Goal: Information Seeking & Learning: Learn about a topic

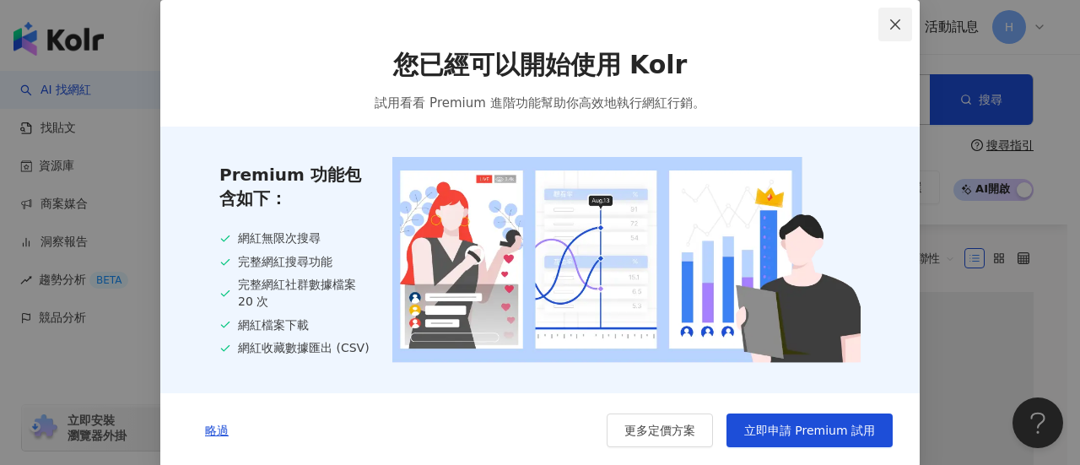
click at [890, 25] on icon "close" at bounding box center [895, 24] width 10 height 10
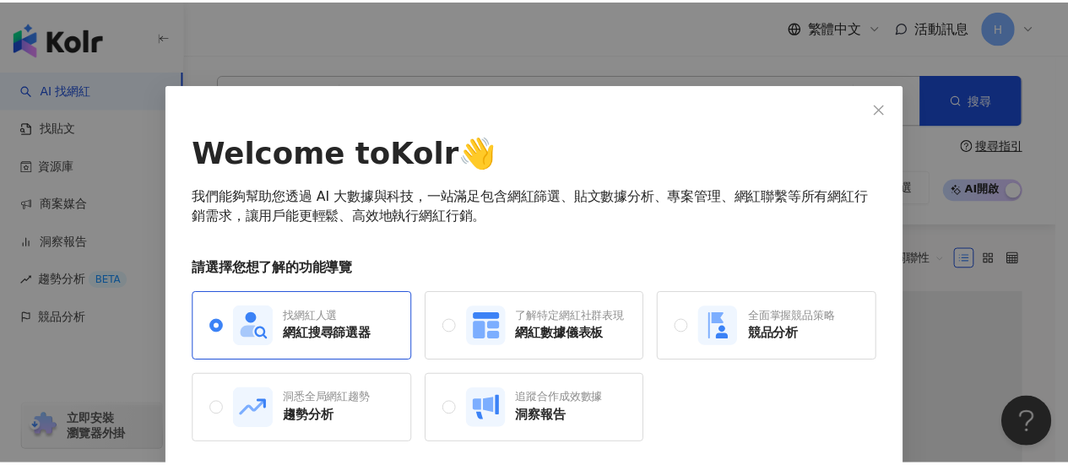
scroll to position [64, 0]
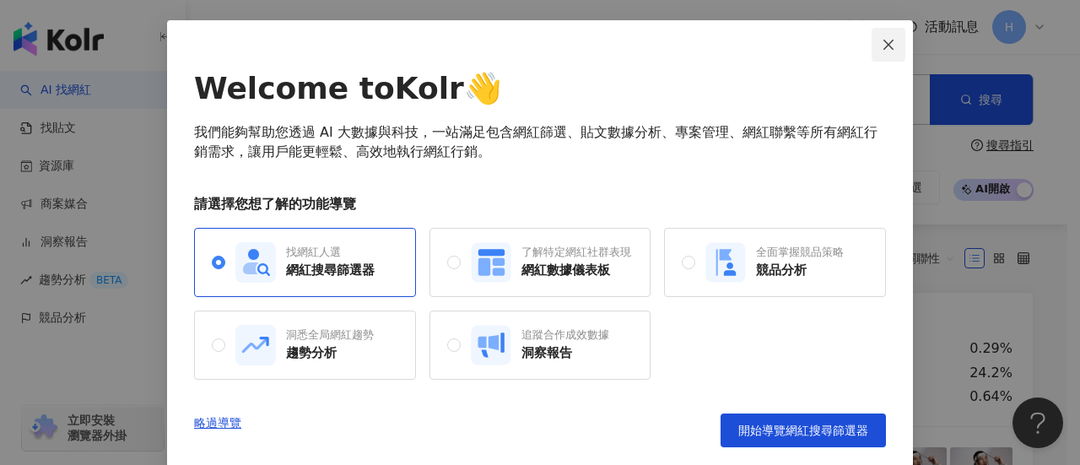
click at [884, 41] on icon "close" at bounding box center [889, 44] width 10 height 10
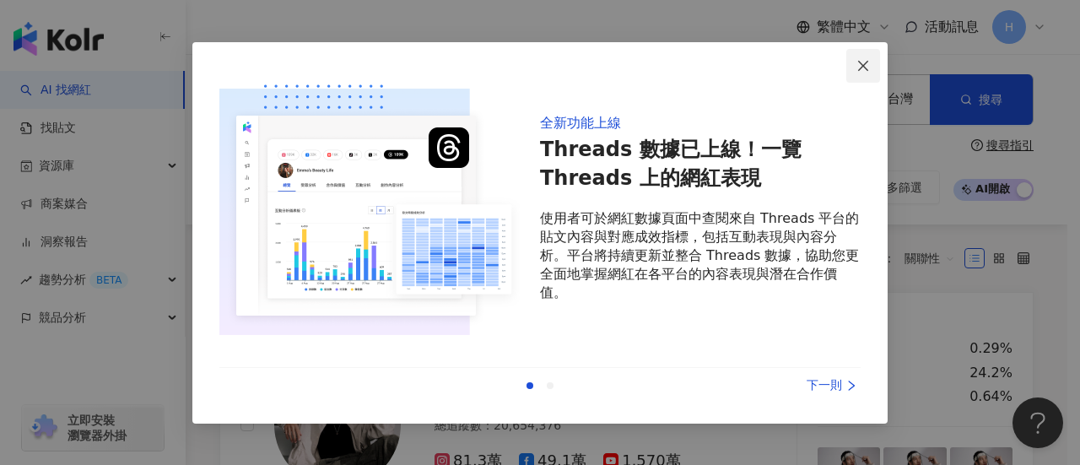
click at [866, 62] on icon "close" at bounding box center [864, 66] width 14 height 14
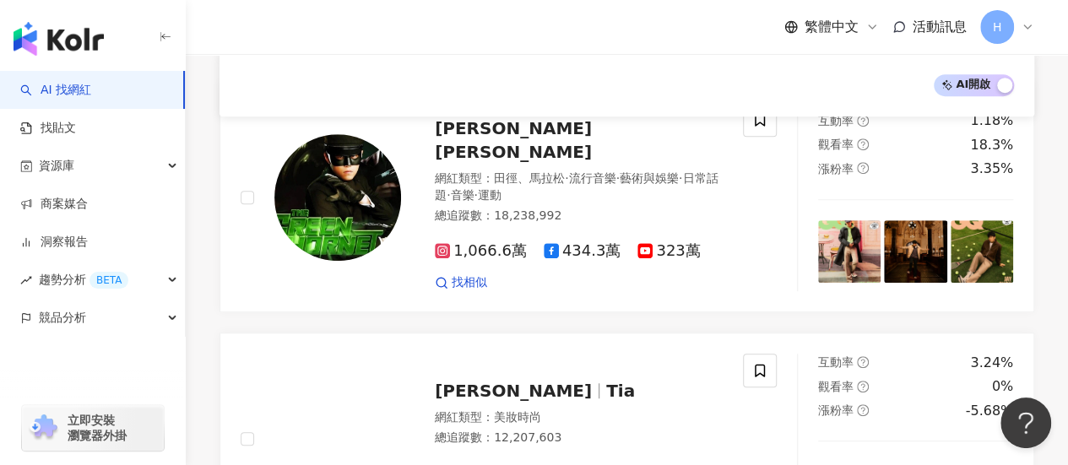
scroll to position [0, 0]
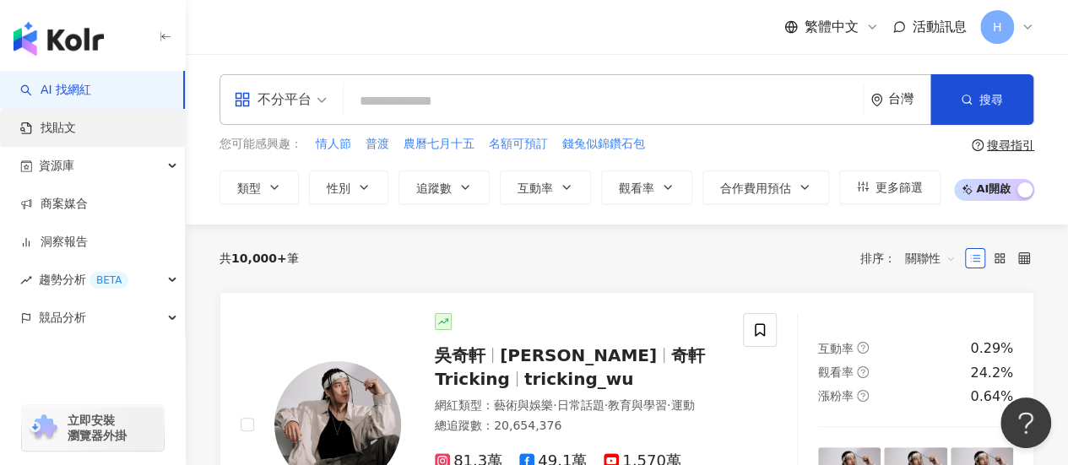
click at [62, 134] on link "找貼文" at bounding box center [48, 128] width 56 height 17
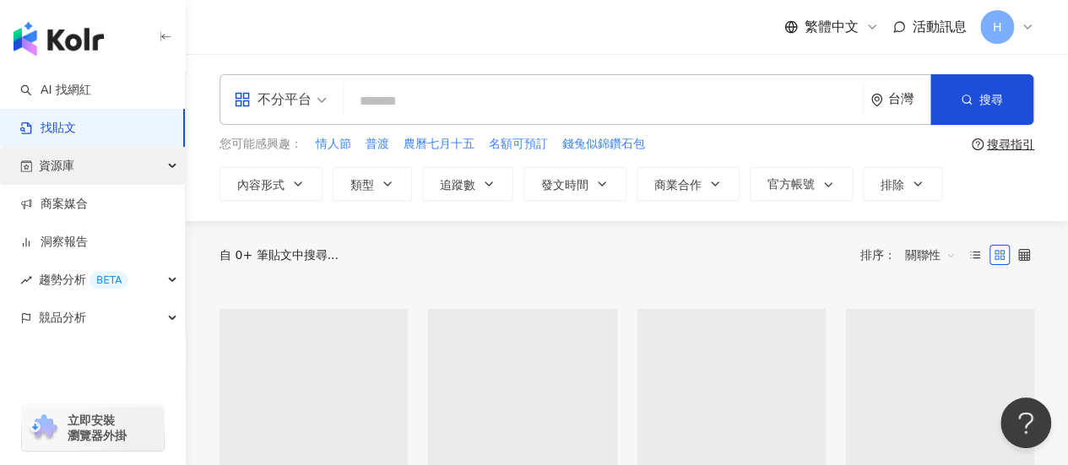
click at [140, 165] on div "資源庫" at bounding box center [92, 166] width 185 height 38
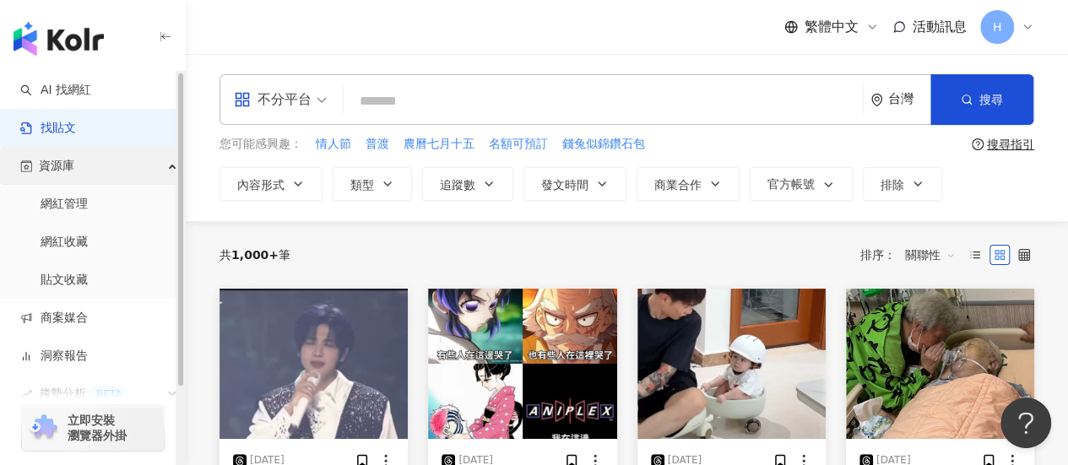
click at [140, 165] on div "資源庫" at bounding box center [92, 166] width 185 height 38
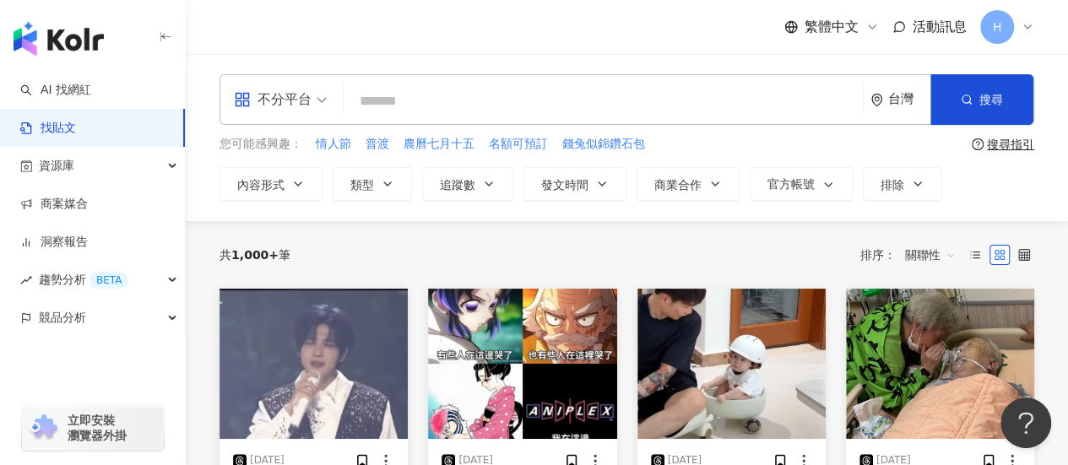
click at [1005, 28] on span "H" at bounding box center [997, 27] width 34 height 34
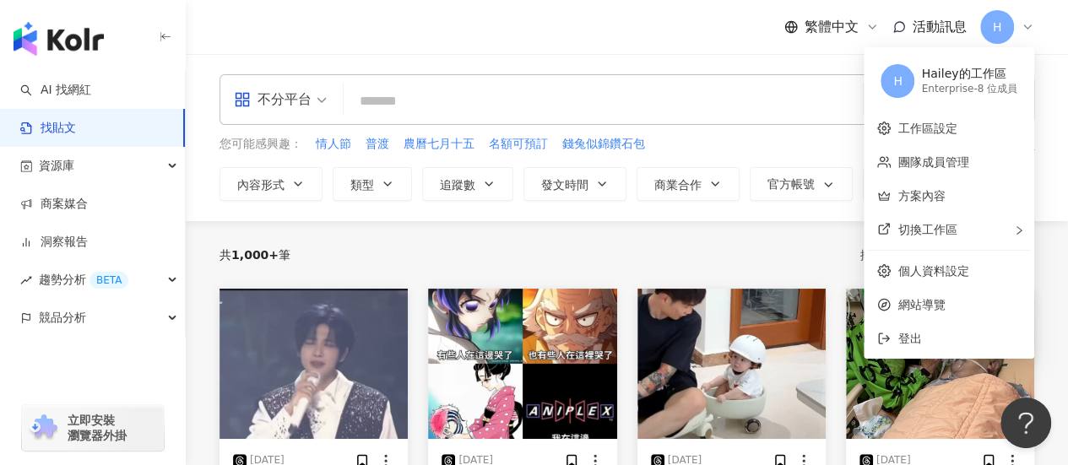
click at [1055, 84] on div "不分平台 台灣 搜尋 您可能感興趣： 情人節 普渡 農曆七月十五 名額可預訂 錢兔似錦鑽石包 搜尋指引 內容形式 類型 追蹤數 發文時間 商業合作 官方帳號 …" at bounding box center [627, 137] width 882 height 127
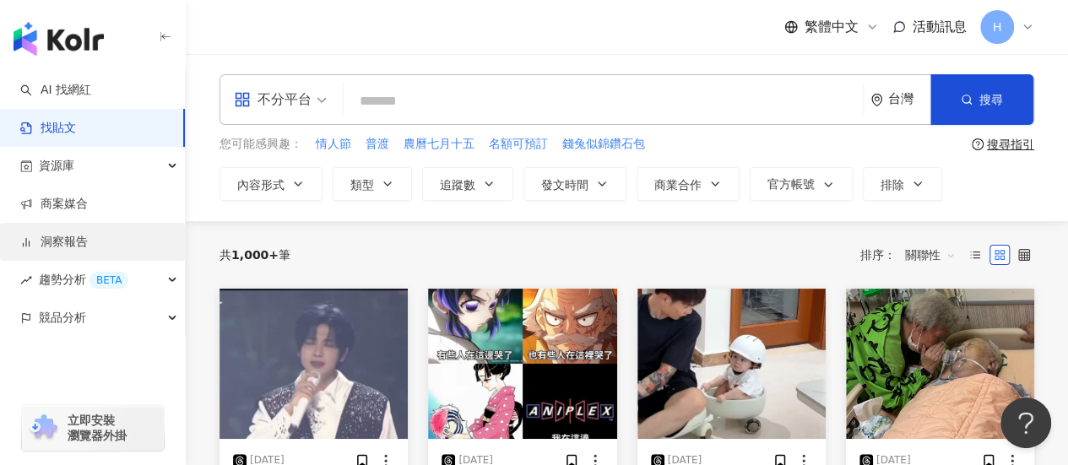
click at [81, 241] on link "洞察報告" at bounding box center [54, 242] width 68 height 17
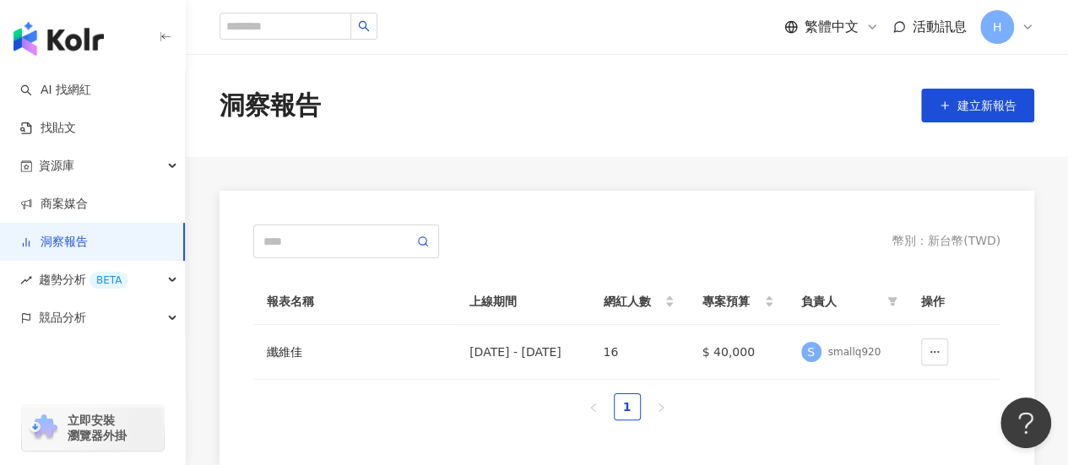
drag, startPoint x: 1065, startPoint y: 173, endPoint x: 1057, endPoint y: 220, distance: 48.0
click at [1057, 220] on main "洞察報告 建立新報告 幣別 ： 新台幣 ( TWD ) 報表名稱 上線期間 網紅人數 專案預算 負責人 操作 纖維佳 2025/7/1 - 2025/7/31…" at bounding box center [627, 260] width 882 height 413
click at [63, 285] on span "趨勢分析 BETA" at bounding box center [83, 280] width 89 height 38
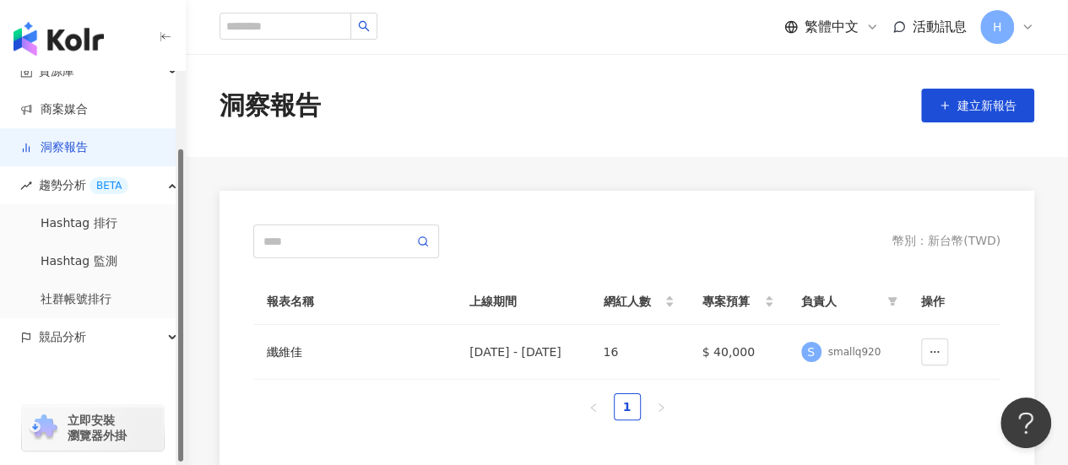
scroll to position [96, 0]
drag, startPoint x: 182, startPoint y: 257, endPoint x: 175, endPoint y: 337, distance: 79.7
click at [178, 337] on div "button" at bounding box center [180, 305] width 5 height 312
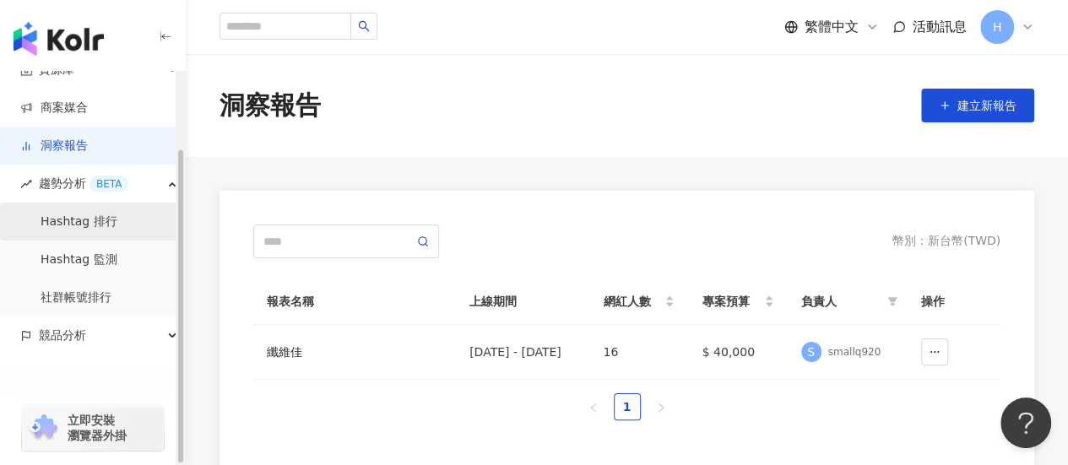
click at [113, 226] on link "Hashtag 排行" at bounding box center [79, 222] width 77 height 17
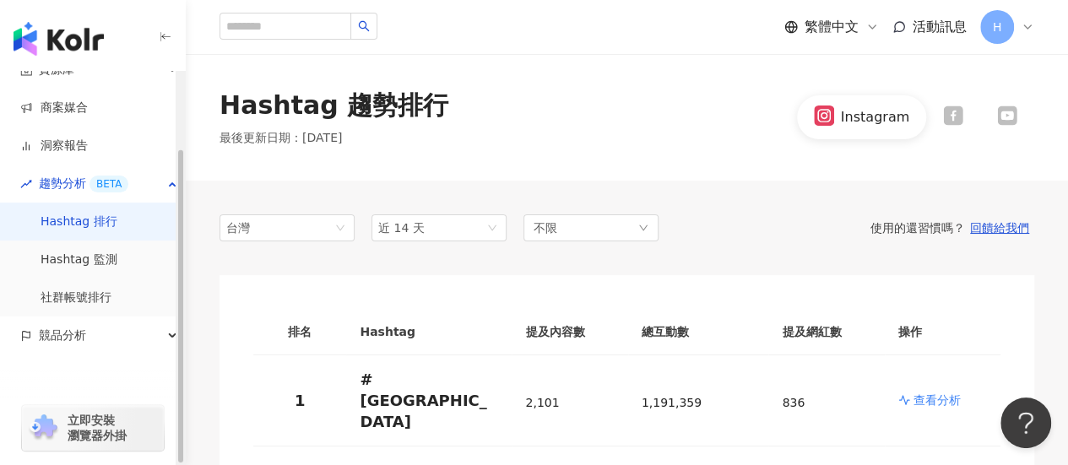
drag, startPoint x: 179, startPoint y: 223, endPoint x: 188, endPoint y: 283, distance: 60.6
click at [183, 283] on div "button" at bounding box center [180, 306] width 5 height 312
click at [170, 338] on div "競品分析" at bounding box center [92, 335] width 185 height 38
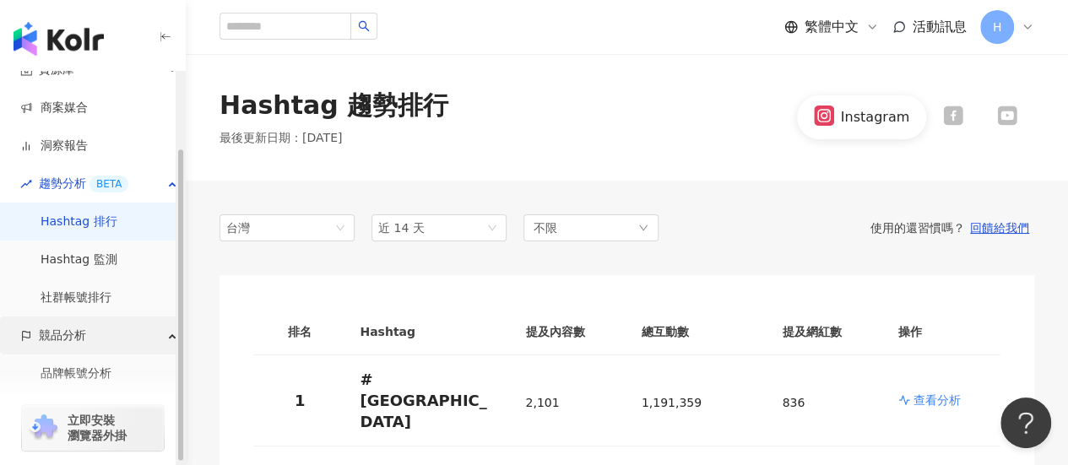
click at [170, 338] on div "競品分析" at bounding box center [92, 335] width 185 height 38
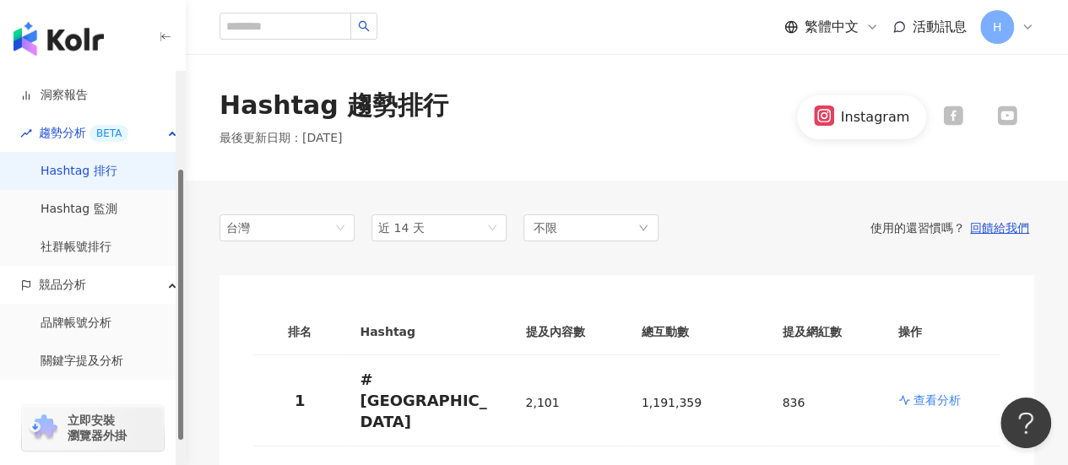
scroll to position [172, 0]
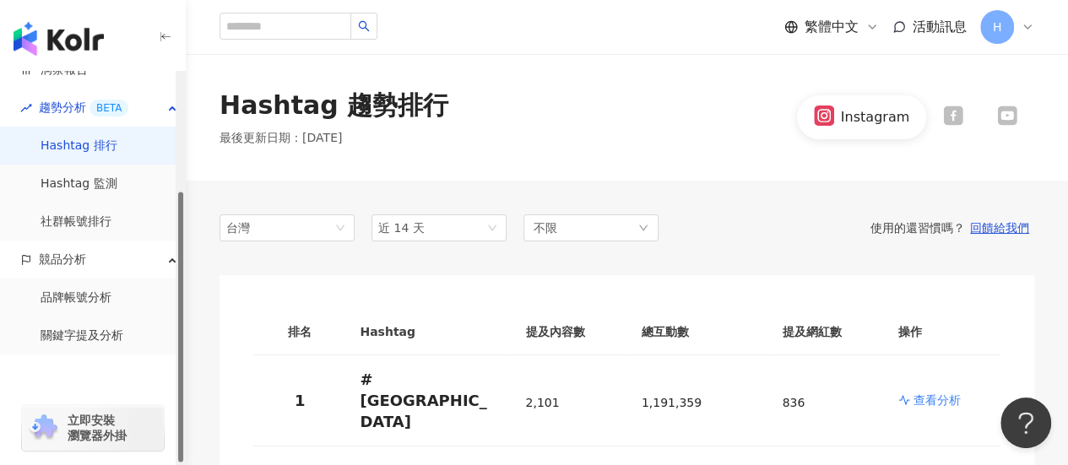
drag, startPoint x: 178, startPoint y: 298, endPoint x: 184, endPoint y: 367, distance: 69.4
click at [183, 367] on div "button" at bounding box center [180, 327] width 5 height 270
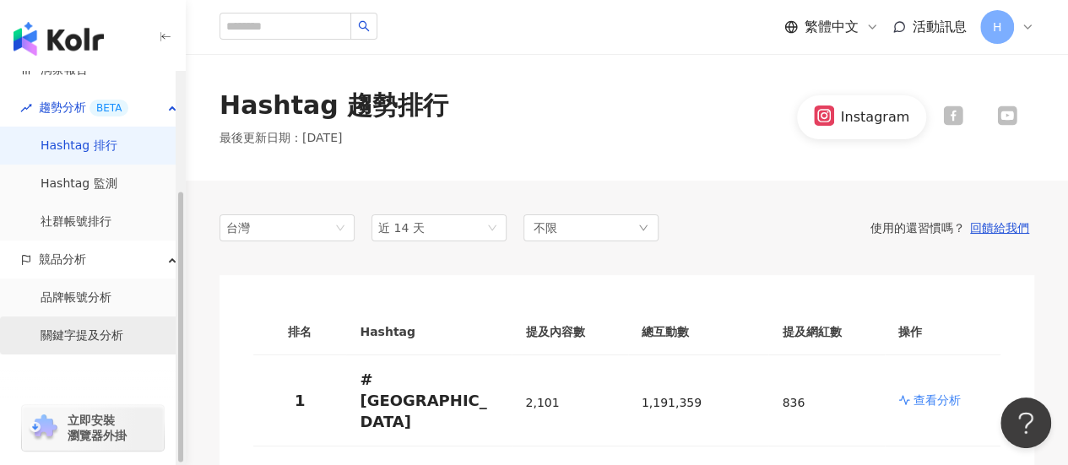
click at [106, 332] on link "關鍵字提及分析" at bounding box center [82, 335] width 83 height 17
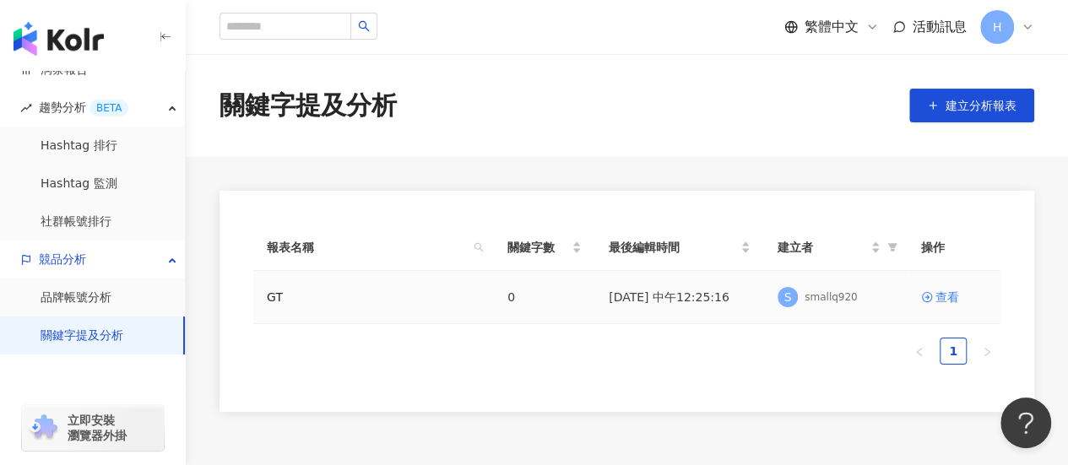
click at [266, 302] on td "GT" at bounding box center [373, 297] width 241 height 53
click at [942, 310] on td "查看" at bounding box center [953, 297] width 93 height 53
click at [942, 298] on div "查看" at bounding box center [947, 297] width 24 height 19
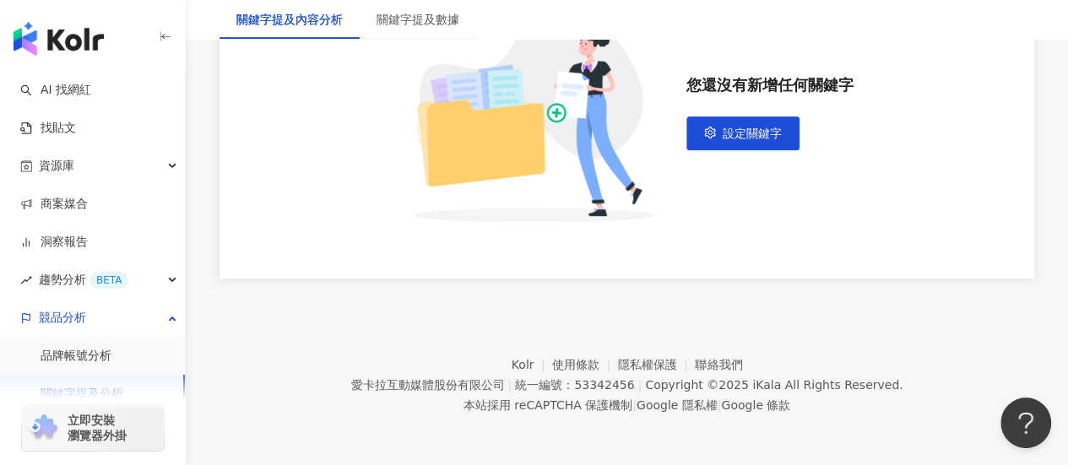
scroll to position [44, 0]
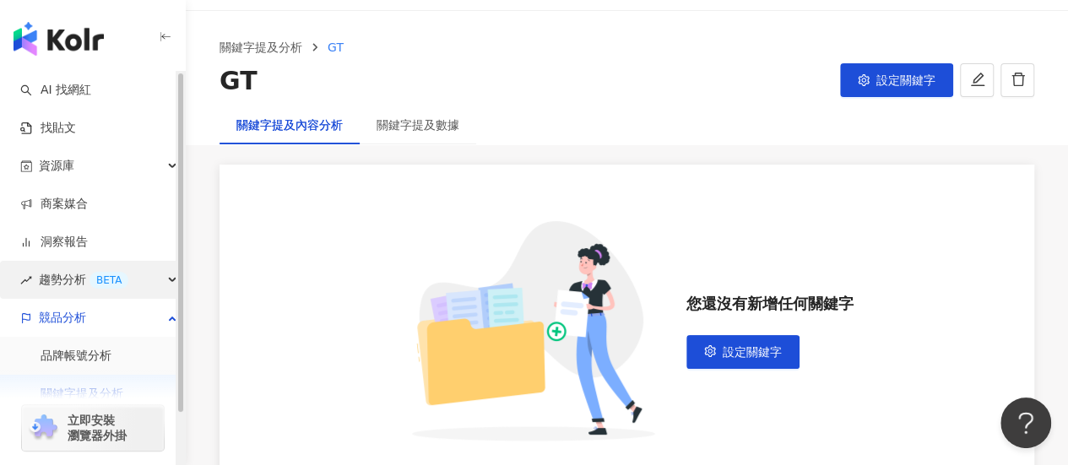
click at [119, 279] on div "BETA" at bounding box center [108, 280] width 39 height 17
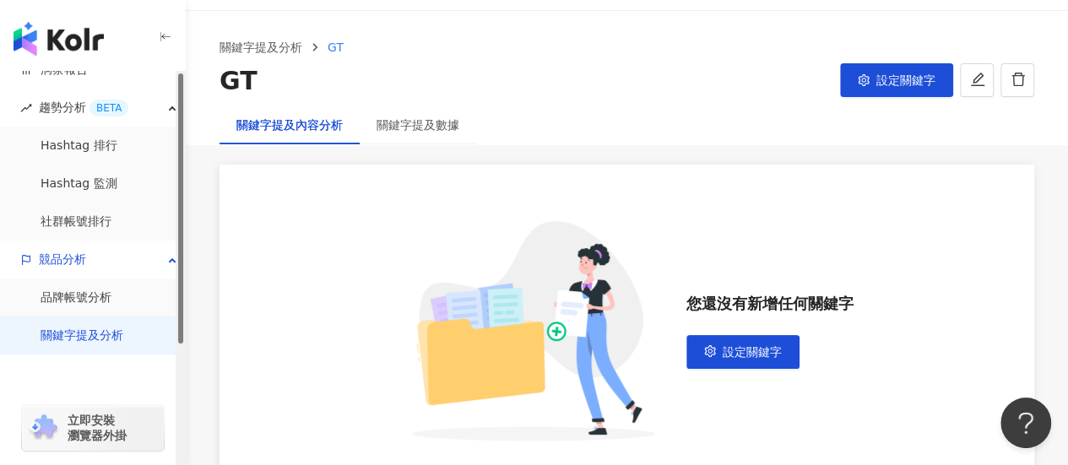
scroll to position [0, 0]
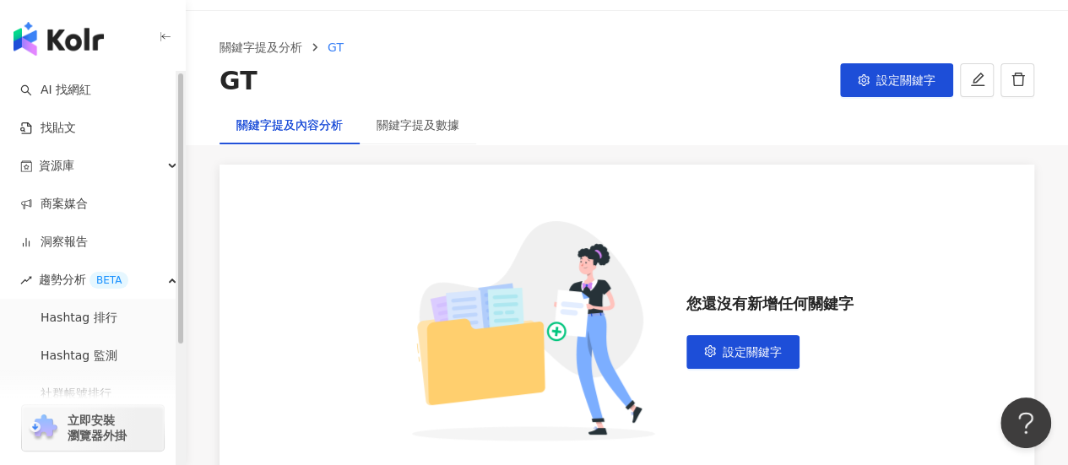
drag, startPoint x: 179, startPoint y: 256, endPoint x: 186, endPoint y: 164, distance: 92.3
click at [183, 164] on div "button" at bounding box center [180, 208] width 5 height 270
click at [91, 95] on link "AI 找網紅" at bounding box center [55, 90] width 71 height 17
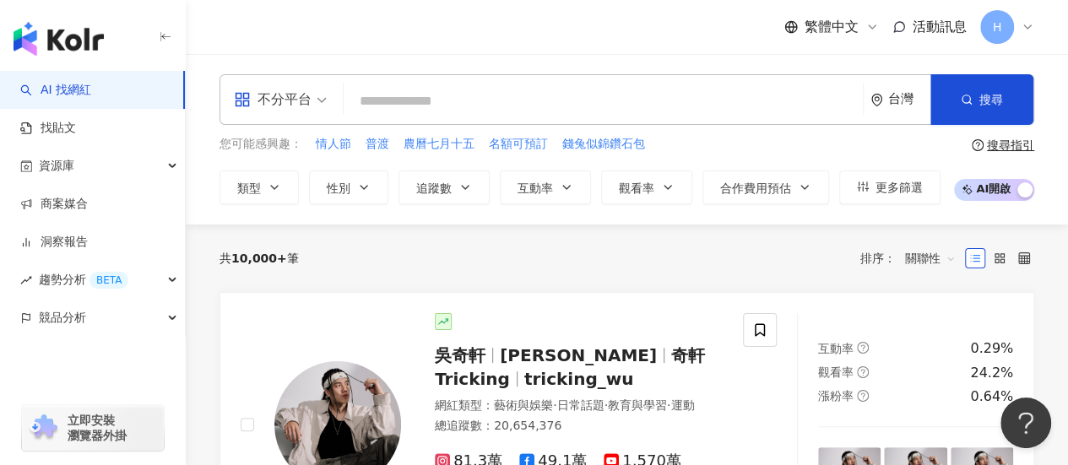
click at [105, 35] on div "button" at bounding box center [93, 35] width 186 height 71
click at [430, 106] on input "search" at bounding box center [602, 101] width 505 height 32
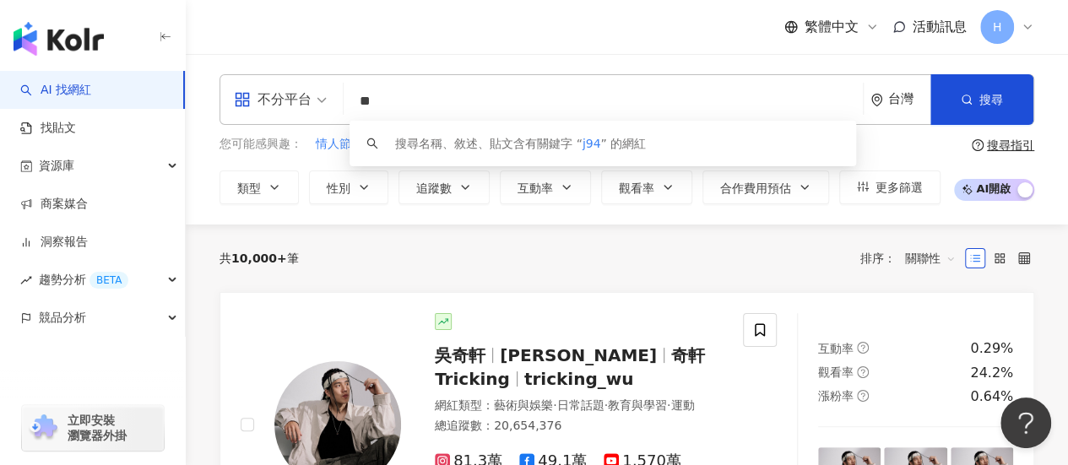
type input "*"
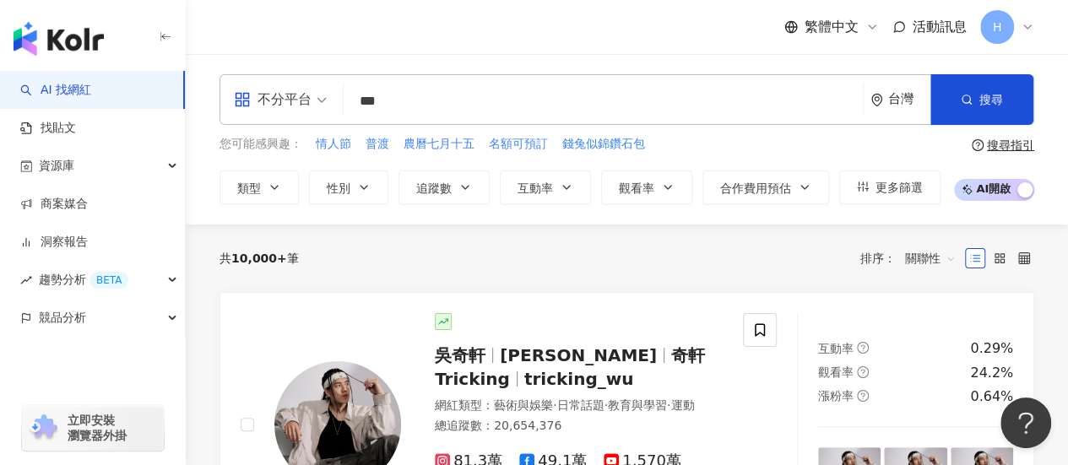
type input "***"
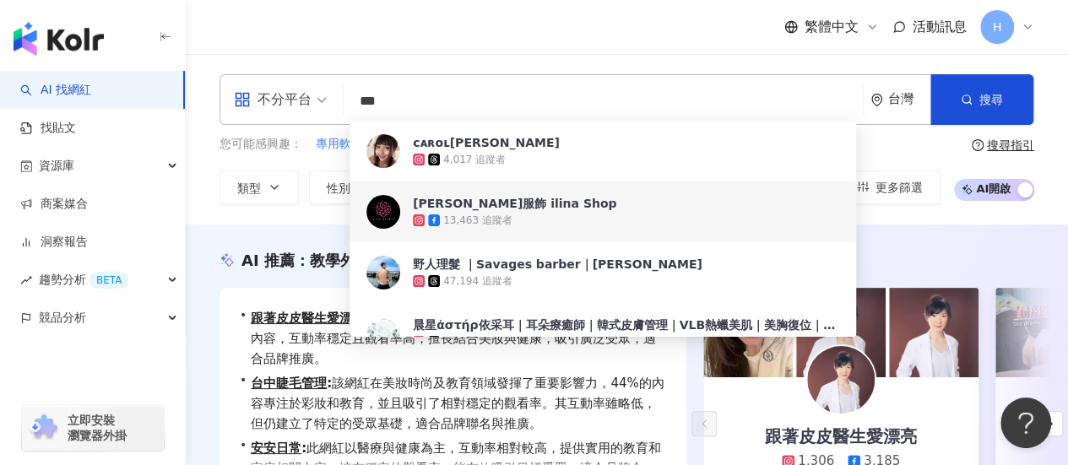
click at [831, 108] on input "***" at bounding box center [602, 101] width 505 height 32
click at [792, 104] on input "***" at bounding box center [602, 101] width 505 height 32
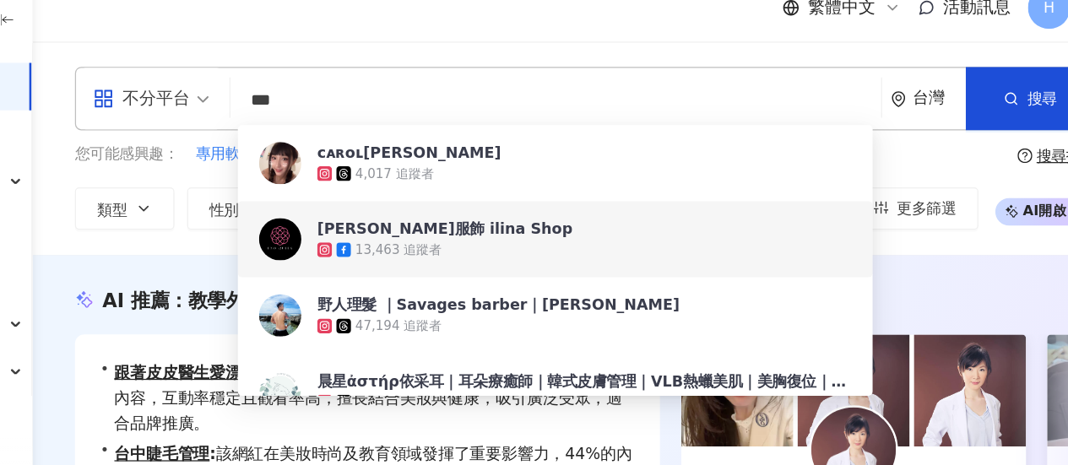
drag, startPoint x: 925, startPoint y: 30, endPoint x: 675, endPoint y: 73, distance: 253.5
click at [675, 73] on div "不分平台 *** 台灣 搜尋 9a61c9db-c81f-4066-84a2-2da827506d21 dd85ac01-c3e0-4c23-8794-093…" at bounding box center [627, 139] width 882 height 170
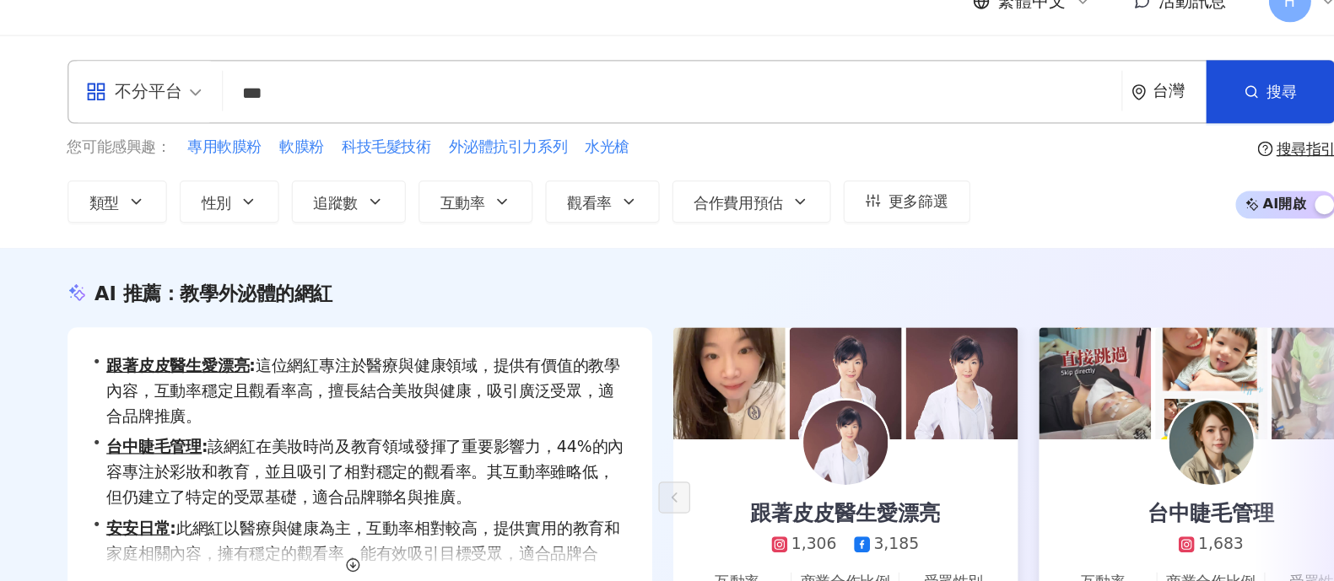
drag, startPoint x: 524, startPoint y: 22, endPoint x: 832, endPoint y: 159, distance: 337.0
click at [832, 159] on div "您可能感興趣： 專用軟膜粉 軟膜粉 科技毛髮技術 外泌體抗引力系列 水光槍 類型 性別 追蹤數 互動率 觀看率 合作費用預估 更多篩選" at bounding box center [614, 169] width 721 height 69
click at [212, 84] on div "不分平台 *** 台灣 搜尋 9a61c9db-c81f-4066-84a2-2da827506d21 dd85ac01-c3e0-4c23-8794-093…" at bounding box center [760, 139] width 1149 height 170
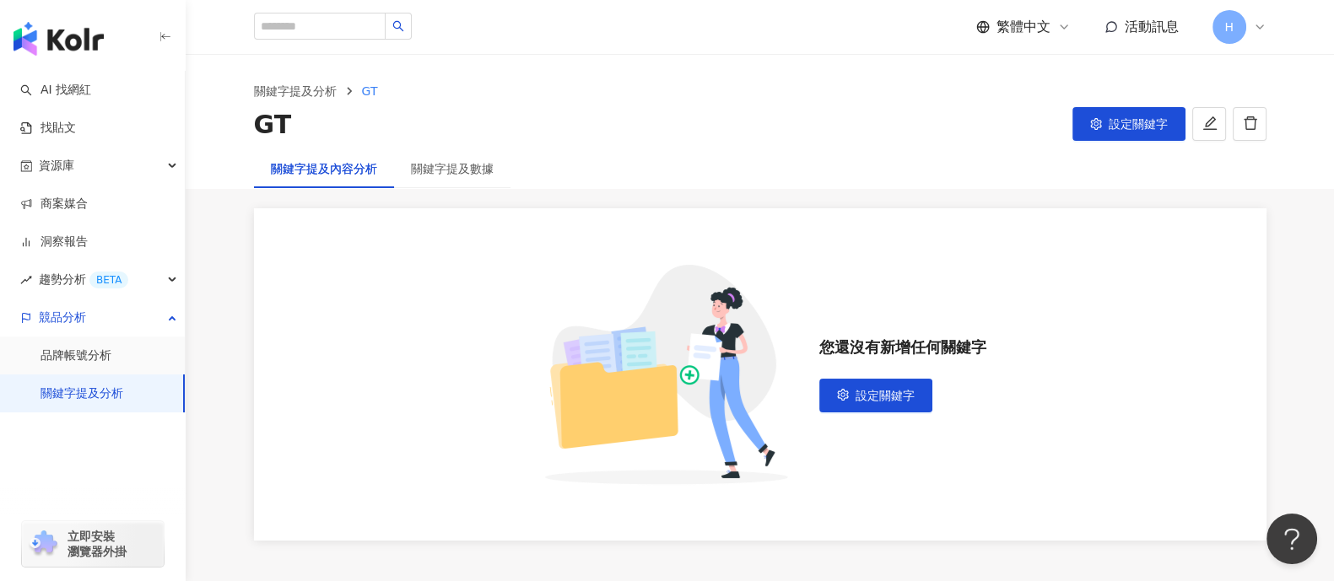
click at [1067, 24] on span "活動訊息" at bounding box center [1152, 27] width 54 height 16
click at [900, 88] on ol "關鍵字提及分析 GT" at bounding box center [760, 91] width 1013 height 19
click at [868, 400] on span "設定關鍵字" at bounding box center [885, 396] width 59 height 14
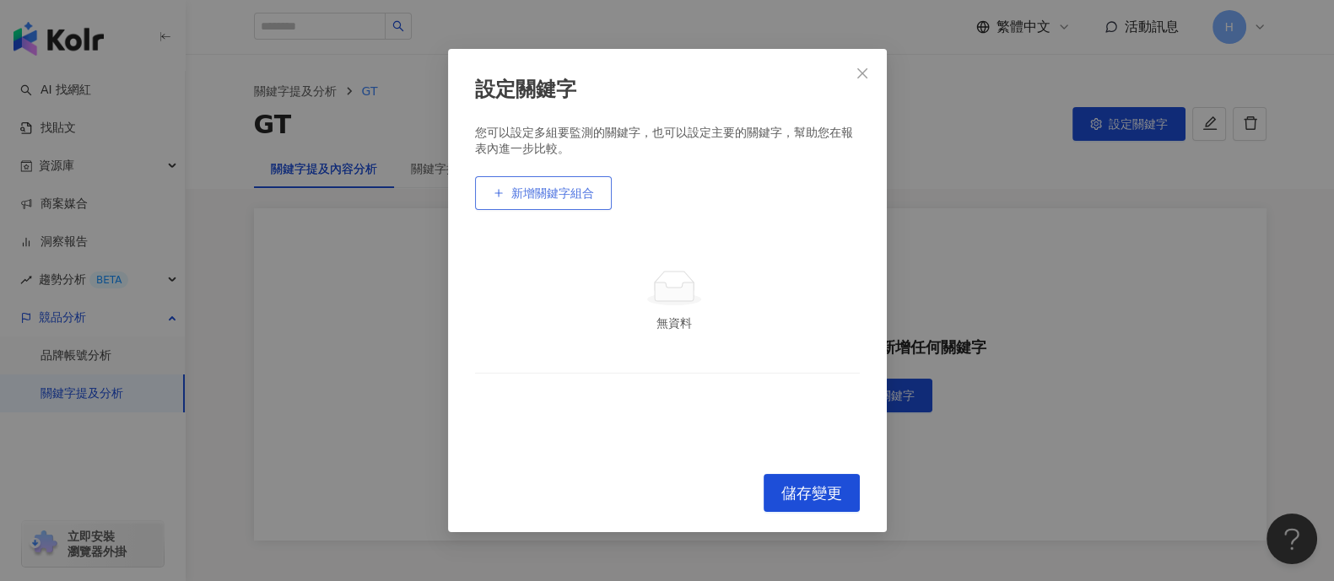
click at [565, 197] on span "新增關鍵字組合" at bounding box center [552, 193] width 83 height 14
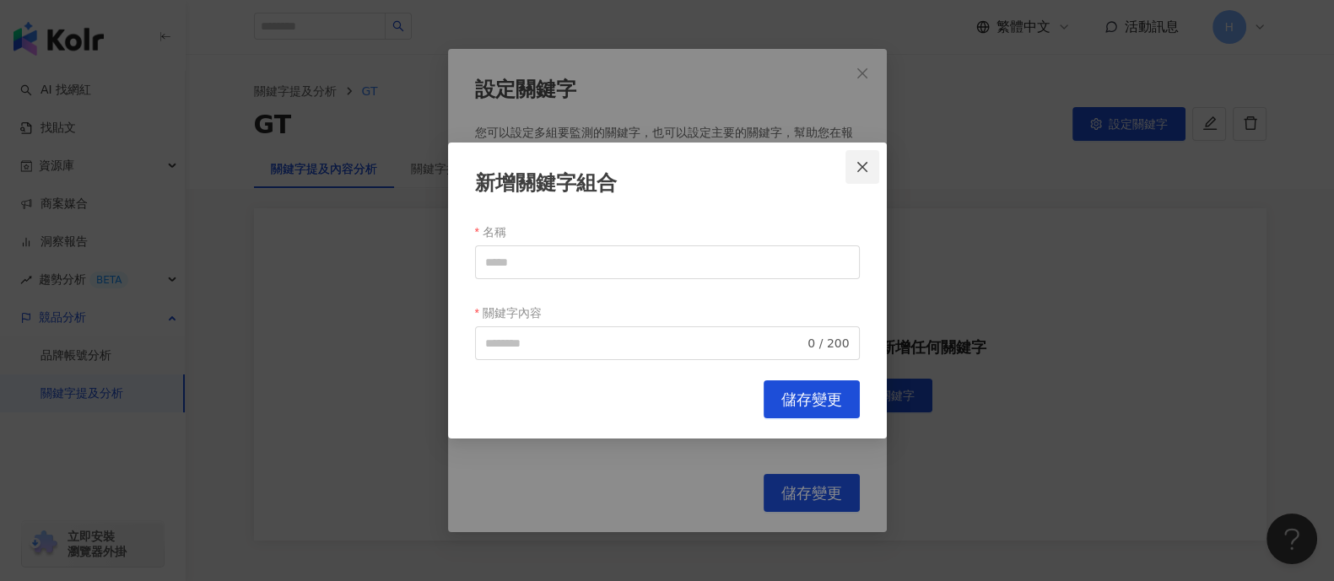
click at [867, 158] on button "Close" at bounding box center [863, 167] width 34 height 34
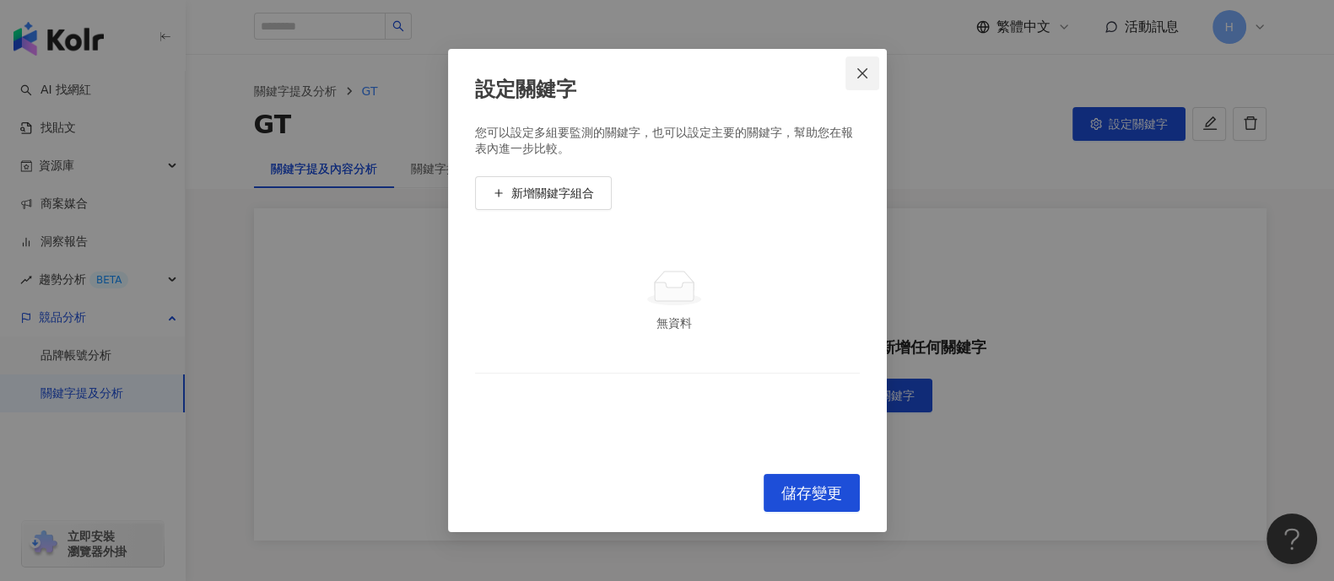
click at [865, 79] on icon "close" at bounding box center [863, 74] width 14 height 14
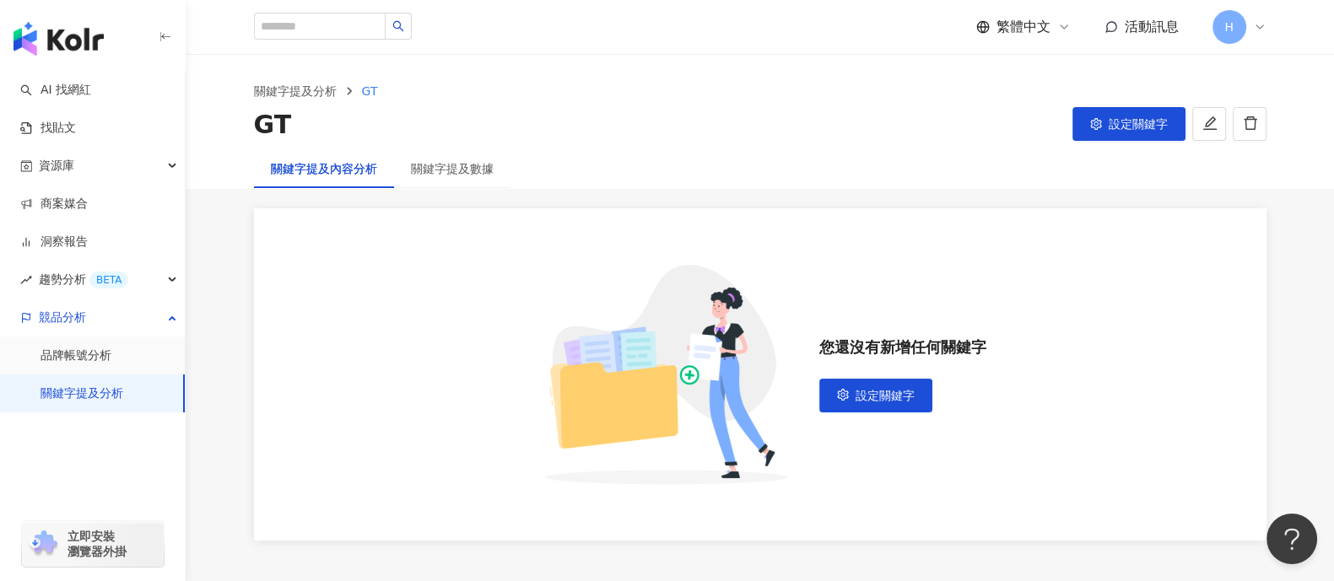
click at [865, 79] on div "關鍵字提及分析 GT GT 設定關鍵字" at bounding box center [760, 102] width 1149 height 95
click at [88, 207] on link "商案媒合" at bounding box center [54, 204] width 68 height 17
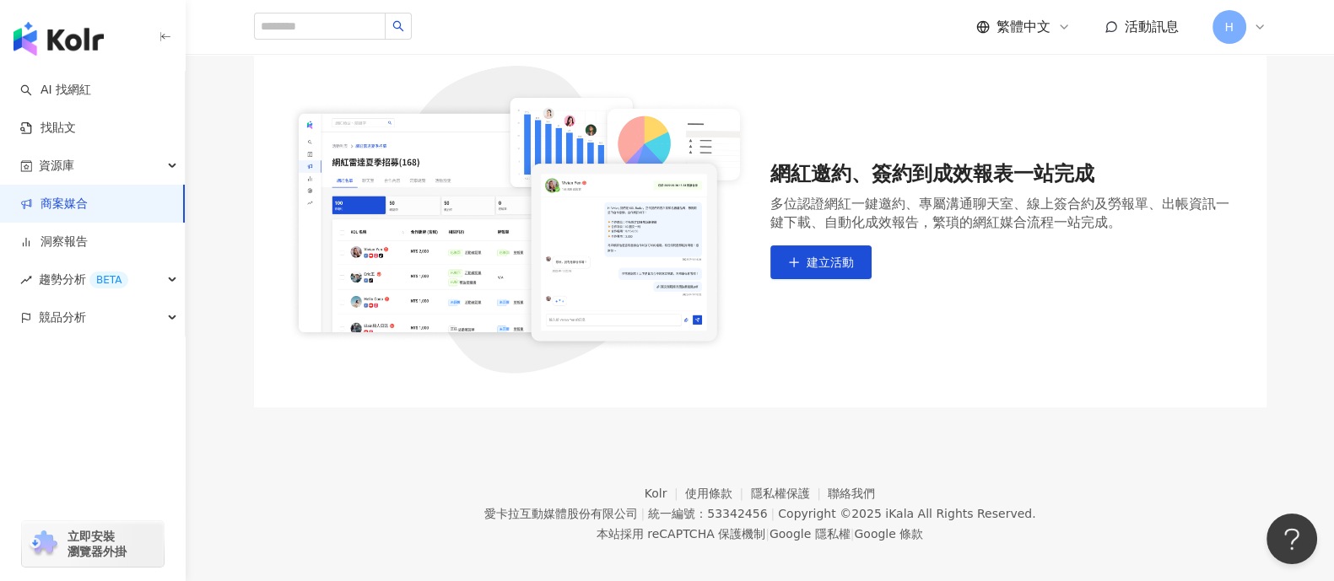
scroll to position [172, 0]
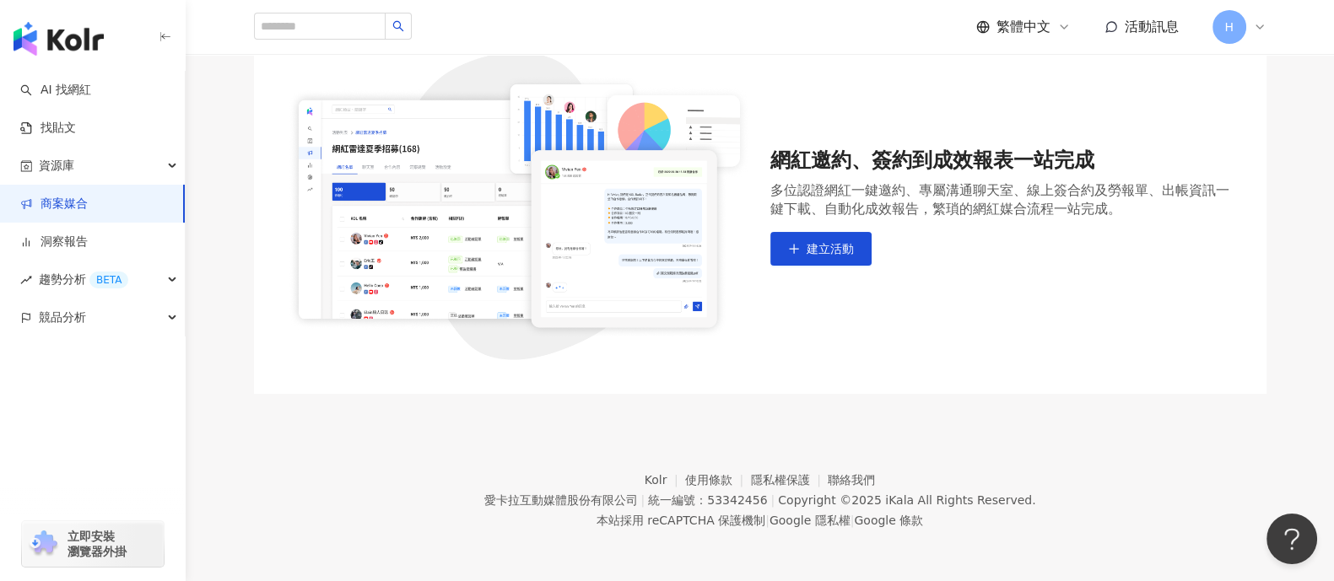
click at [1067, 276] on main "商案媒合 建立活動 網紅邀約、簽約到成效報表一站完成 多位認證網紅一鍵邀約、專屬溝通聊天室、線上簽合約及勞報單、出帳資訊一鍵下載、自動化成效報告，繁瑣的網紅媒…" at bounding box center [760, 138] width 1149 height 512
drag, startPoint x: 184, startPoint y: 195, endPoint x: 177, endPoint y: 394, distance: 199.3
click at [177, 394] on div "AI 找網紅 找貼文 資源庫 商案媒合 洞察報告 趨勢分析 BETA 競品分析 立即安裝 瀏覽器外掛" at bounding box center [93, 259] width 186 height 377
click at [102, 41] on img "button" at bounding box center [59, 39] width 90 height 34
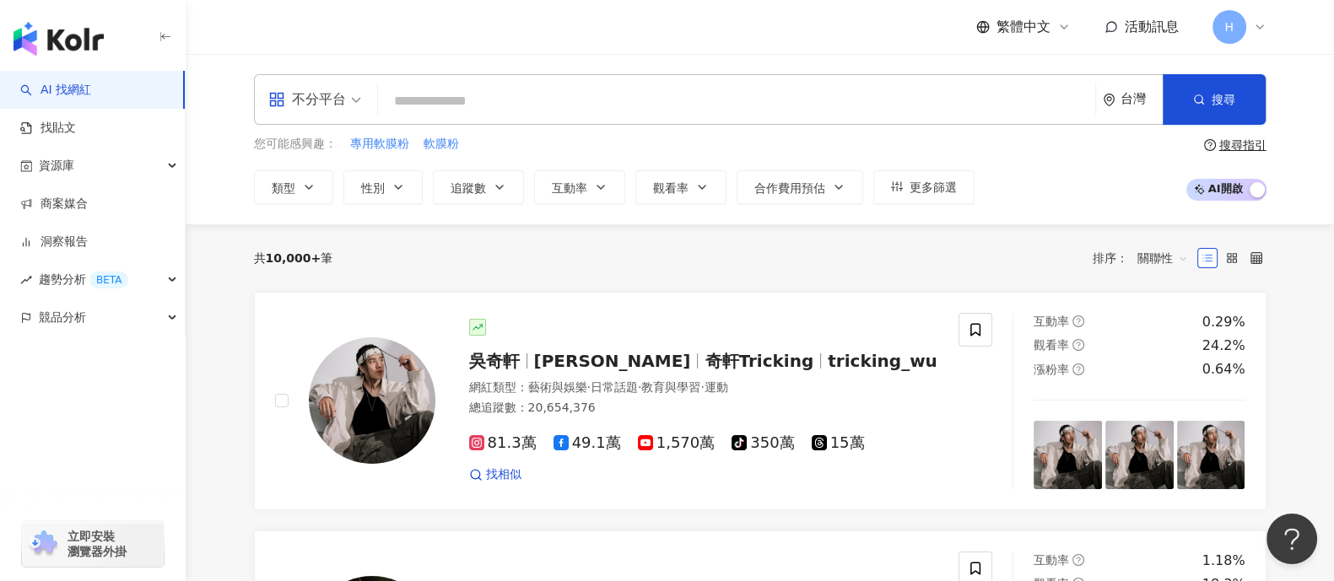
drag, startPoint x: 185, startPoint y: 90, endPoint x: 192, endPoint y: 268, distance: 177.4
click at [114, 324] on div "競品分析" at bounding box center [92, 318] width 185 height 38
click at [90, 401] on link "關鍵字提及分析" at bounding box center [82, 394] width 83 height 17
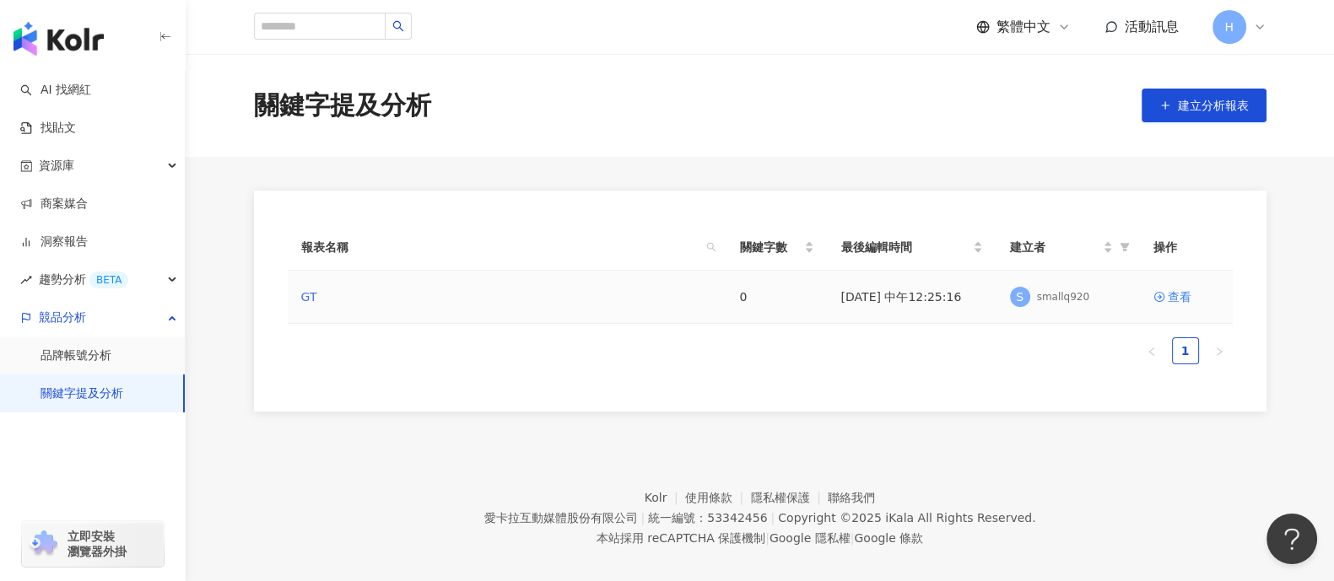
click at [316, 298] on link "GT" at bounding box center [309, 297] width 16 height 19
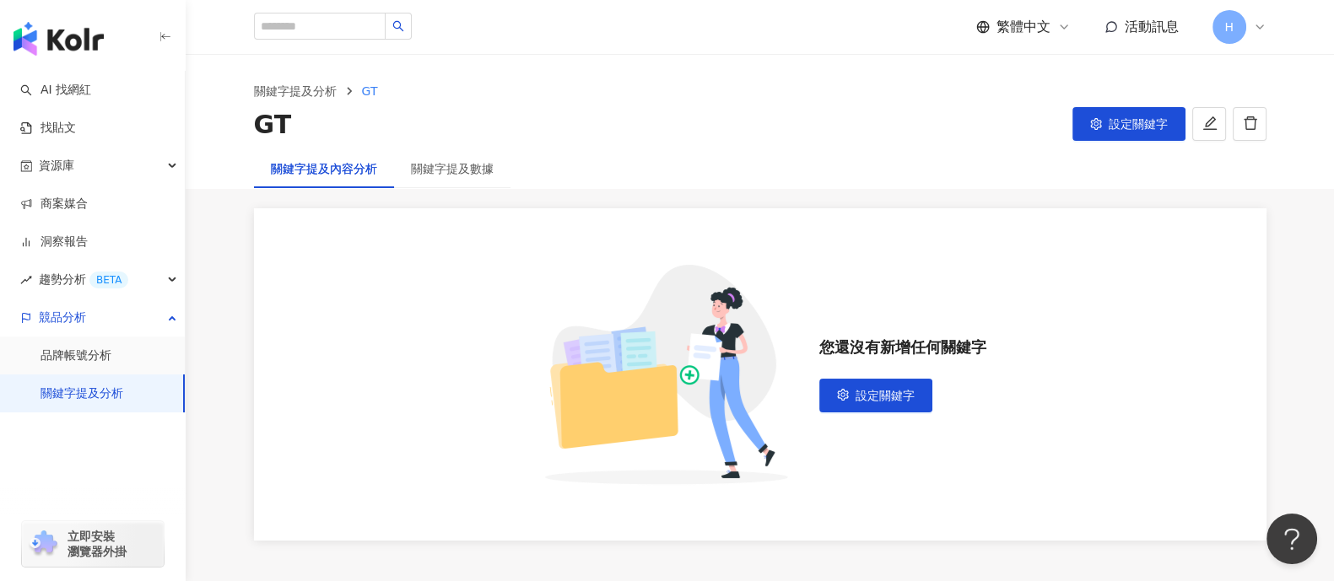
click at [485, 180] on div "關鍵字提及數據" at bounding box center [452, 168] width 116 height 39
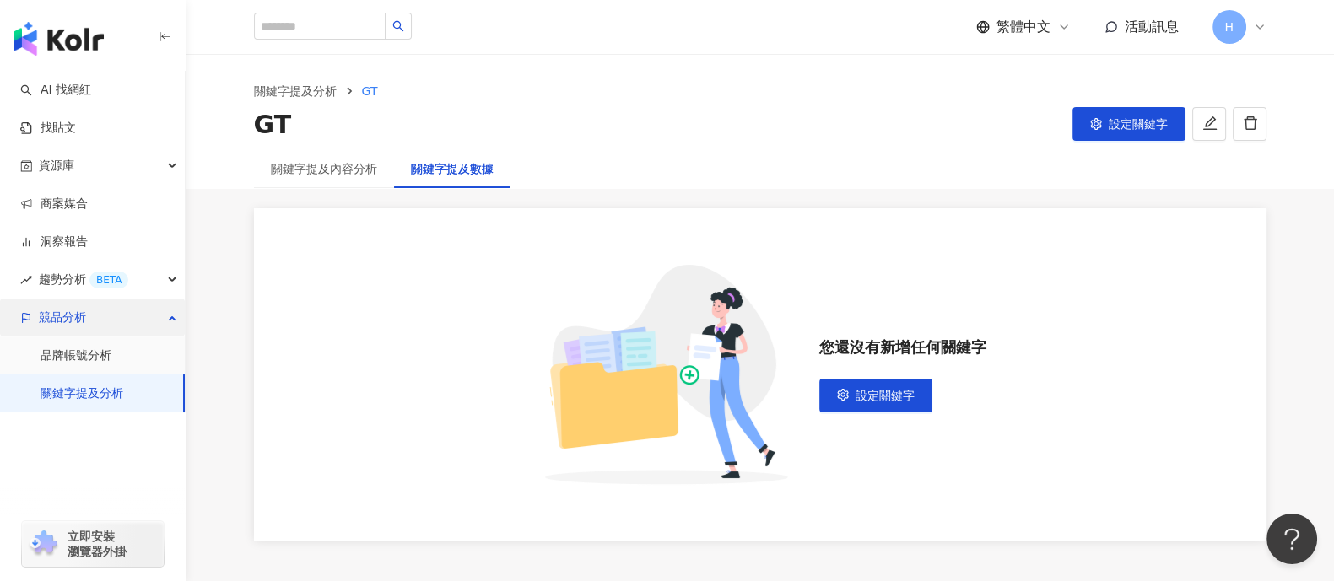
click at [68, 322] on span "競品分析" at bounding box center [62, 318] width 47 height 38
click at [333, 175] on div "關鍵字提及內容分析" at bounding box center [324, 168] width 106 height 19
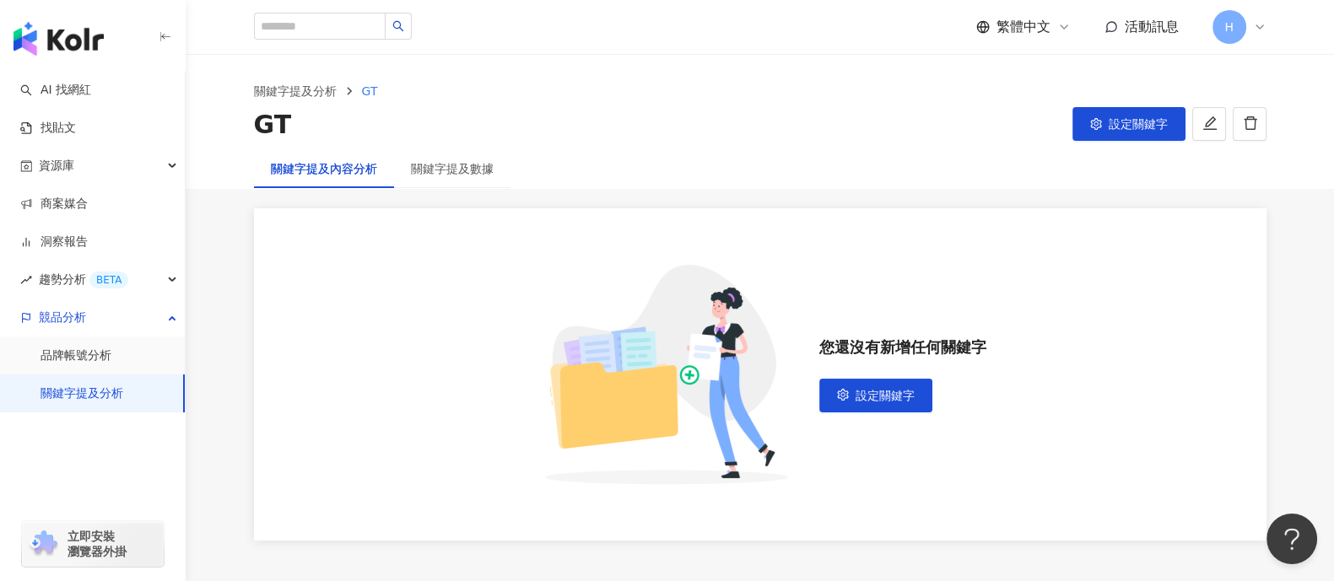
click at [333, 175] on div "關鍵字提及內容分析" at bounding box center [324, 168] width 106 height 19
click at [1067, 130] on button "button" at bounding box center [1209, 124] width 34 height 34
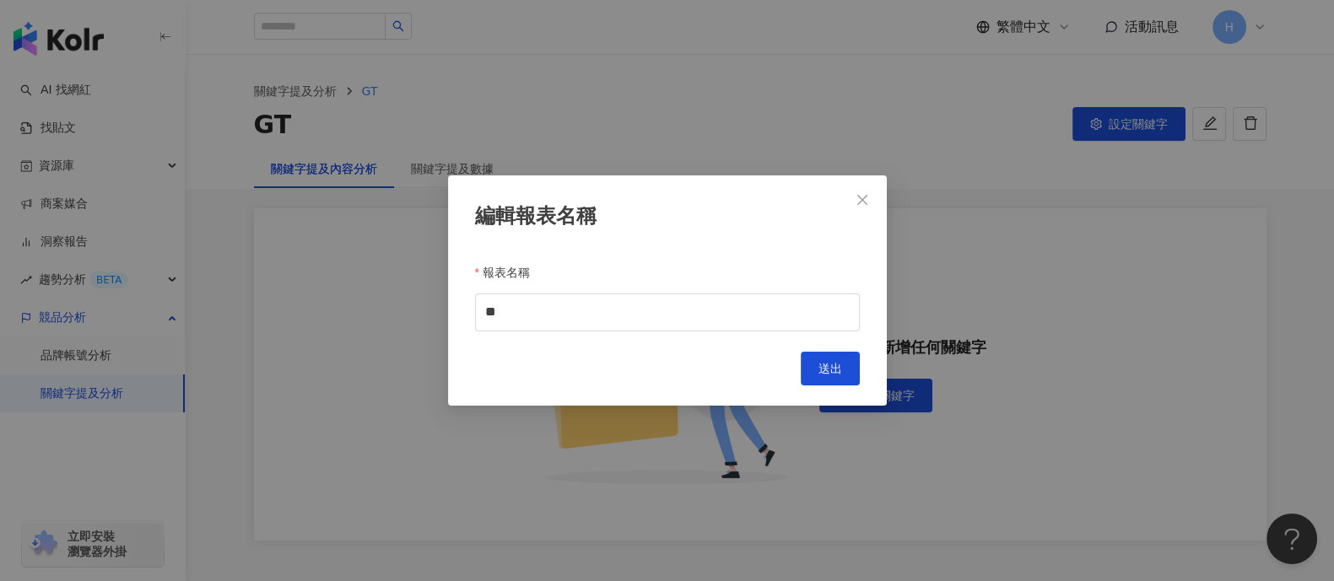
click at [780, 332] on div "編輯報表名稱 報表名稱 ** Cancel 送出" at bounding box center [667, 291] width 439 height 230
click at [786, 305] on input "**" at bounding box center [667, 313] width 385 height 38
type input "*"
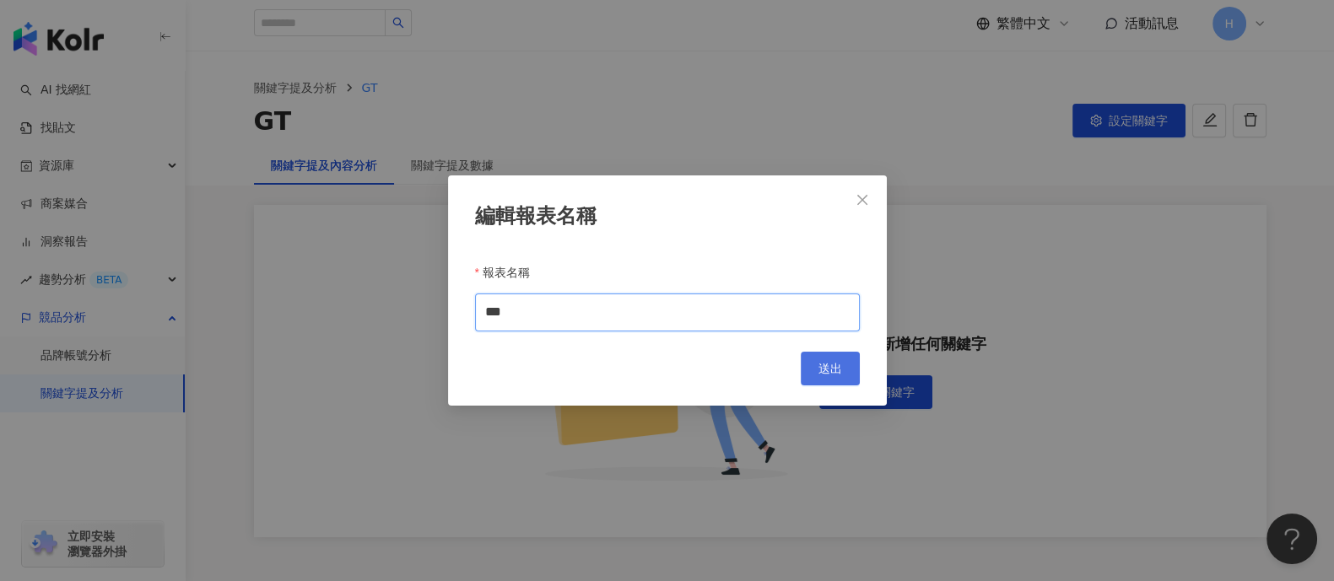
scroll to position [2, 0]
type input "***"
click at [822, 365] on span "送出" at bounding box center [831, 369] width 24 height 14
type input "***"
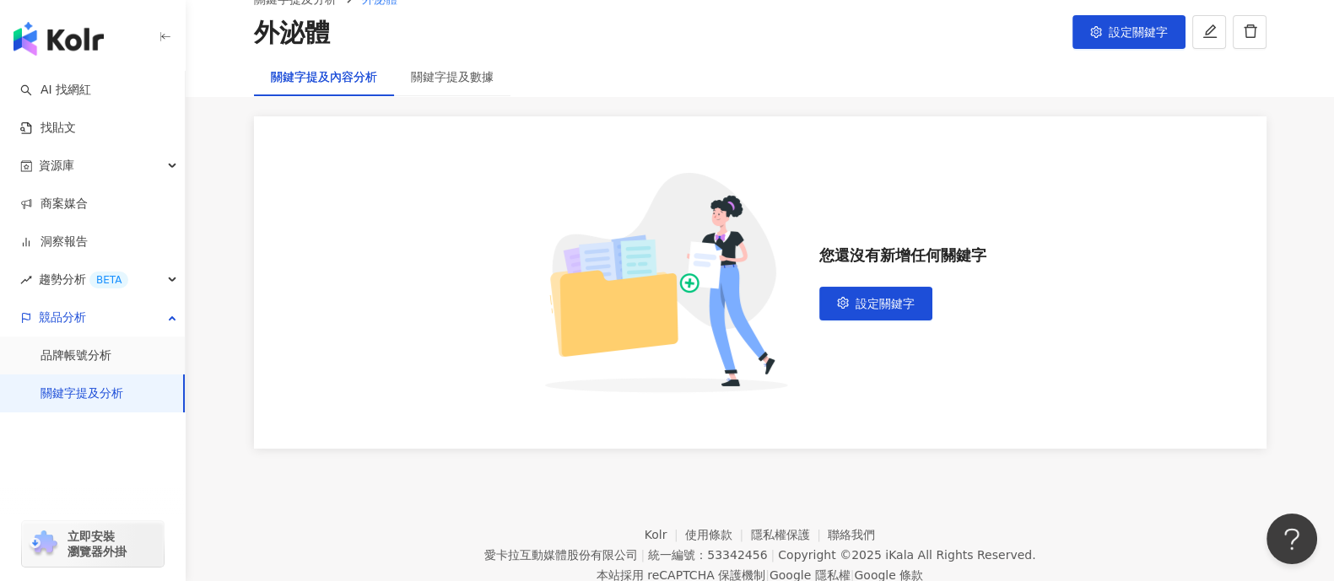
scroll to position [146, 0]
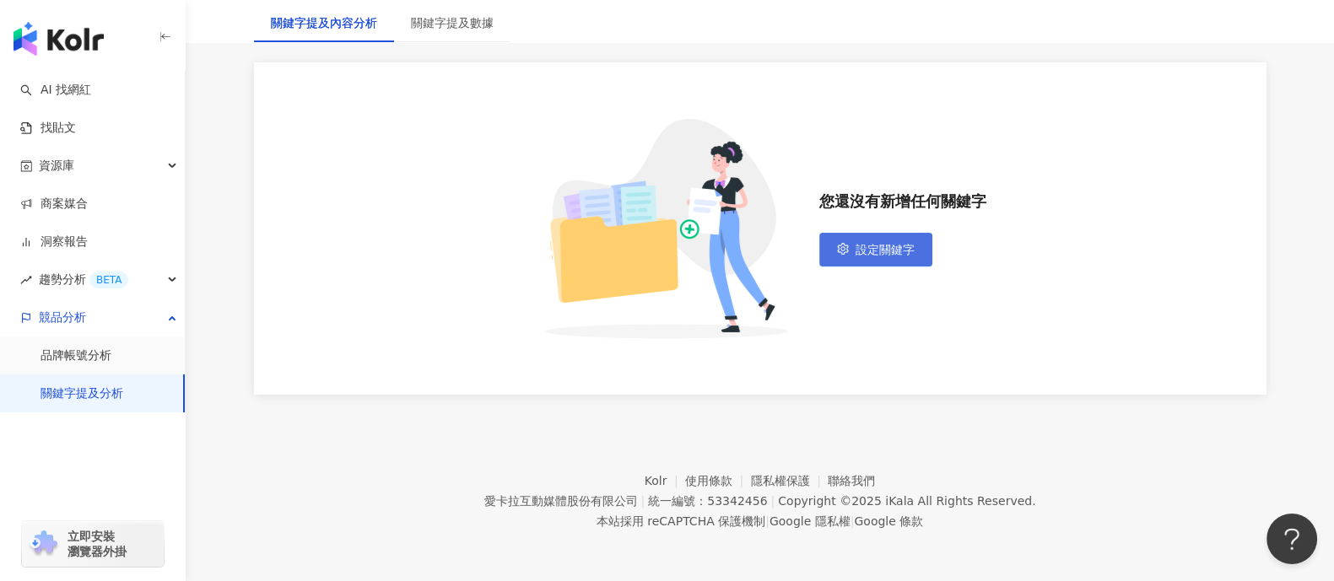
click at [868, 247] on span "設定關鍵字" at bounding box center [885, 250] width 59 height 14
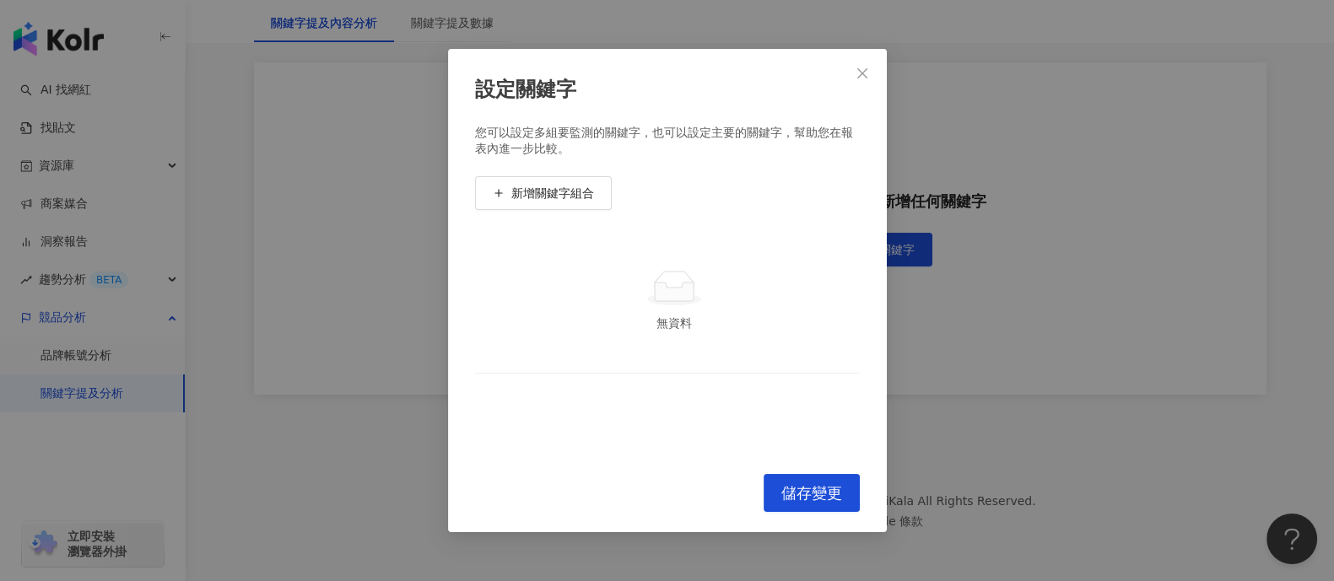
click at [665, 290] on icon at bounding box center [674, 292] width 39 height 19
click at [582, 180] on button "新增關鍵字組合" at bounding box center [543, 193] width 137 height 34
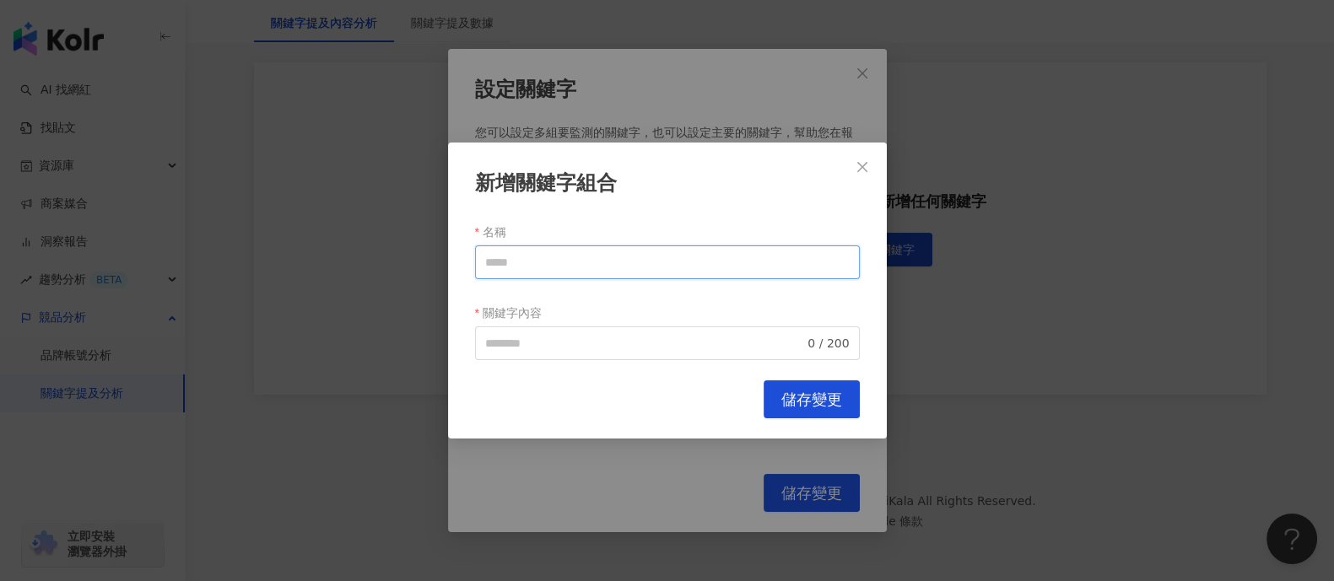
click at [627, 248] on input "名稱" at bounding box center [667, 263] width 385 height 34
type input "***"
click at [781, 419] on div "新增關鍵字組合 名稱 *** 關鍵字內容 0 / 200 Cancel 儲存變更" at bounding box center [667, 291] width 439 height 296
click at [802, 408] on span "儲存變更" at bounding box center [811, 400] width 61 height 19
click at [804, 464] on div "新增關鍵字組合 名稱 *** 關鍵字內容 0 / 200 請填寫關鍵字內容 Cancel 儲存變更" at bounding box center [667, 290] width 1334 height 581
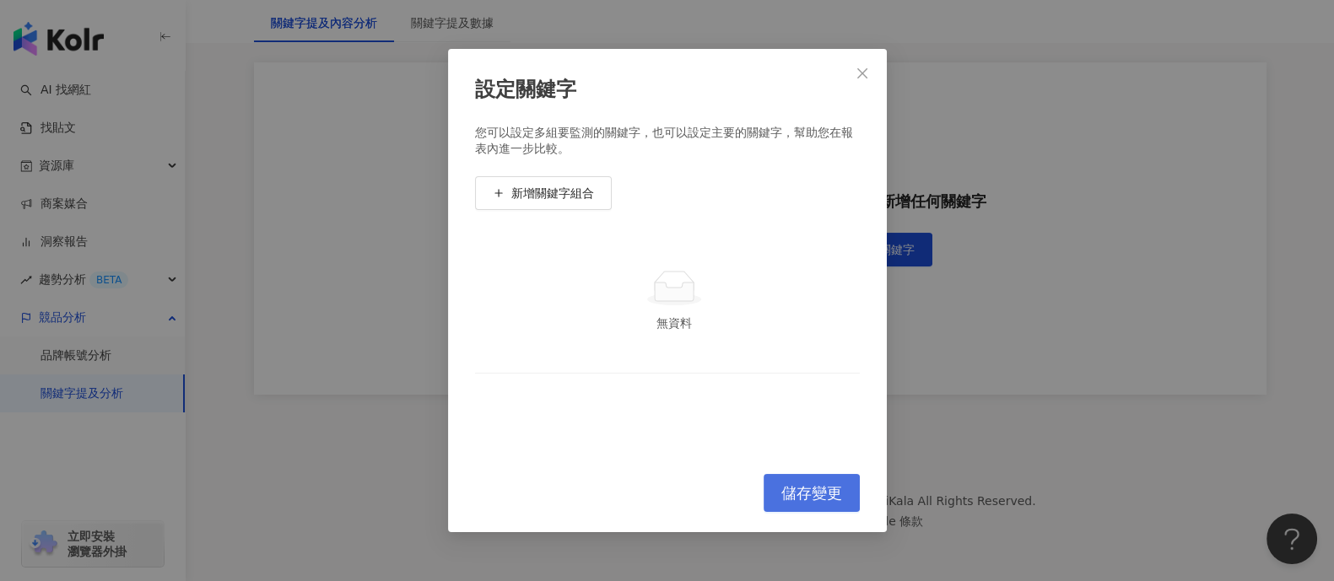
click at [846, 464] on button "儲存變更" at bounding box center [812, 493] width 96 height 38
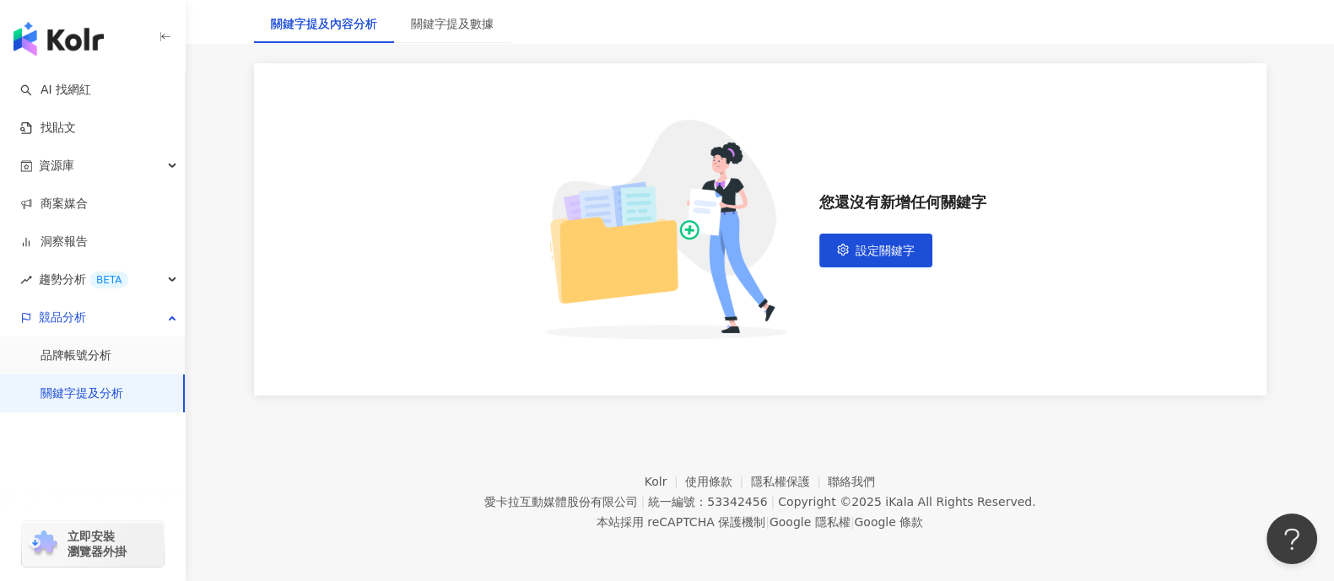
scroll to position [0, 0]
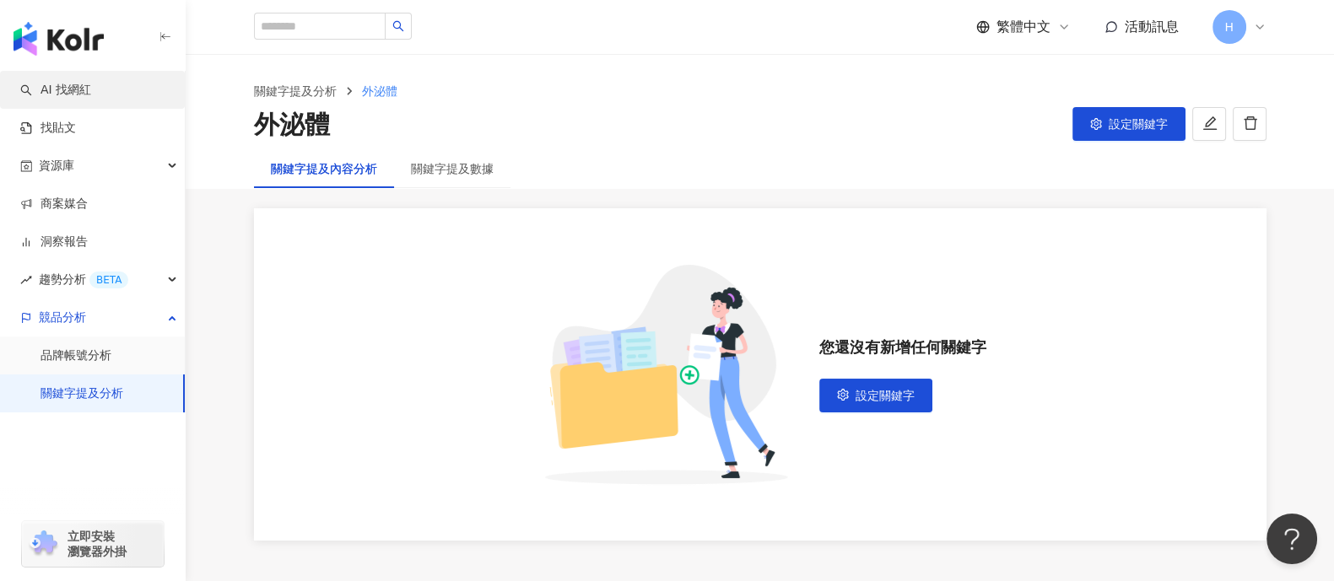
click at [56, 98] on link "AI 找網紅" at bounding box center [55, 90] width 71 height 17
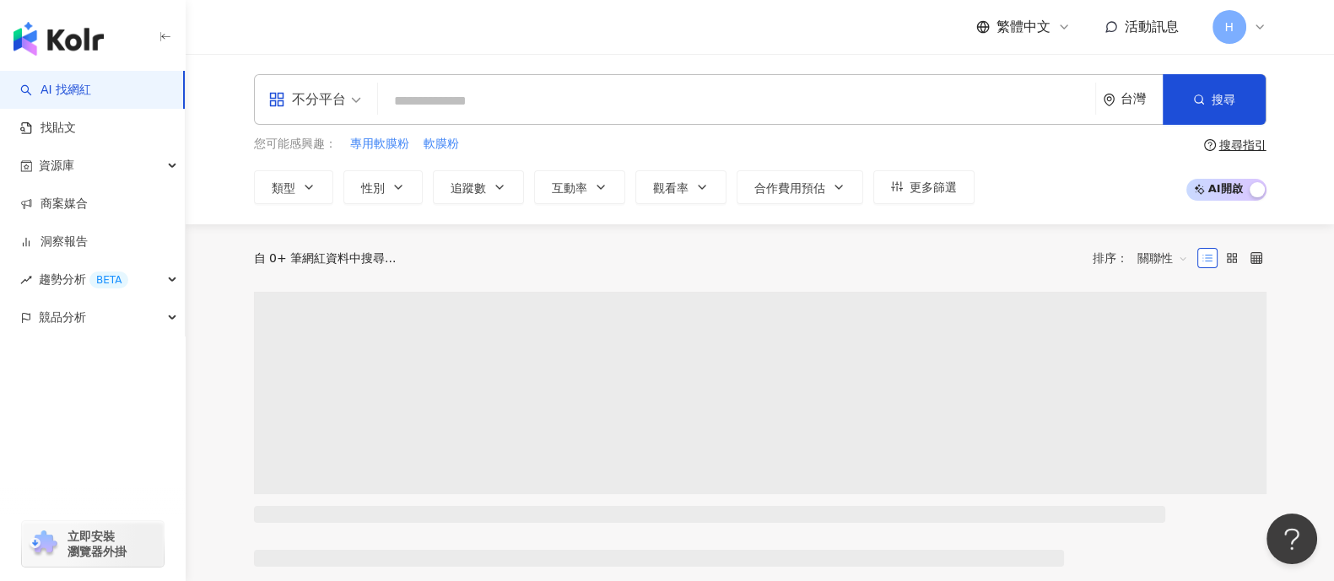
click at [56, 98] on link "AI 找網紅" at bounding box center [55, 90] width 71 height 17
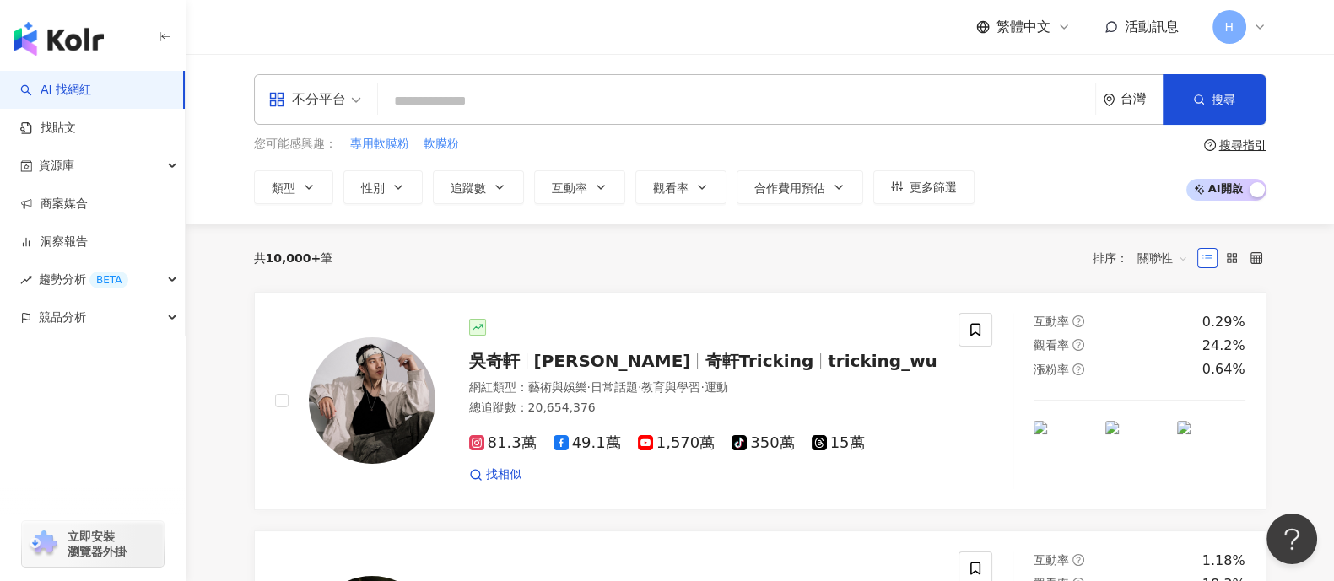
click at [56, 98] on link "AI 找網紅" at bounding box center [55, 90] width 71 height 17
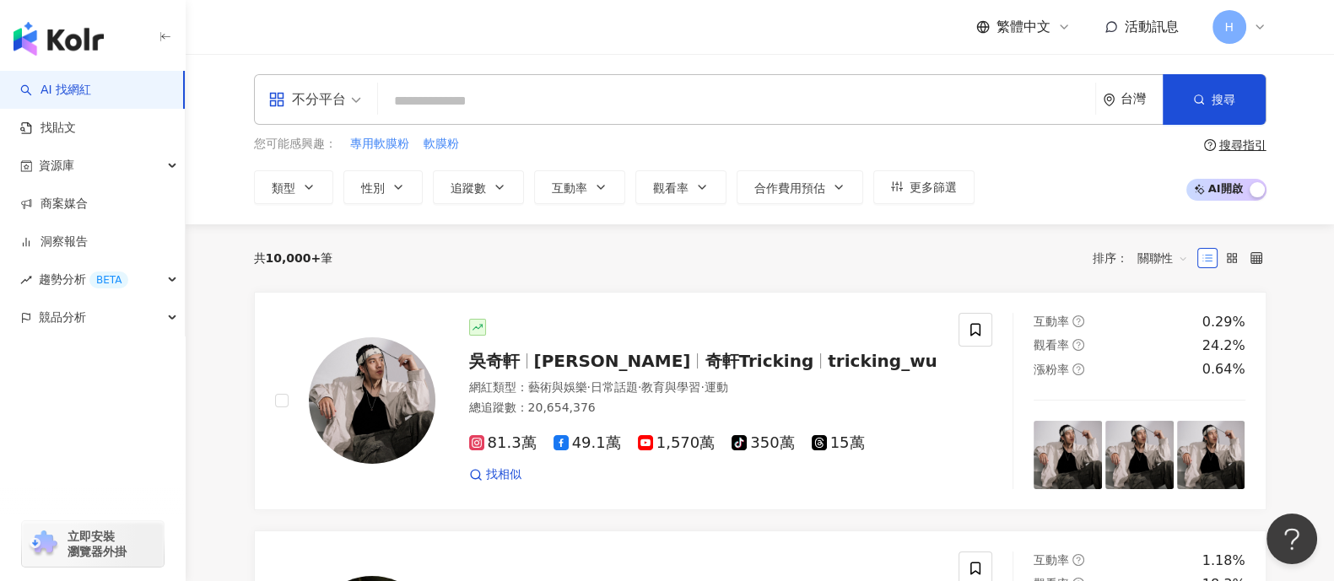
click at [1067, 85] on div "台灣" at bounding box center [1133, 99] width 60 height 49
click at [1067, 85] on div "台灣 台灣 unlimit tw 不限區域 台灣 日本 香港 馬來西亞 泰國 越南" at bounding box center [1133, 99] width 60 height 49
click at [1067, 98] on div "台灣" at bounding box center [1133, 99] width 60 height 49
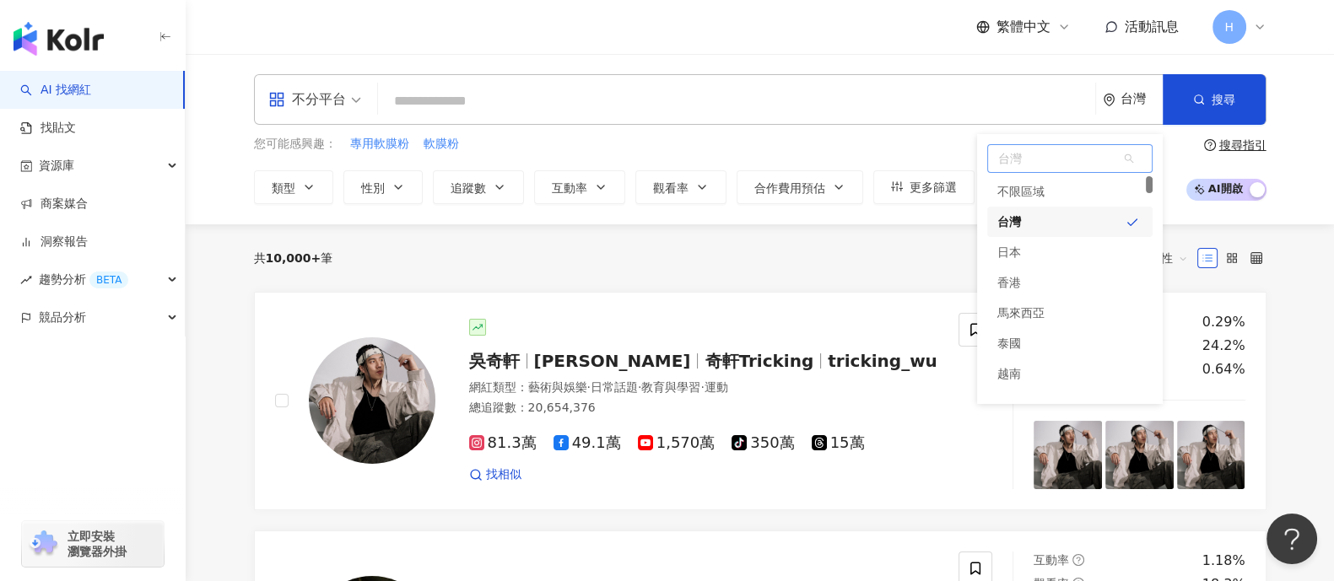
click at [1067, 229] on div "台灣" at bounding box center [1069, 222] width 165 height 30
click at [899, 139] on div "您可能感興趣： 專用軟膜粉 軟膜粉" at bounding box center [614, 144] width 721 height 19
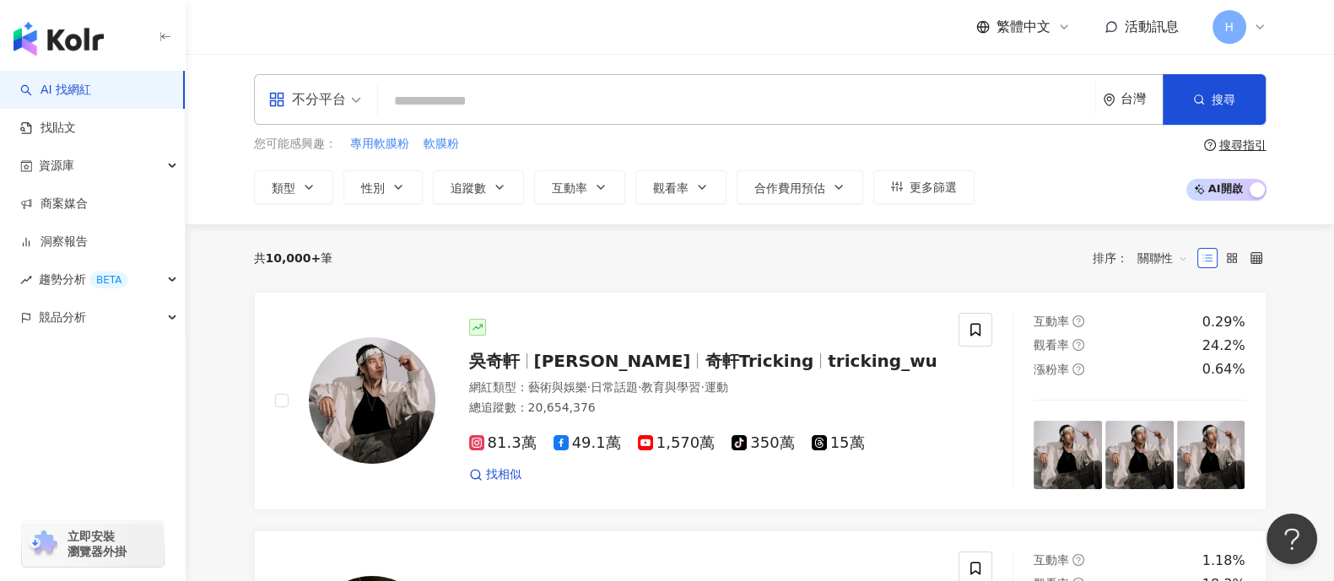
click at [886, 125] on div "不分平台 台灣 搜尋 您可能感興趣： 專用軟膜粉 軟膜粉 類型 性別 追蹤數 互動率 觀看率 合作費用預估 更多篩選 搜尋指引 AI 開啟 AI 關閉" at bounding box center [760, 139] width 1080 height 130
click at [885, 105] on input "search" at bounding box center [737, 101] width 704 height 32
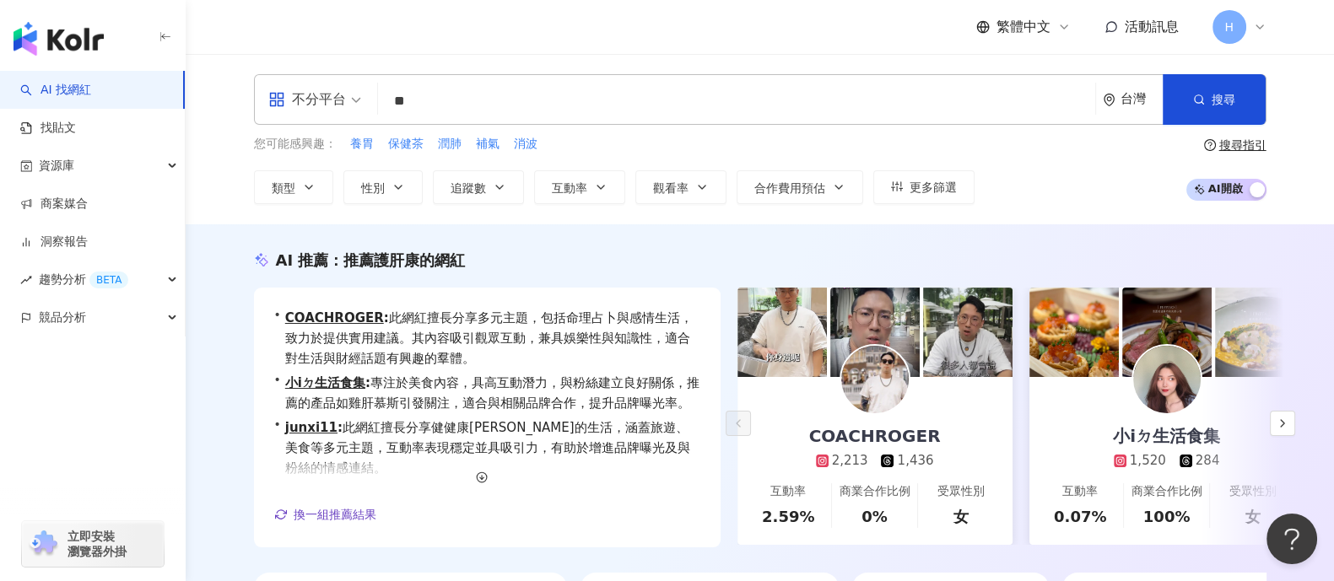
click at [1067, 149] on div "搜尋指引" at bounding box center [1242, 145] width 47 height 14
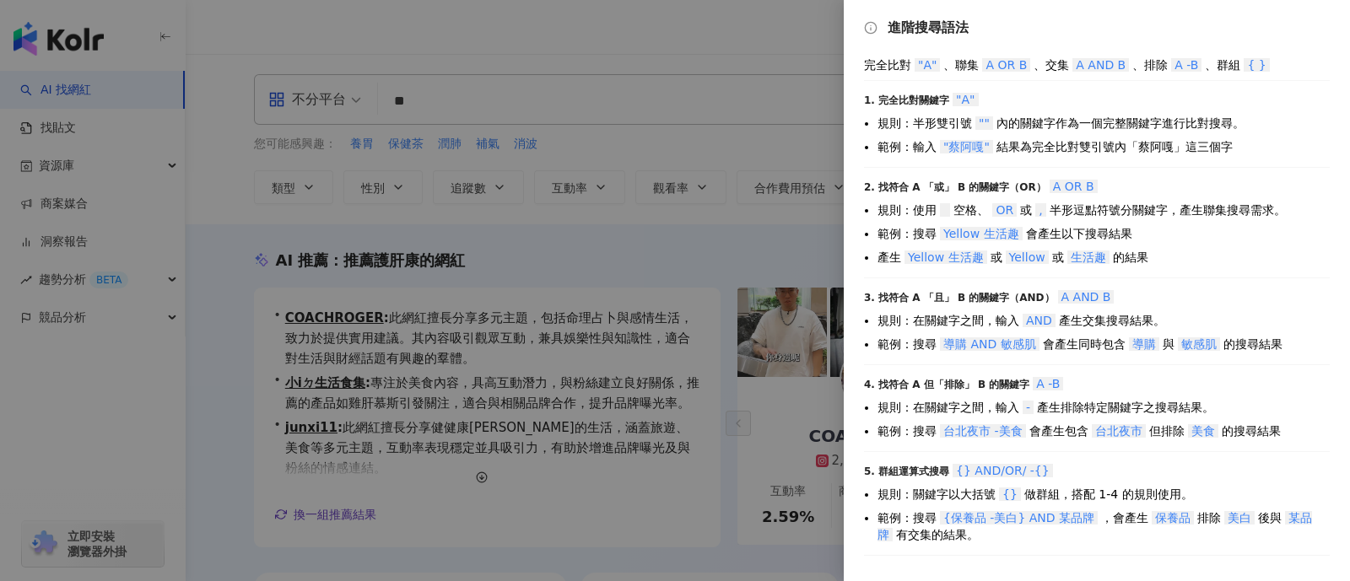
click at [480, 65] on div at bounding box center [675, 290] width 1350 height 581
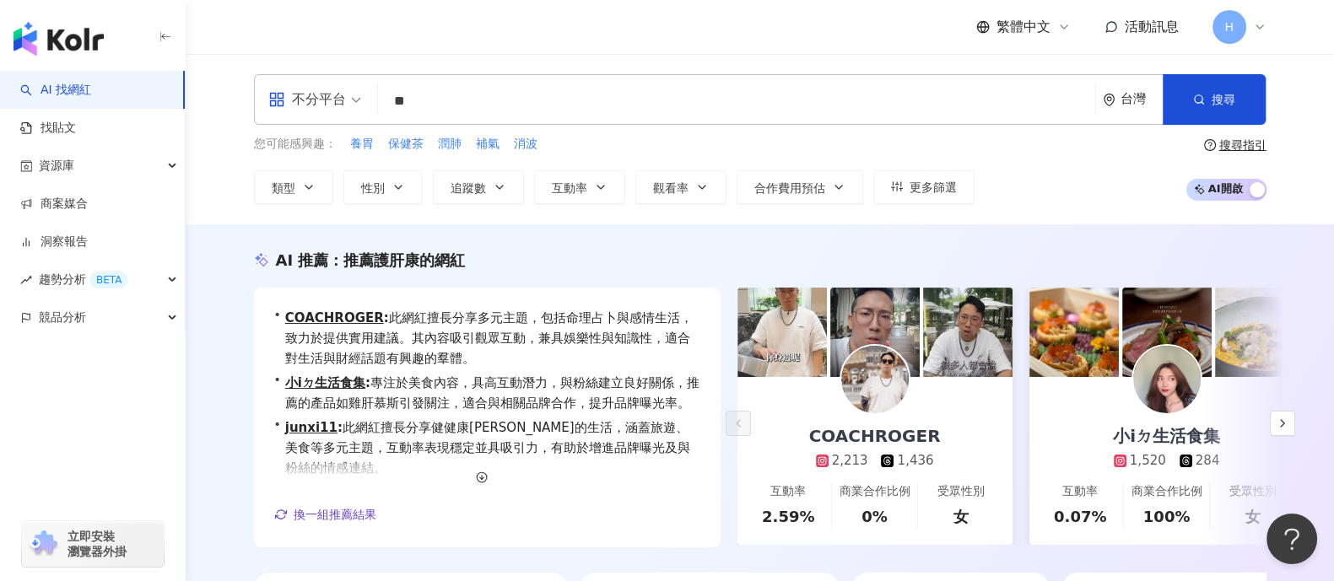
click at [468, 114] on input "**" at bounding box center [737, 101] width 704 height 32
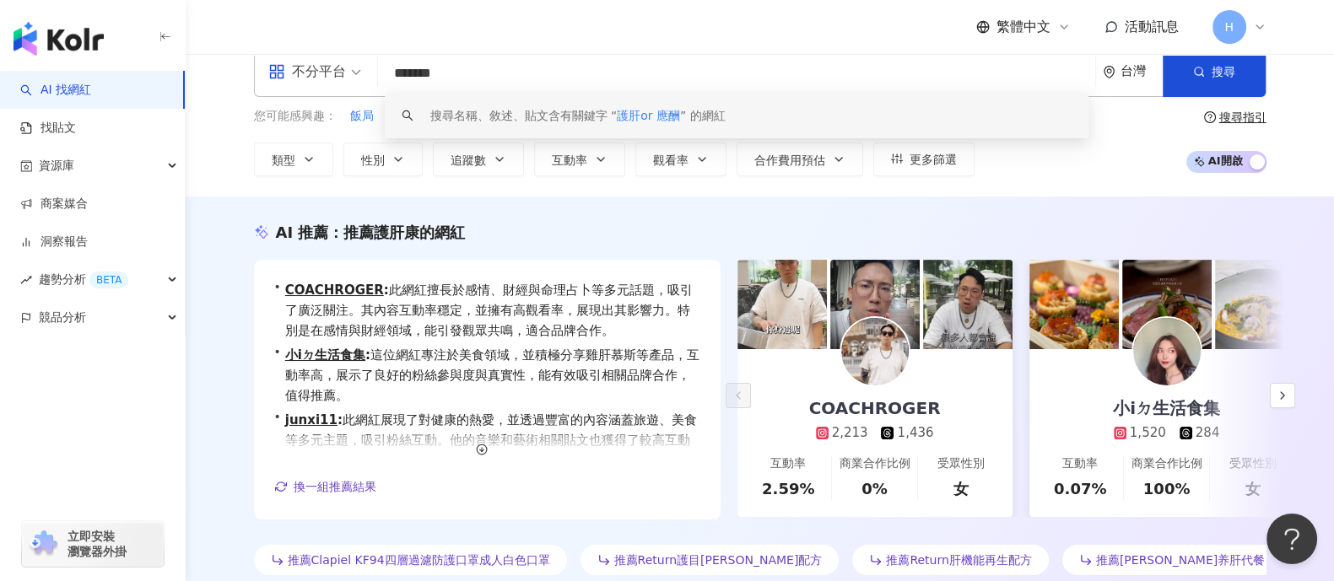
scroll to position [22, 0]
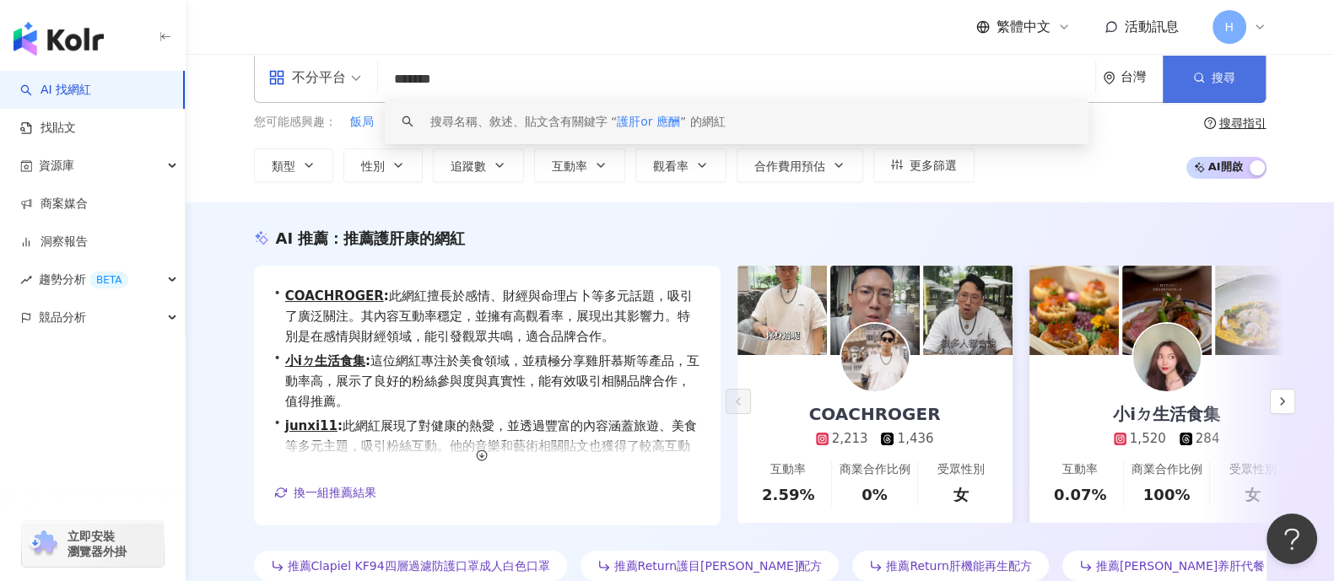
type input "*******"
click at [1067, 88] on button "搜尋" at bounding box center [1214, 77] width 103 height 51
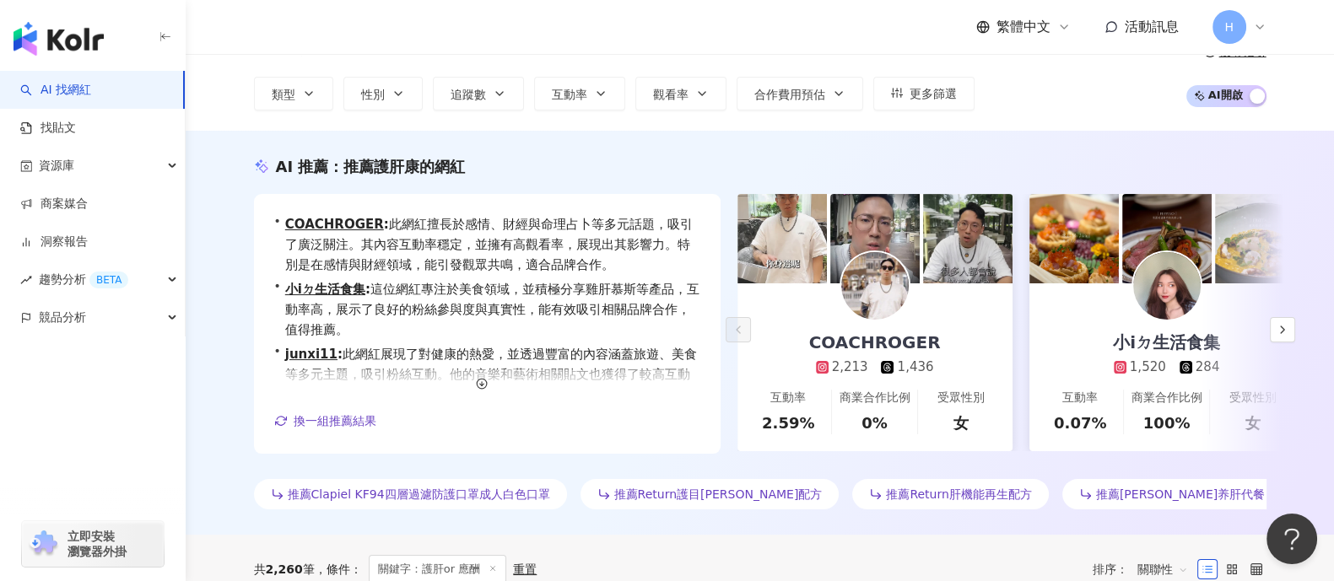
scroll to position [0, 0]
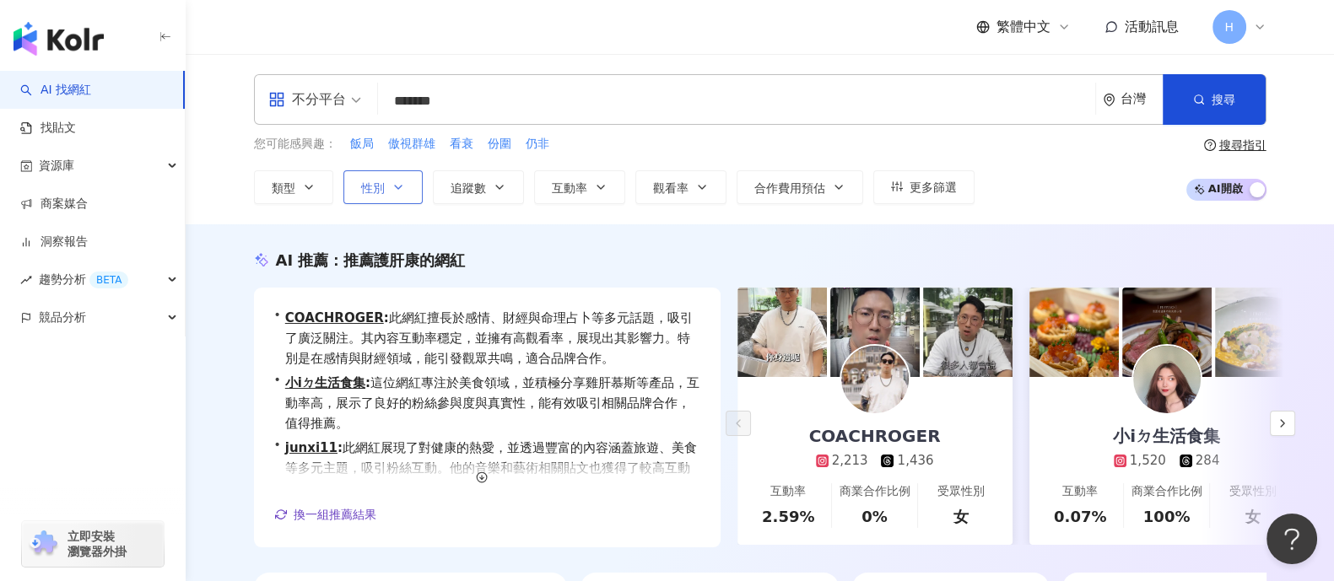
click at [392, 183] on icon "button" at bounding box center [399, 188] width 14 height 14
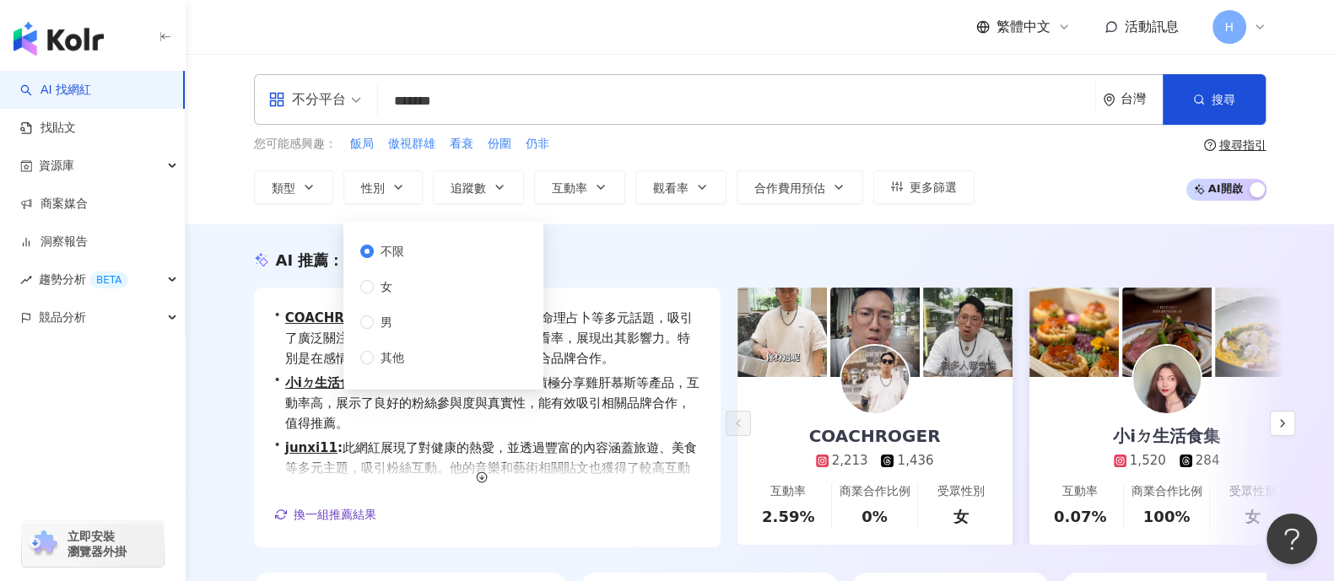
click at [397, 297] on div "不限 女 男 其他" at bounding box center [388, 304] width 57 height 125
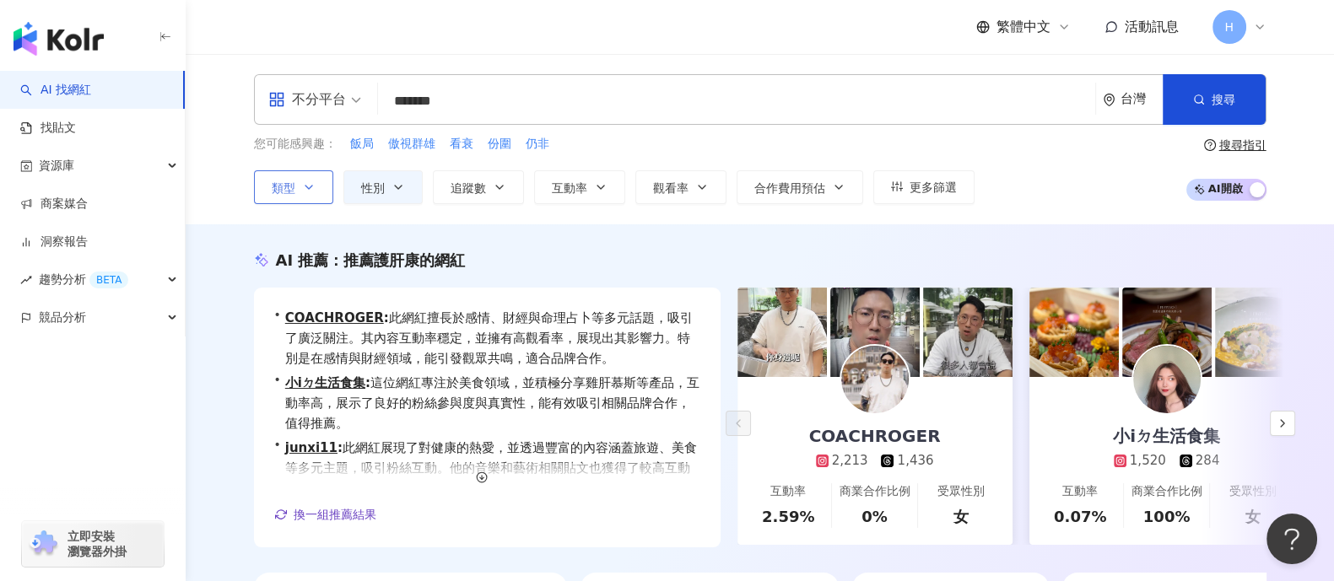
click at [319, 187] on button "類型" at bounding box center [293, 187] width 79 height 34
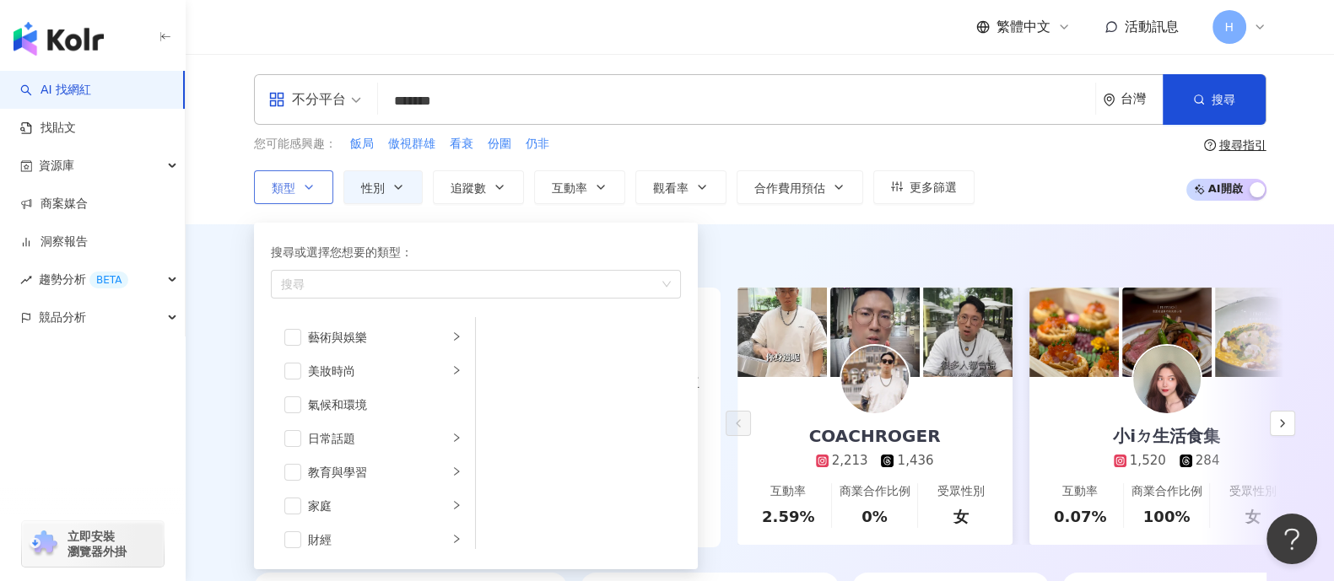
click at [319, 187] on button "類型 搜尋或選擇您想要的類型： 搜尋 藝術與娛樂 美妝時尚 氣候和環境 日常話題 教育與學習 家庭 財經 美食 命理占卜 遊戲 法政社會 生活風格 影視娛樂 …" at bounding box center [293, 187] width 79 height 34
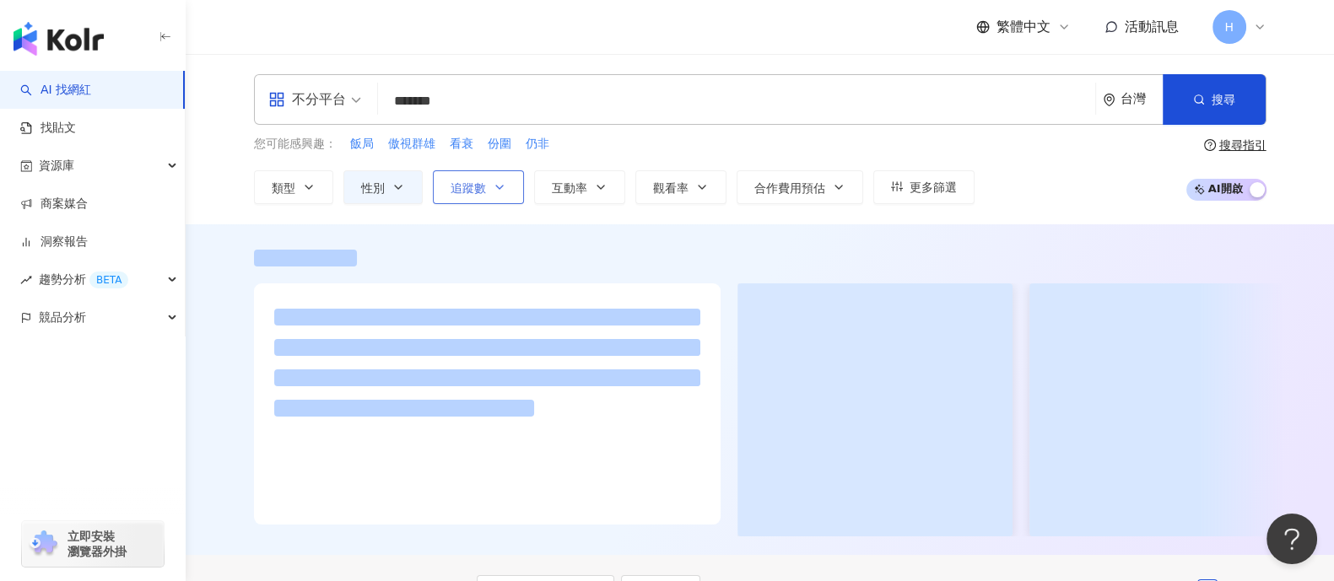
click at [494, 181] on icon "button" at bounding box center [500, 188] width 14 height 14
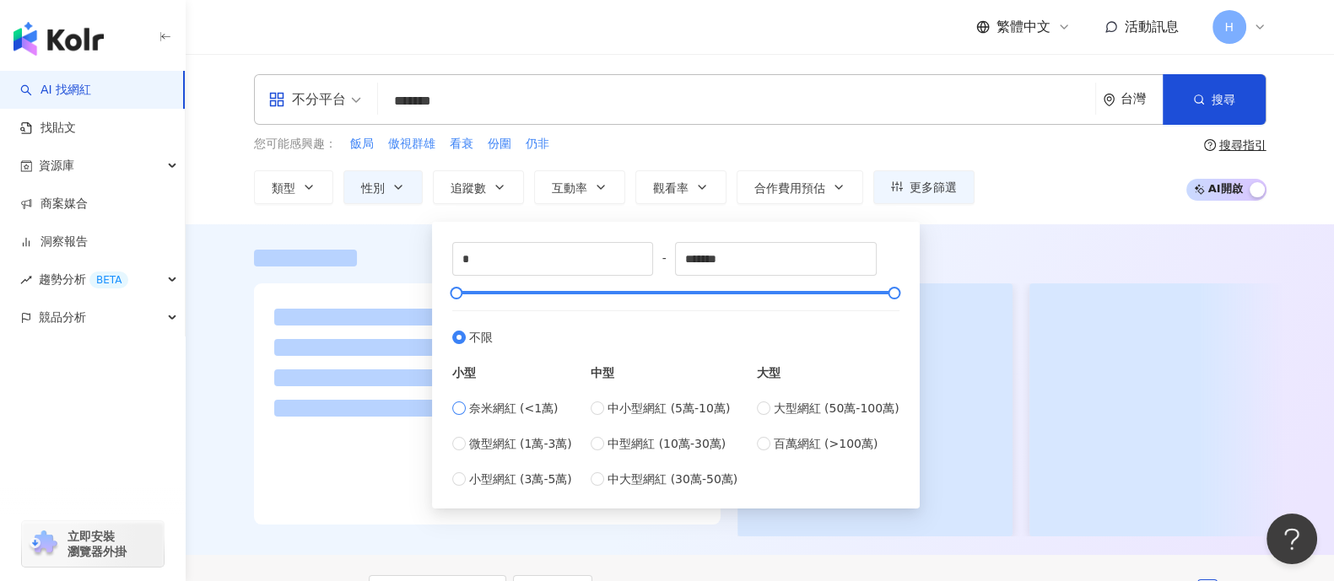
click at [515, 411] on span "奈米網紅 (<1萬)" at bounding box center [513, 408] width 89 height 19
type input "****"
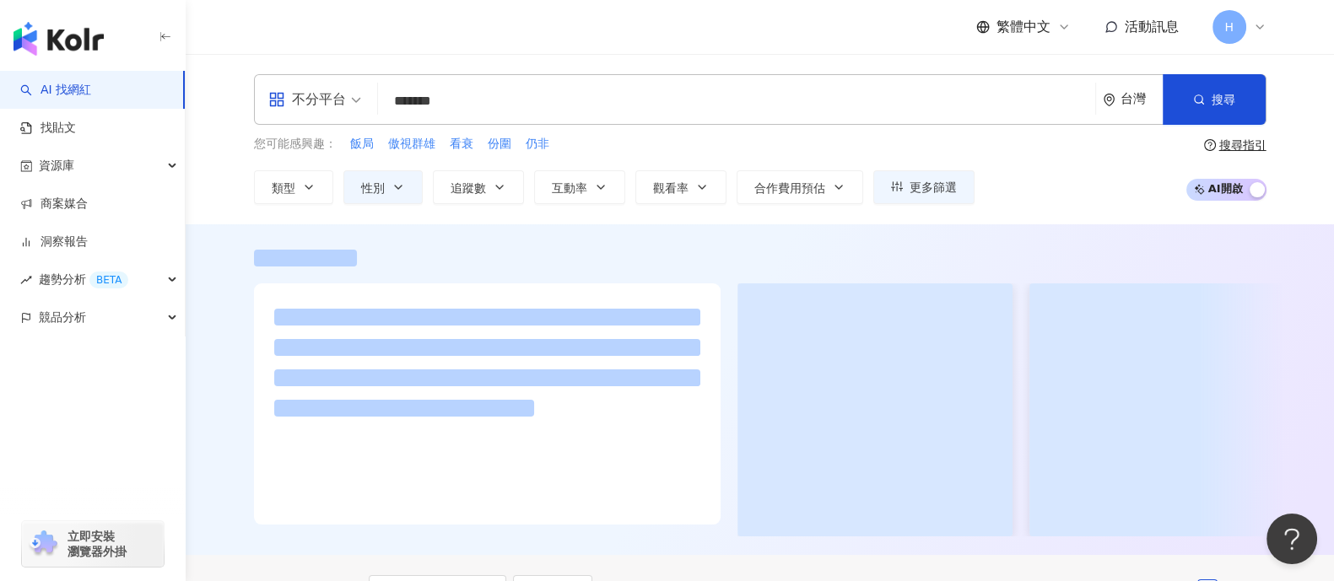
click at [1035, 185] on div "您可能感興趣： 飯局 傲視群雄 看衰 份圍 仍非 類型 性別 追蹤數 互動率 觀看率 合作費用預估 更多篩選 不限 女 男 其他 * - **** 不限 小型…" at bounding box center [760, 169] width 1013 height 69
click at [1067, 106] on span "button" at bounding box center [1199, 100] width 12 height 14
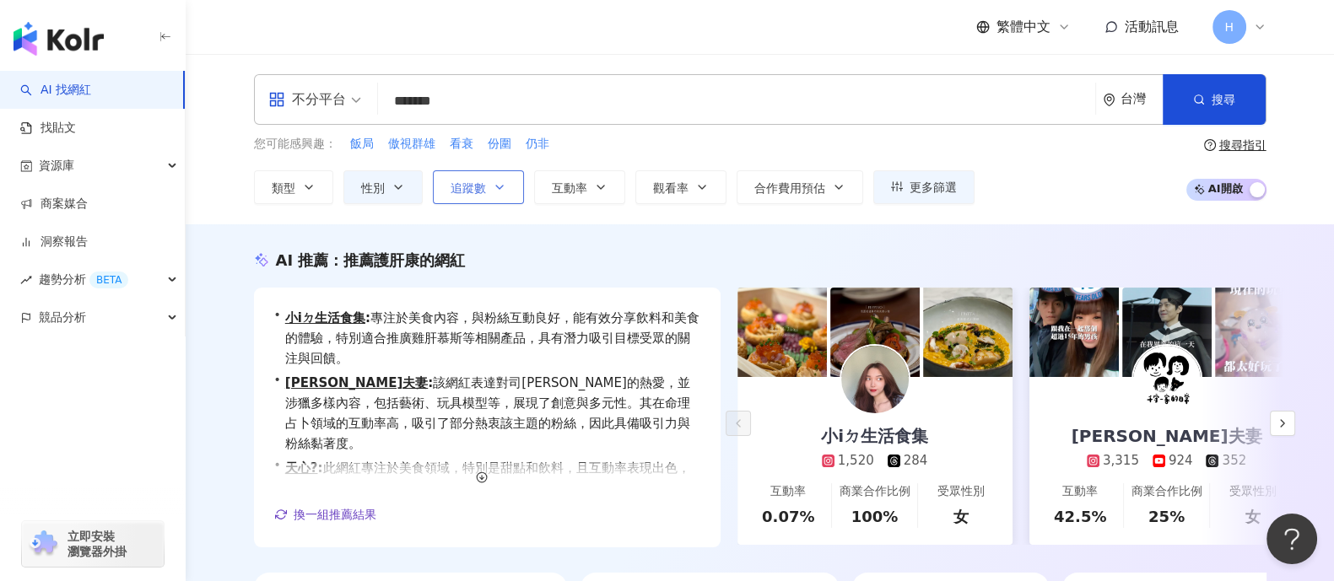
click at [477, 192] on span "追蹤數" at bounding box center [468, 188] width 35 height 14
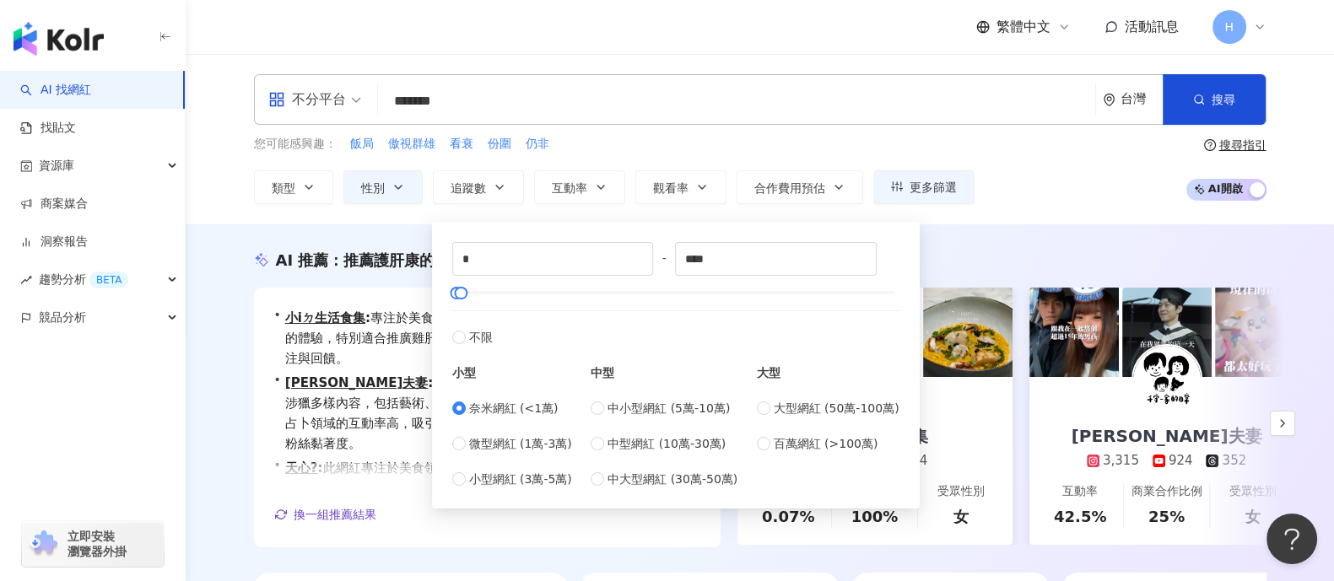
click at [727, 145] on div "您可能感興趣： 飯局 傲視群雄 看衰 份圍 仍非" at bounding box center [614, 144] width 721 height 19
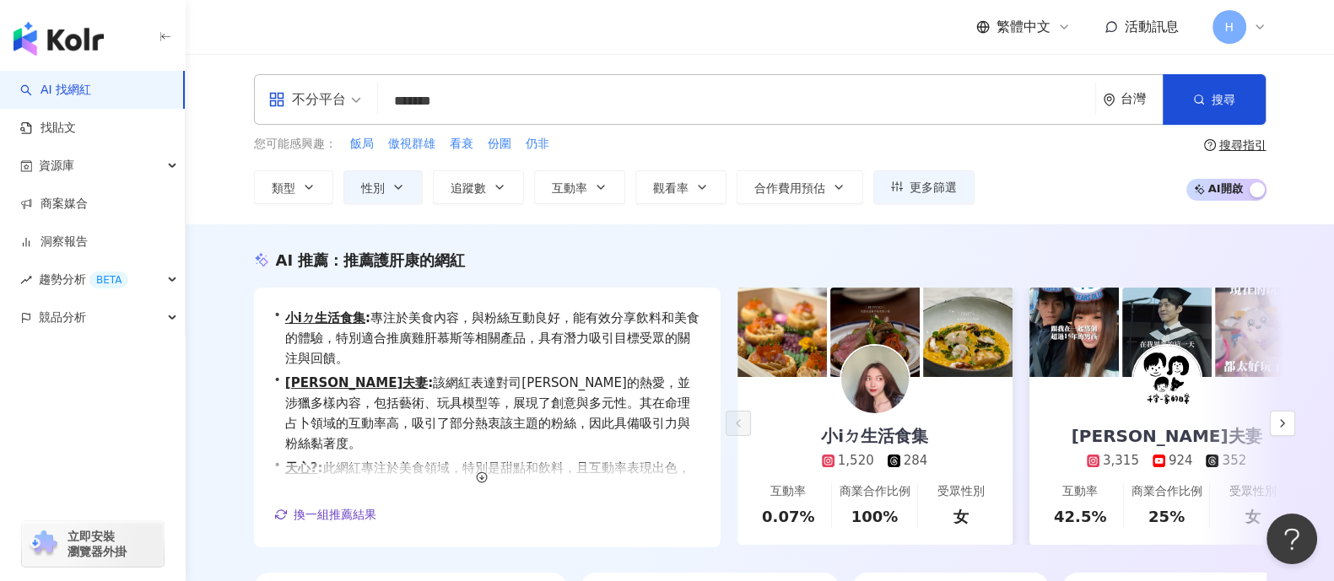
click at [727, 145] on div "您可能感興趣： 飯局 傲視群雄 看衰 份圍 仍非" at bounding box center [614, 144] width 721 height 19
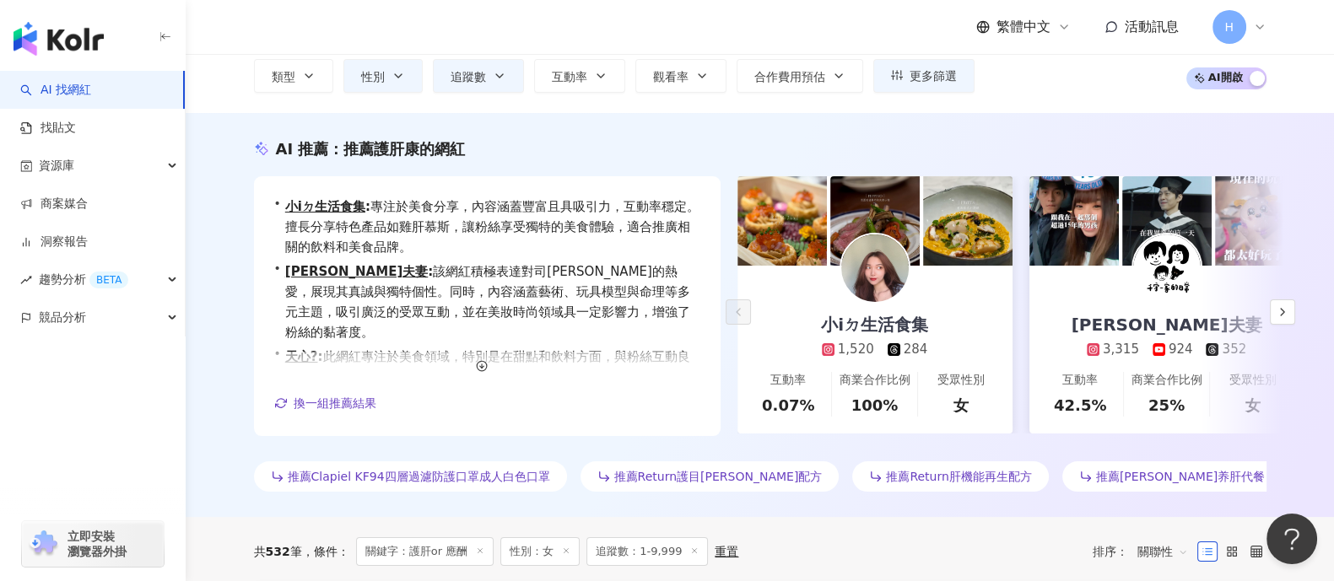
scroll to position [127, 0]
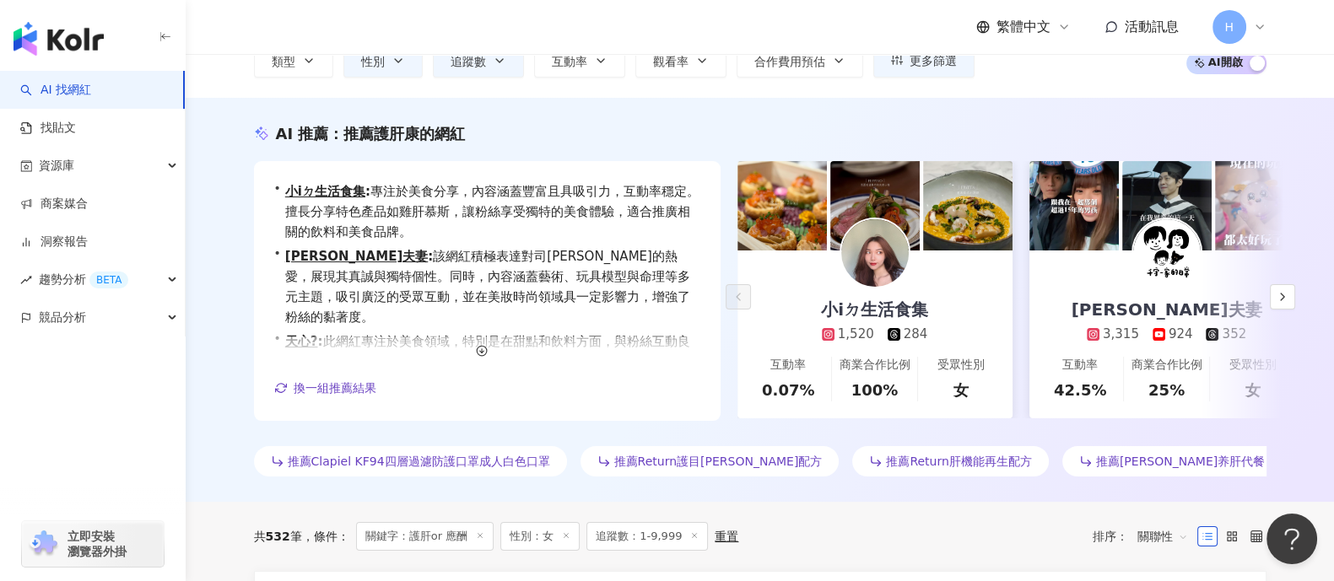
click at [929, 283] on div "小iㄉ生活食集 1,520 284" at bounding box center [874, 297] width 141 height 93
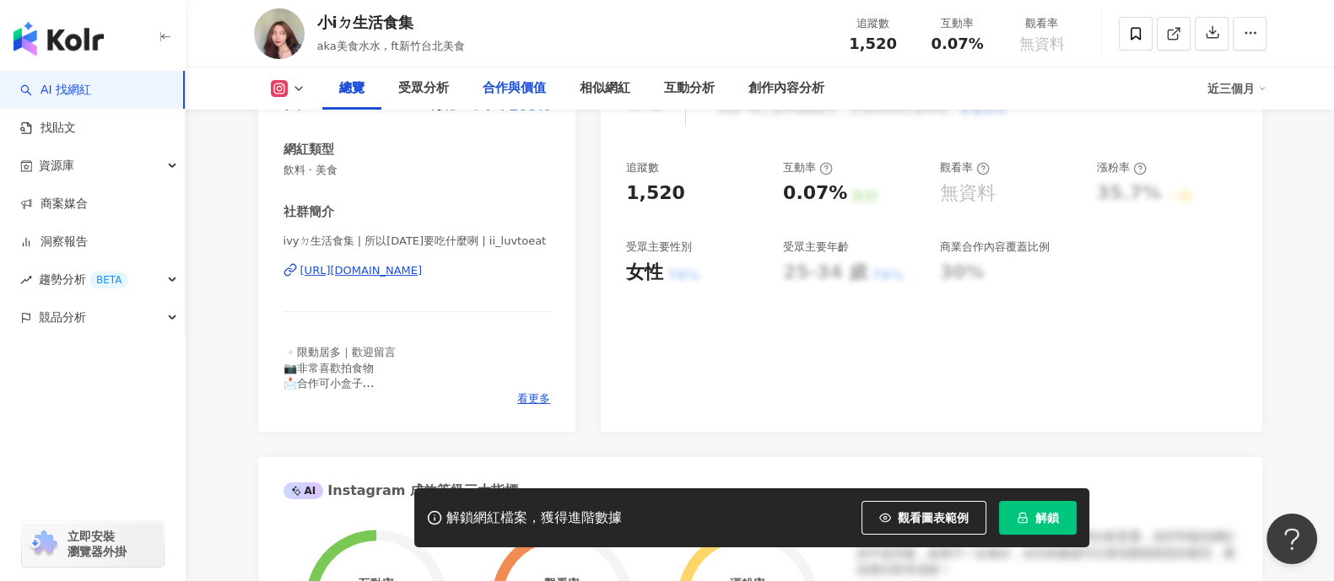
click at [511, 81] on div "合作與價值" at bounding box center [514, 88] width 63 height 20
click at [516, 96] on div "合作與價值" at bounding box center [514, 88] width 63 height 20
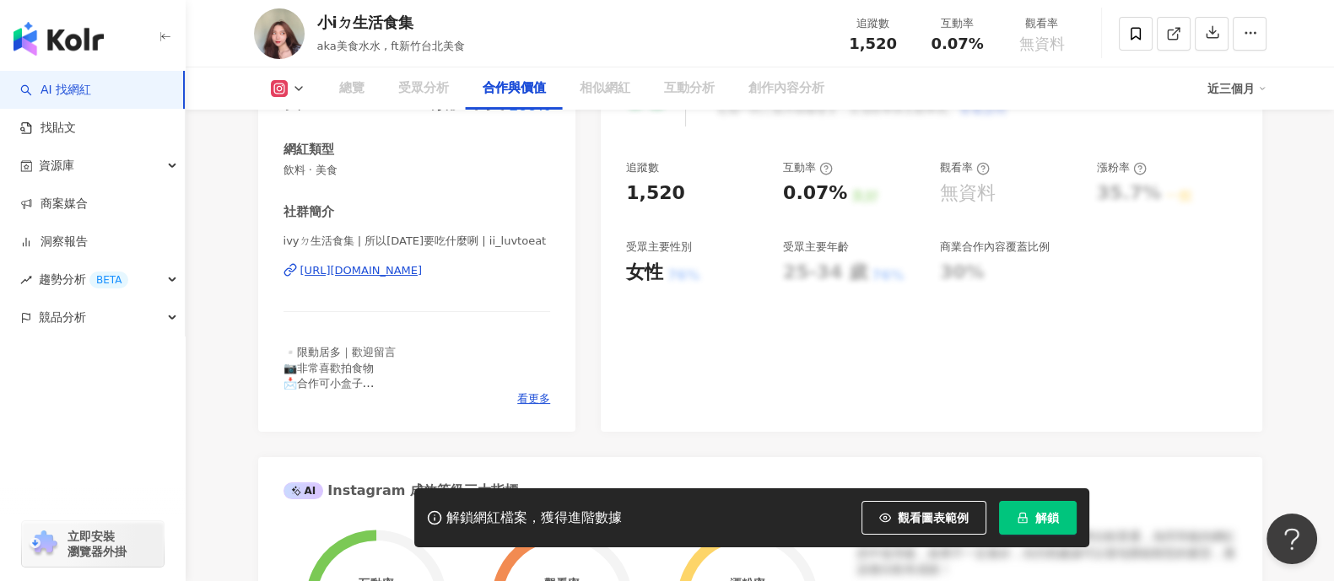
scroll to position [2285, 0]
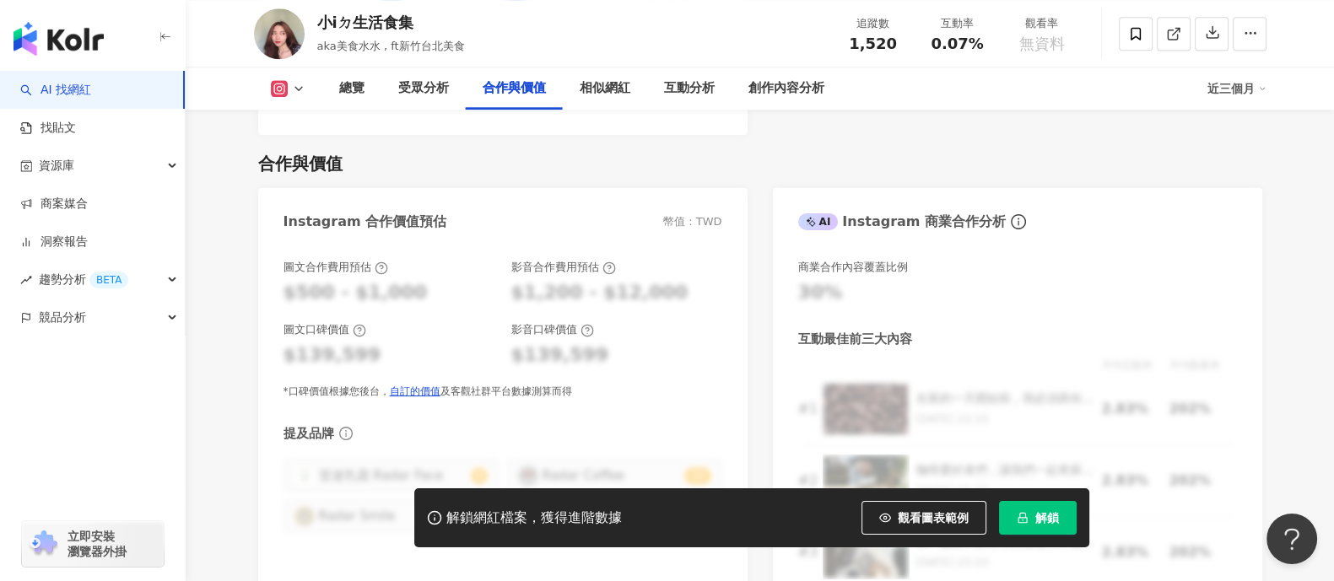
click at [536, 96] on div "合作與價值" at bounding box center [514, 88] width 63 height 20
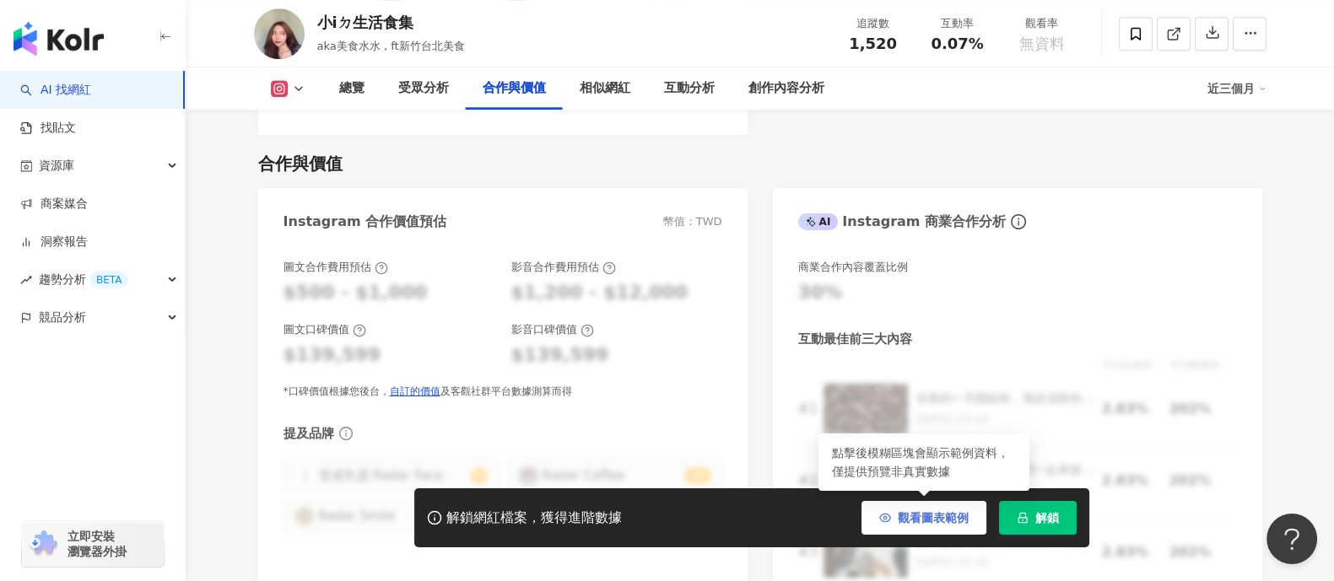
click at [925, 516] on span "觀看圖表範例" at bounding box center [933, 518] width 71 height 14
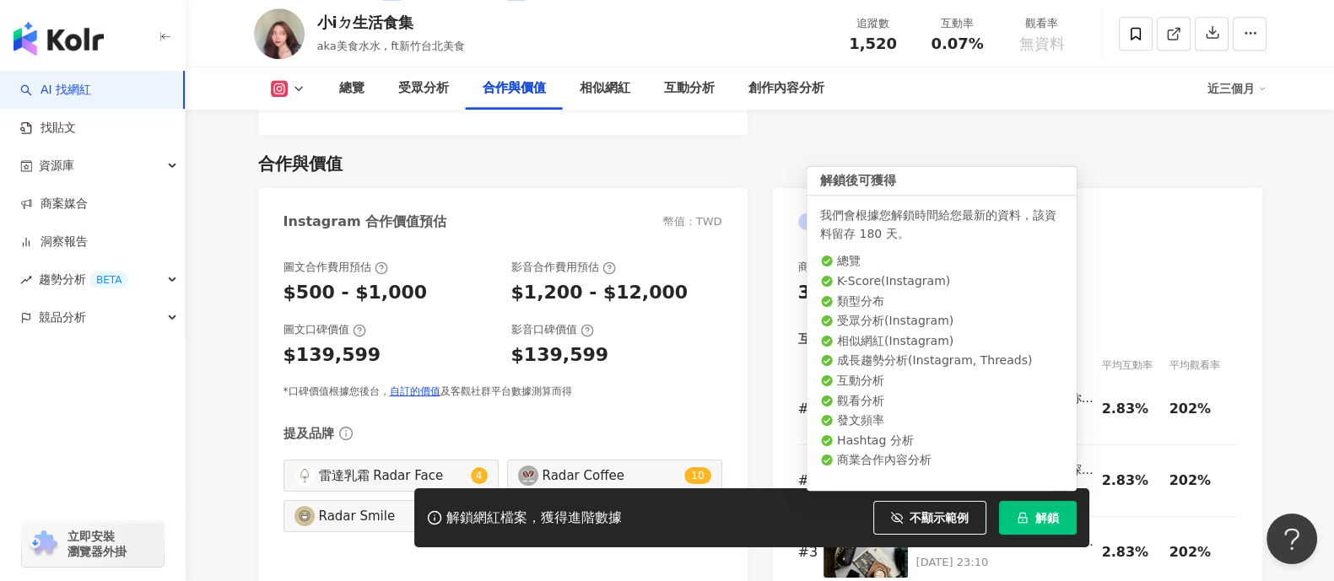
click at [1031, 520] on button "解鎖" at bounding box center [1038, 518] width 78 height 34
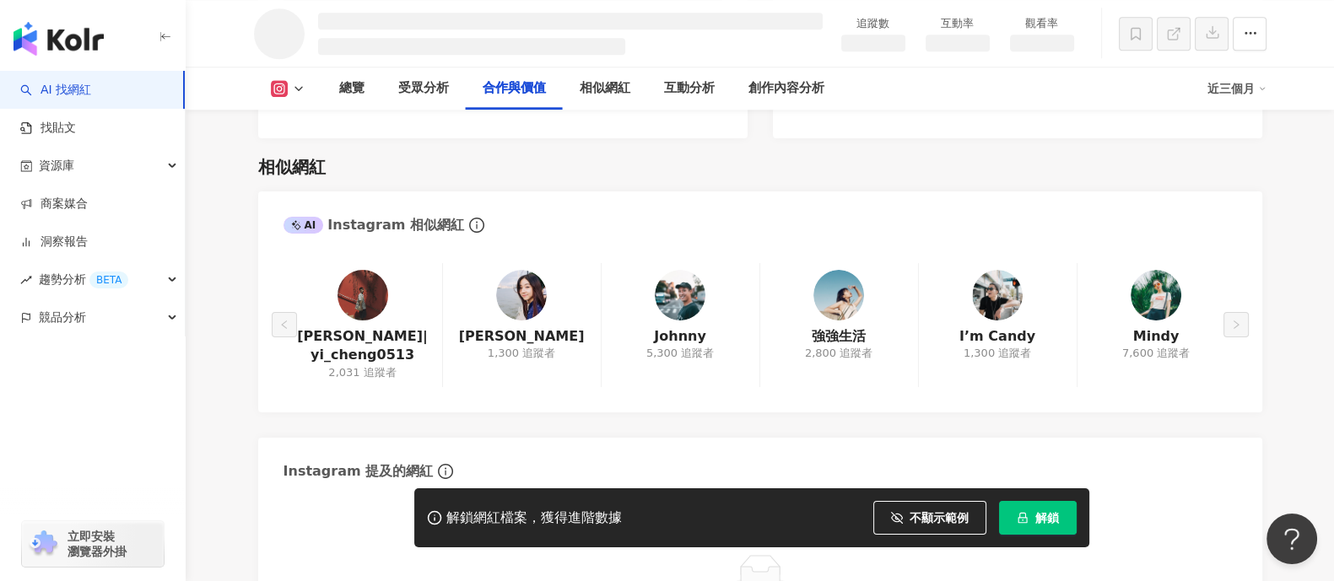
scroll to position [1956, 0]
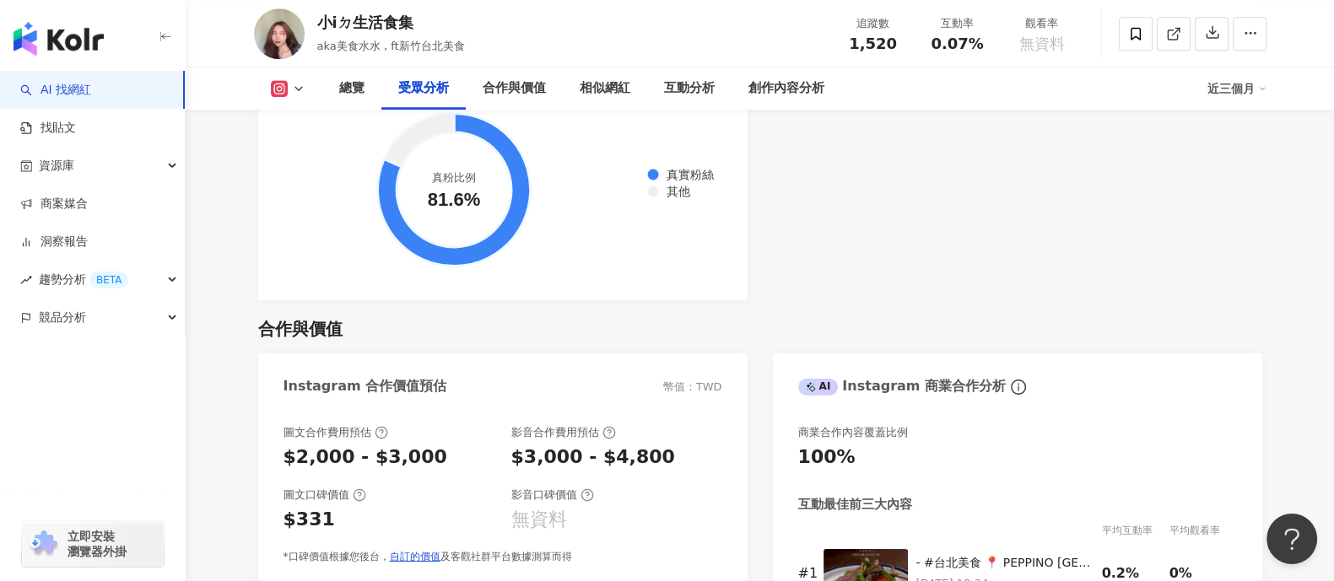
scroll to position [2117, 0]
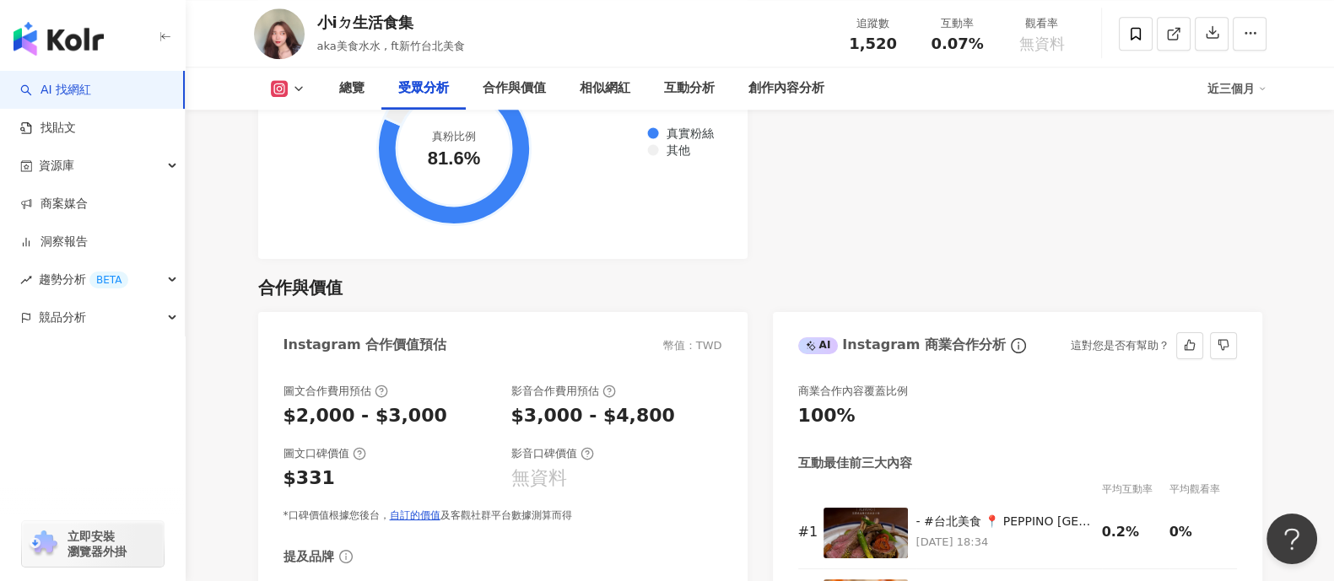
click at [886, 352] on div "AI Instagram 商業合作分析" at bounding box center [902, 345] width 208 height 19
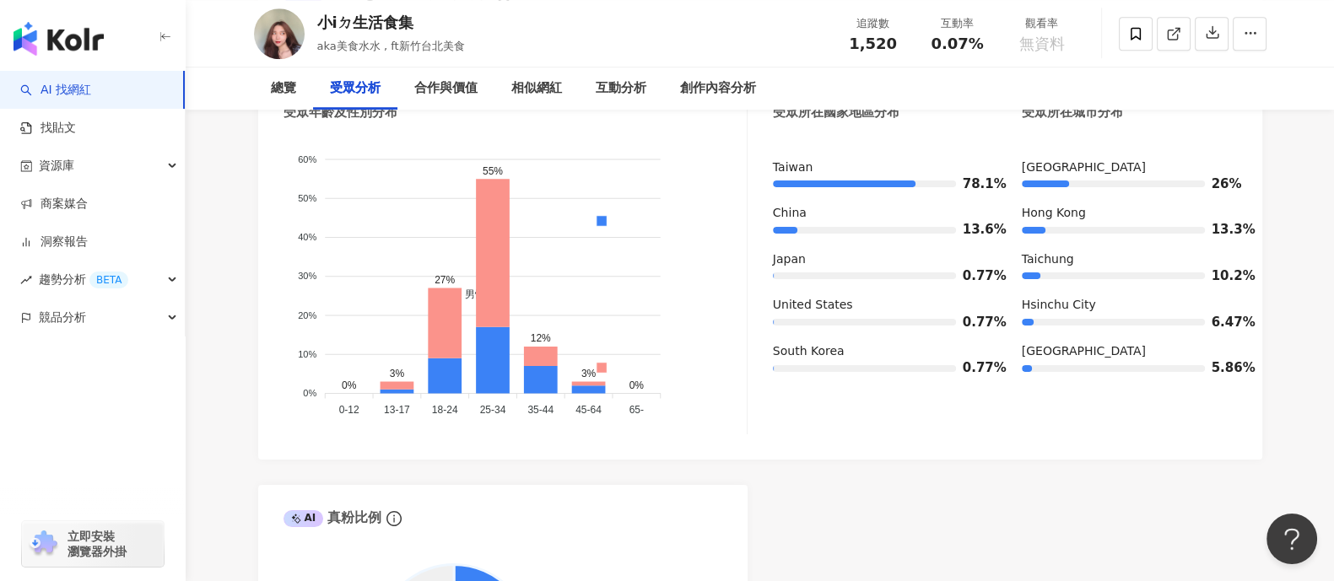
scroll to position [0, 0]
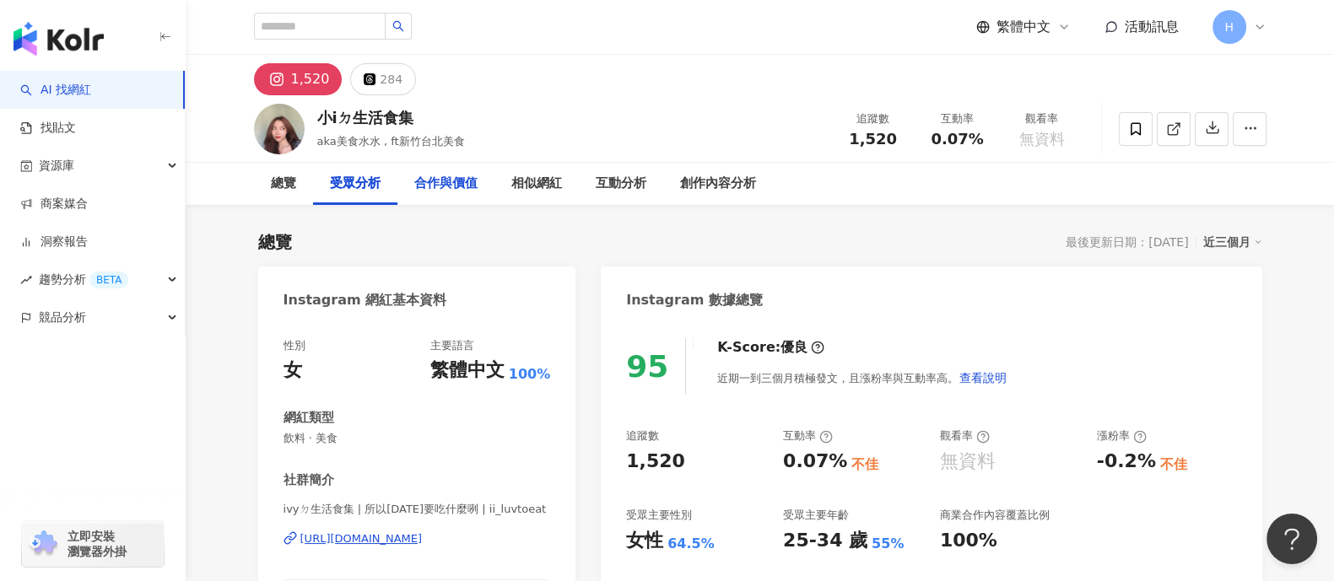
click at [443, 181] on div "合作與價值" at bounding box center [445, 184] width 63 height 20
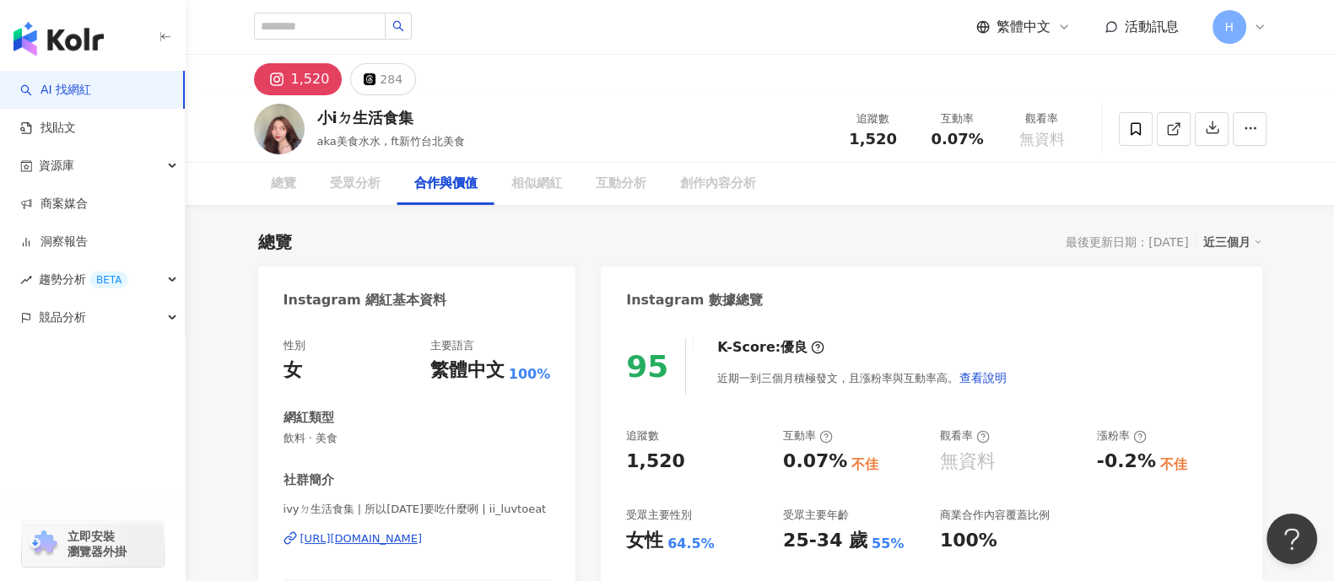
scroll to position [2266, 0]
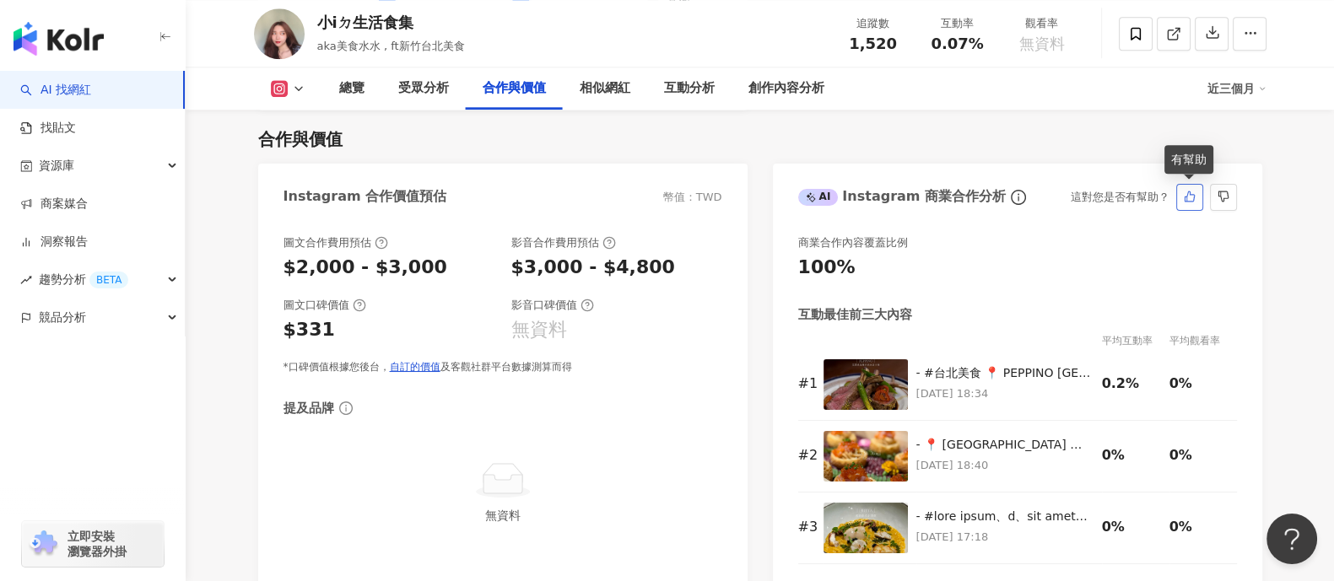
click at [1193, 200] on icon "like" at bounding box center [1189, 197] width 11 height 11
click at [603, 111] on div "合作與價值 Instagram 合作價值預估 幣值：TWD 圖文合作費用預估 $2,000 - $3,000 影音合作費用預估 $3,000 - $4,800…" at bounding box center [760, 350] width 1004 height 479
click at [605, 99] on div "相似網紅" at bounding box center [605, 89] width 84 height 42
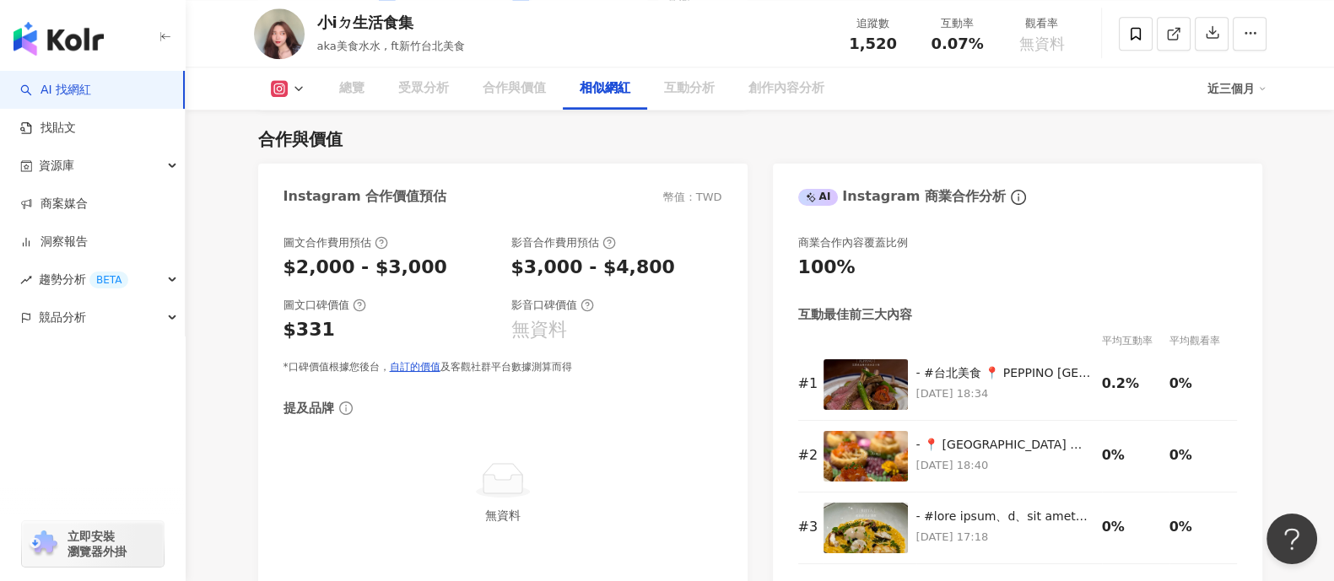
scroll to position [2745, 0]
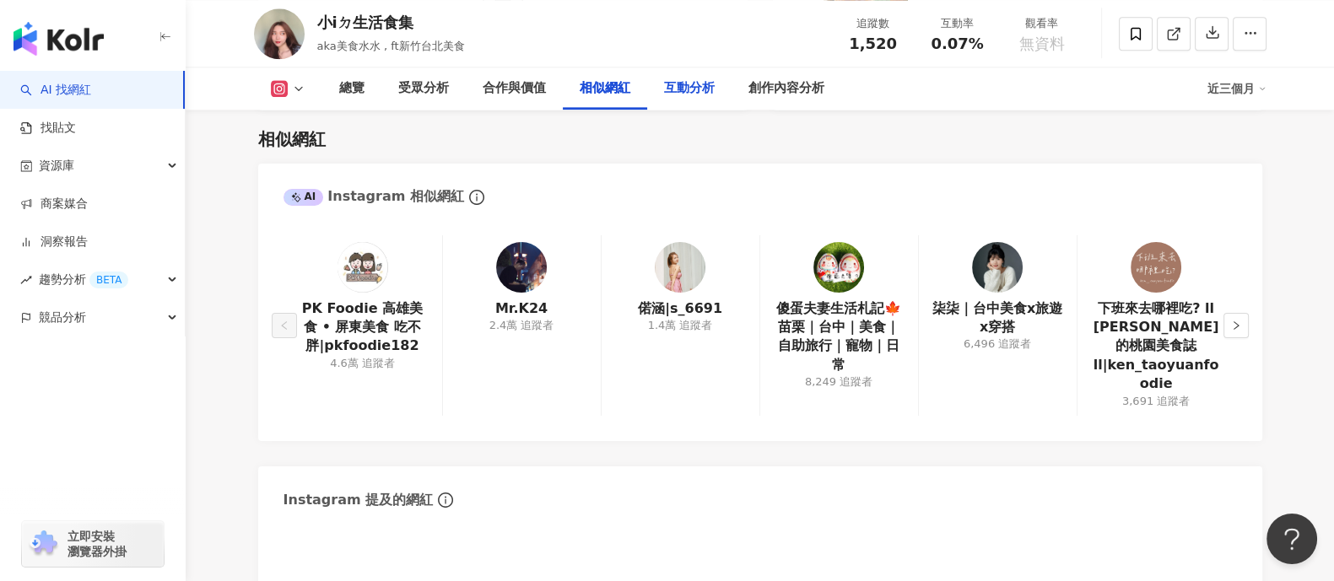
click at [672, 92] on div "互動分析" at bounding box center [689, 88] width 51 height 20
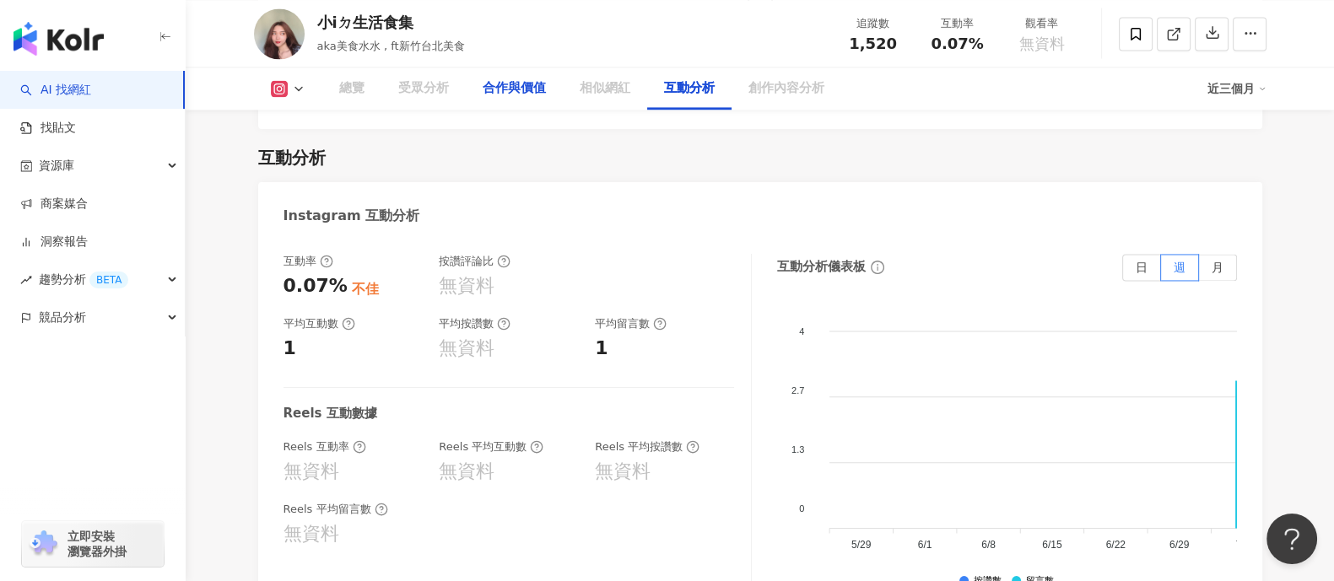
click at [500, 103] on div "合作與價值" at bounding box center [514, 89] width 97 height 42
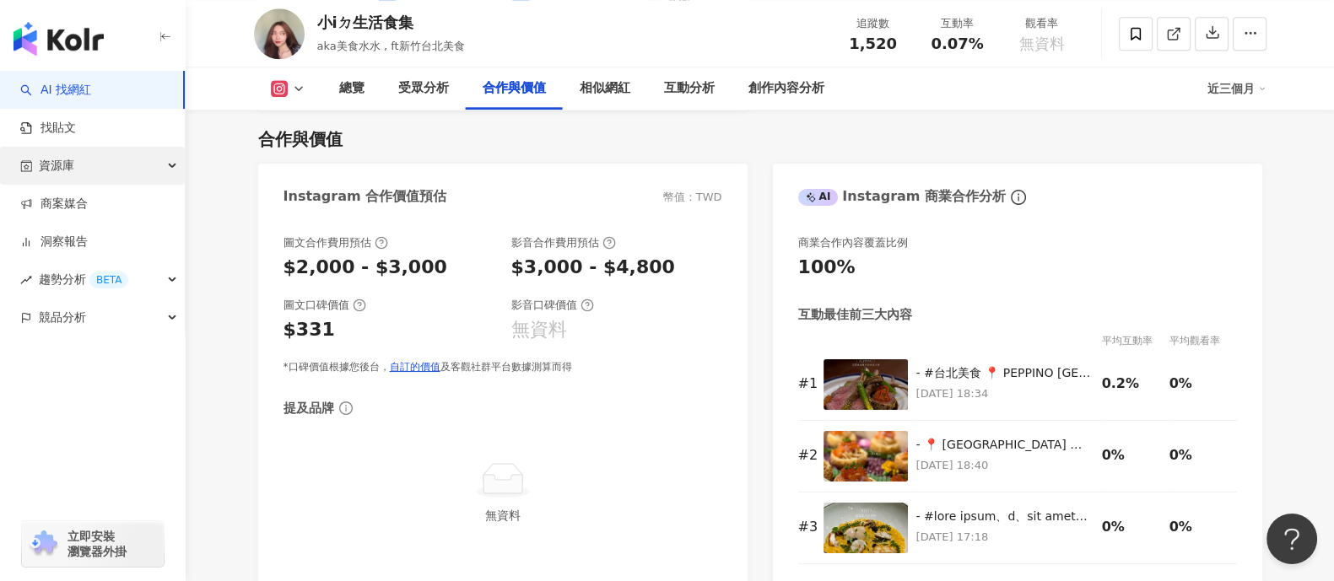
click at [105, 153] on div "資源庫" at bounding box center [92, 166] width 185 height 38
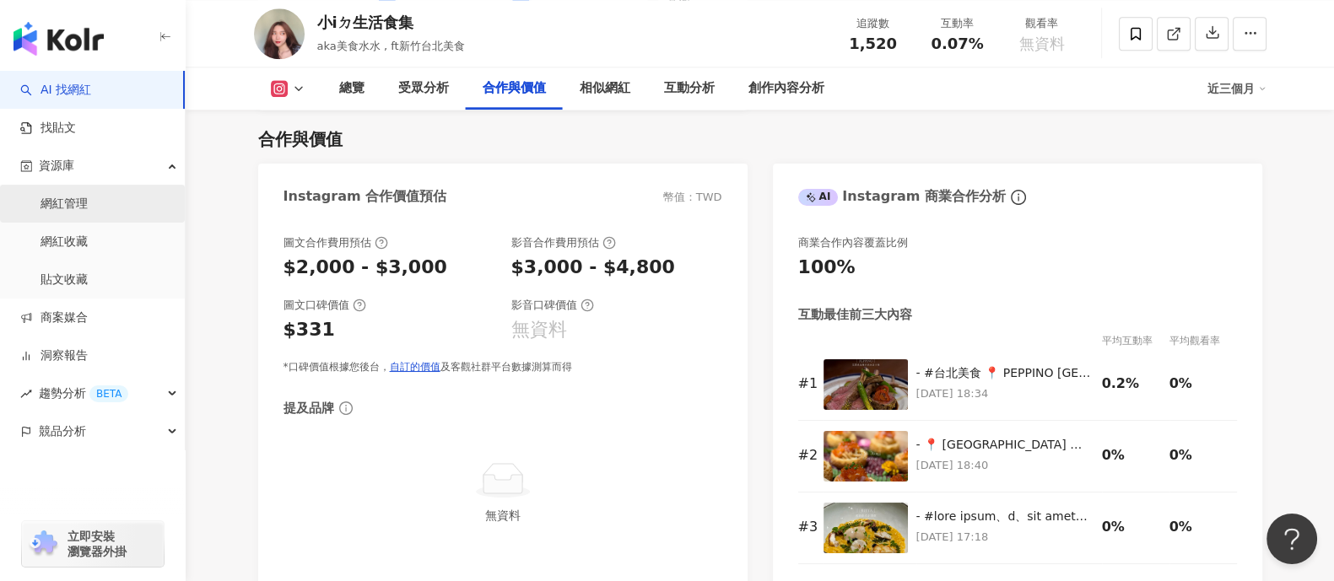
click at [77, 208] on link "網紅管理" at bounding box center [64, 204] width 47 height 17
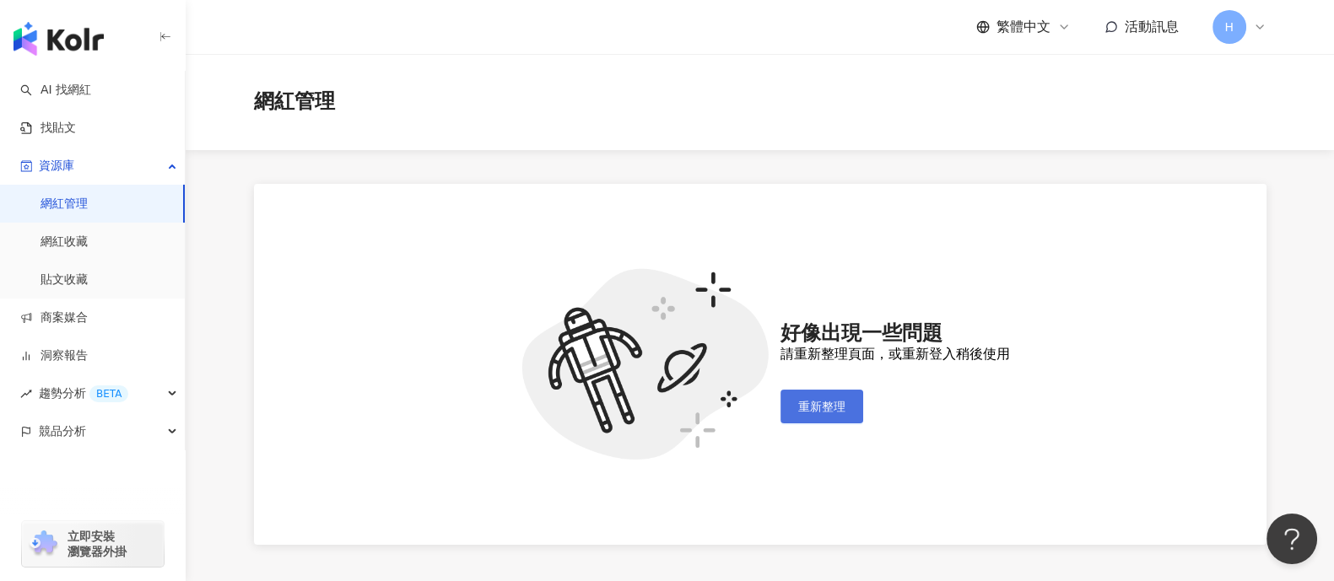
click at [785, 390] on button "重新整理" at bounding box center [822, 407] width 83 height 34
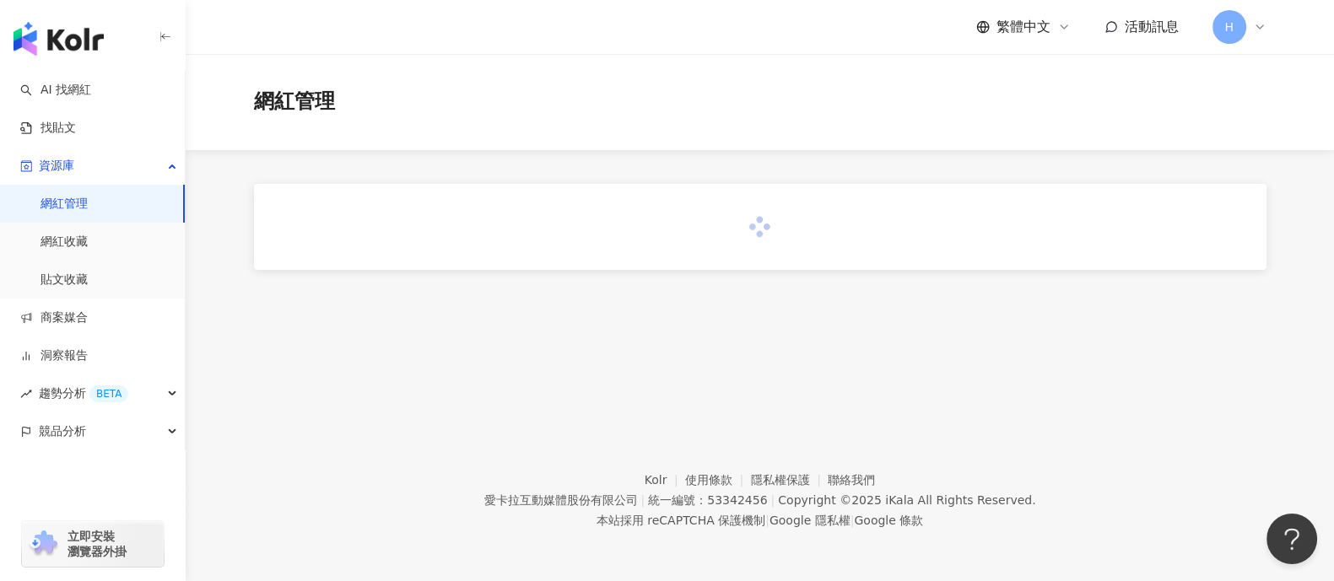
click at [88, 202] on link "網紅管理" at bounding box center [64, 204] width 47 height 17
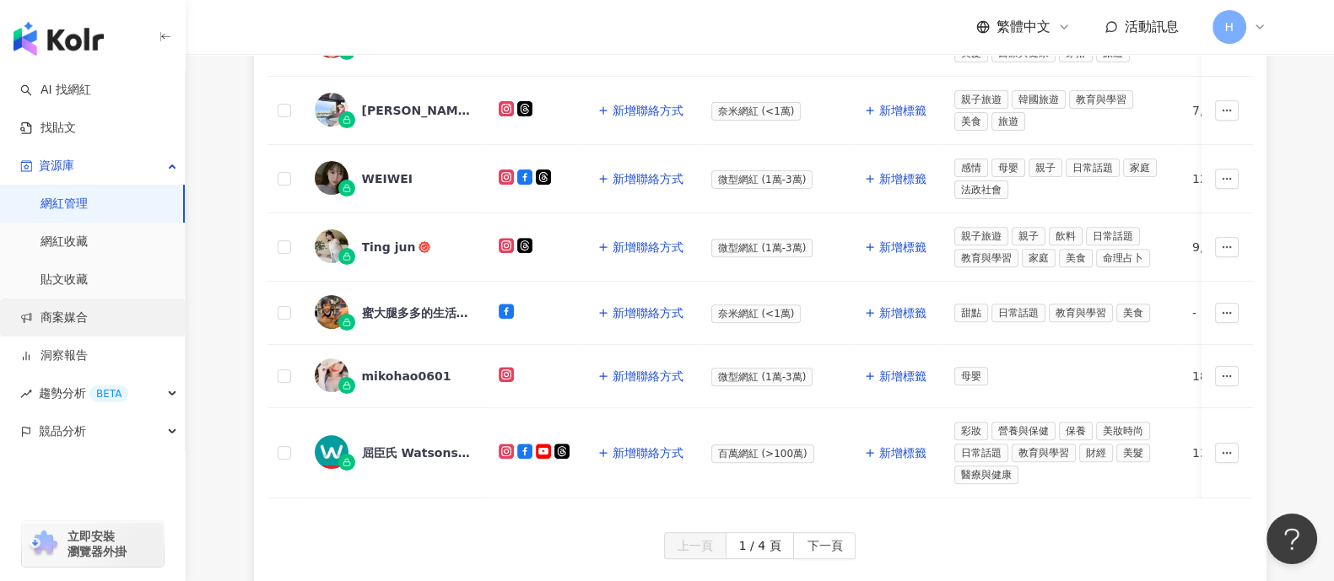
click at [79, 318] on link "商案媒合" at bounding box center [54, 318] width 68 height 17
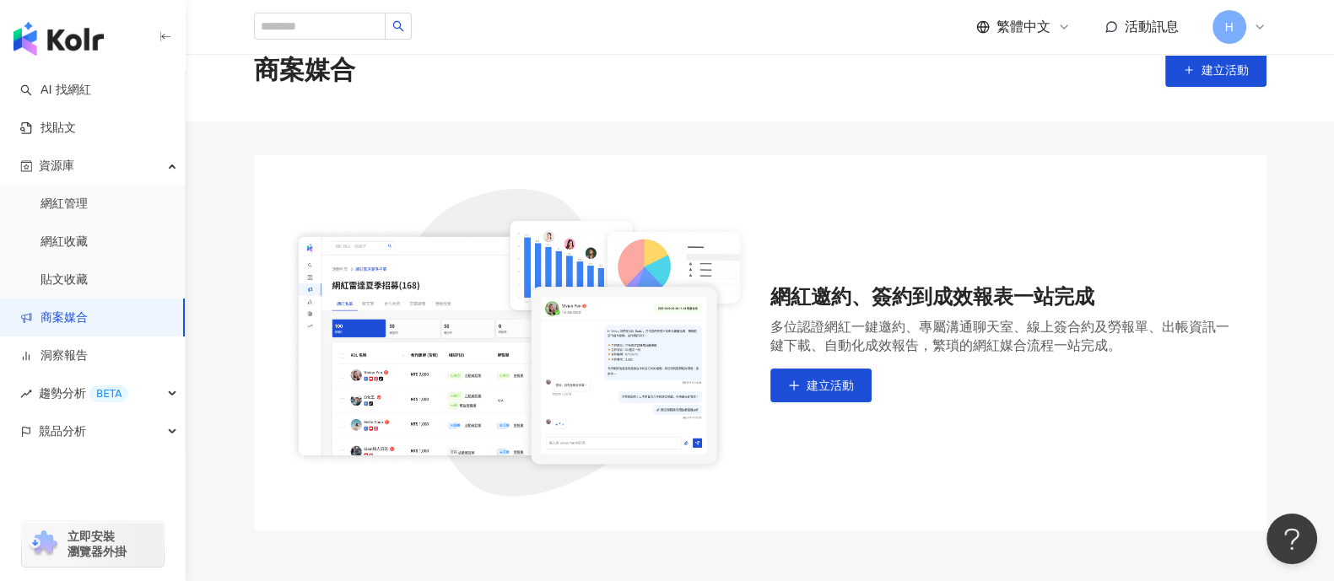
scroll to position [26, 0]
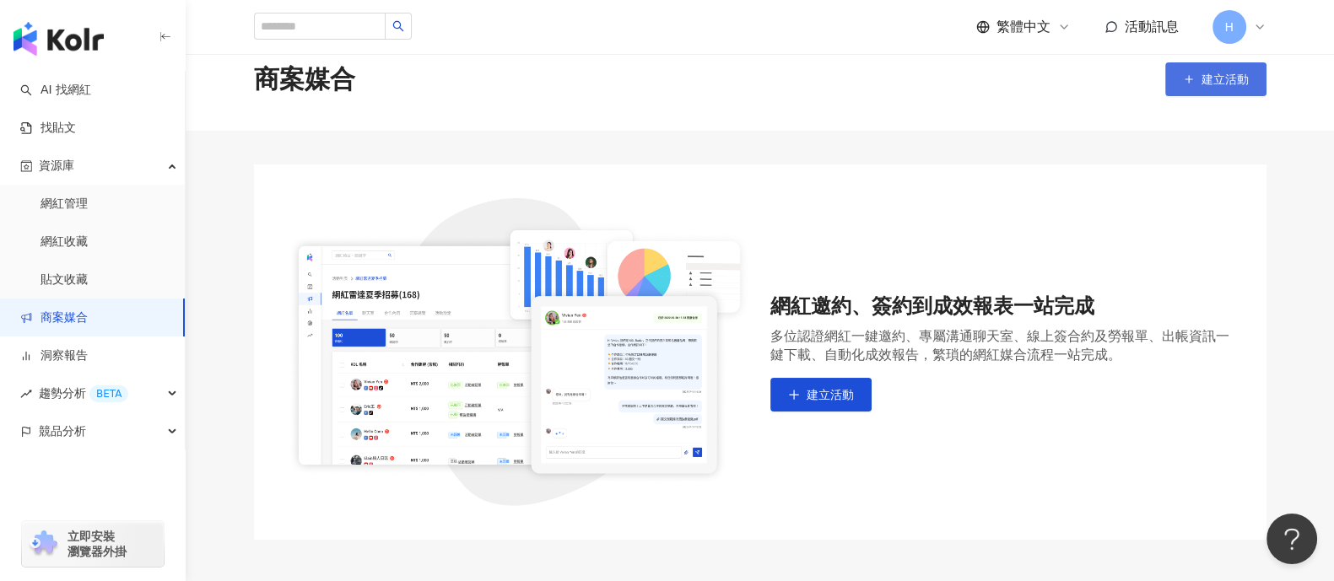
click at [1228, 84] on span "建立活動" at bounding box center [1225, 80] width 47 height 14
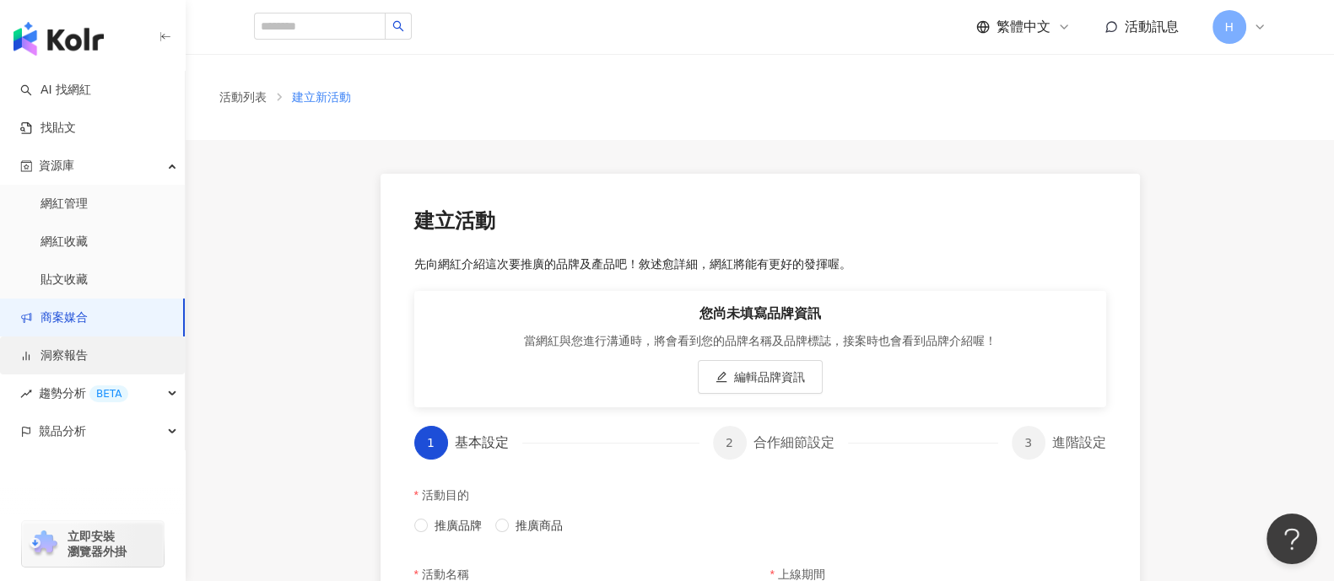
click at [87, 352] on link "洞察報告" at bounding box center [54, 356] width 68 height 17
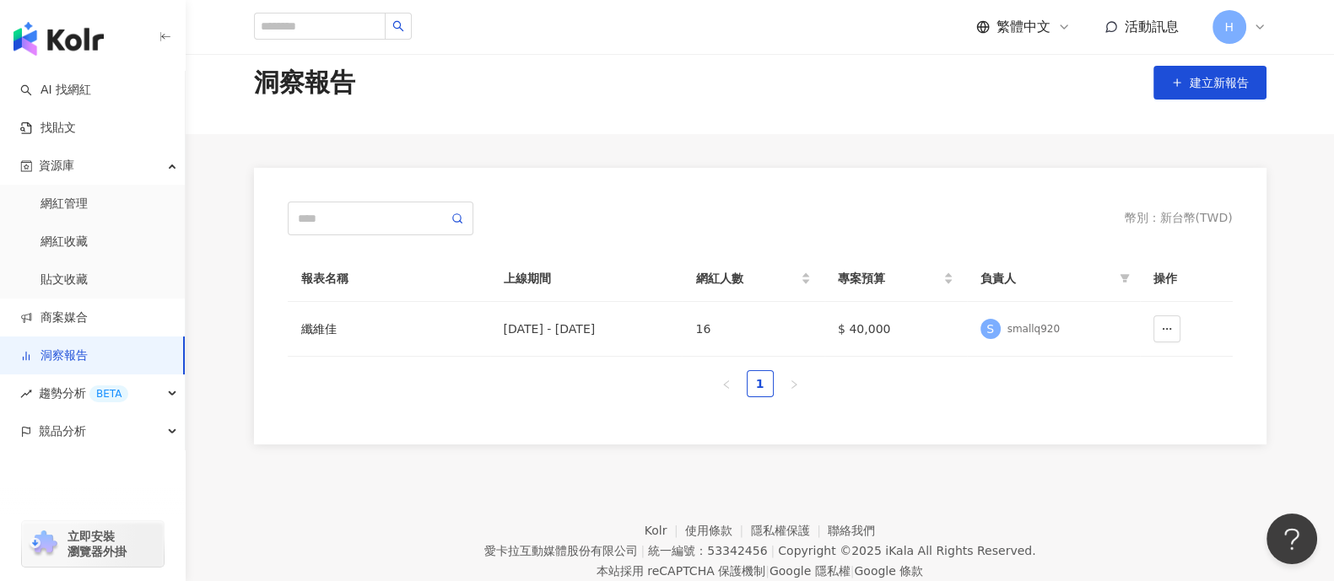
scroll to position [25, 0]
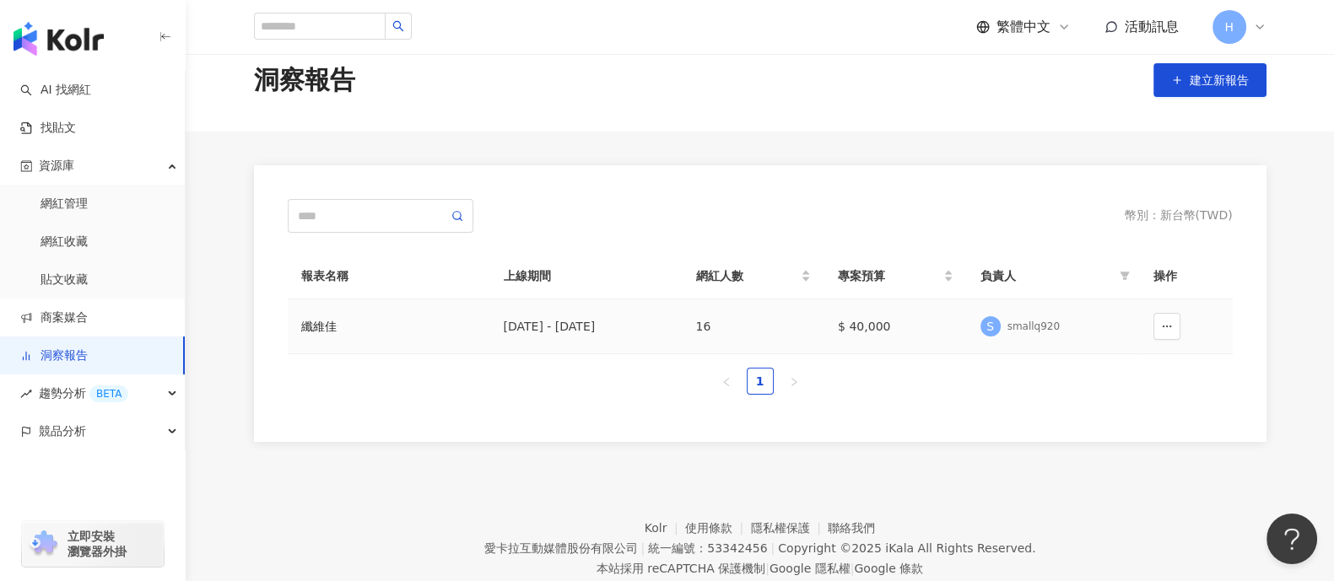
click at [727, 328] on td "16" at bounding box center [753, 327] width 143 height 55
click at [327, 325] on div "纖維佳" at bounding box center [389, 326] width 176 height 19
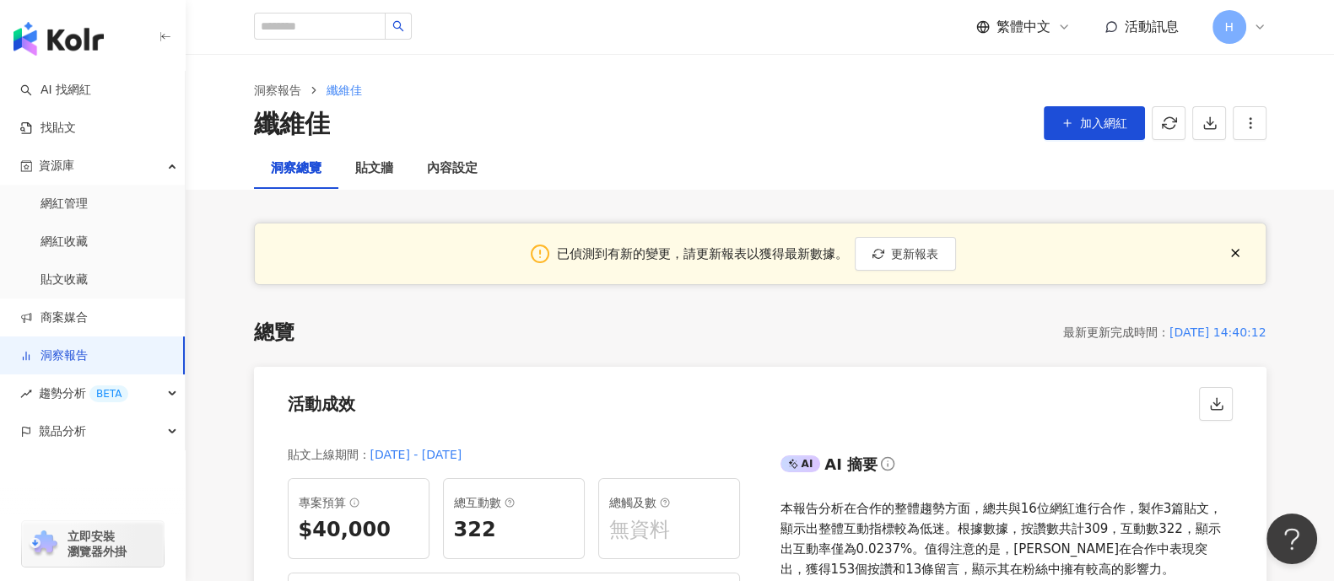
click at [327, 325] on div "總覽 最新更新完成時間 ： 2025/08/15 14:40:12" at bounding box center [760, 333] width 1013 height 29
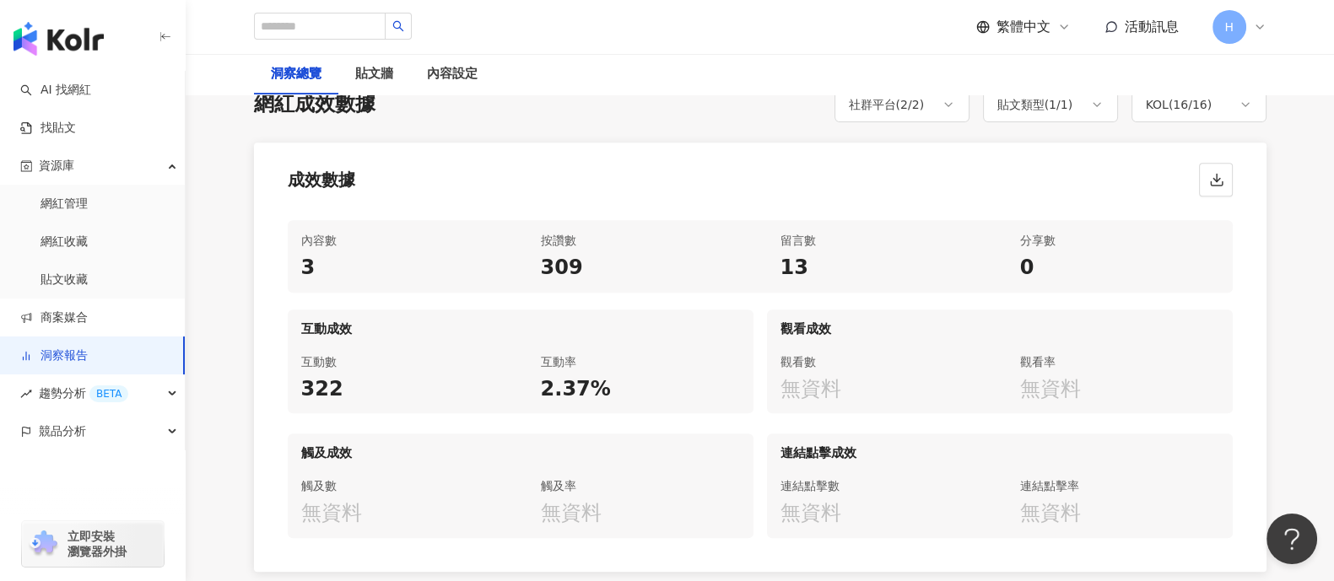
scroll to position [882, 0]
